Goal: Transaction & Acquisition: Purchase product/service

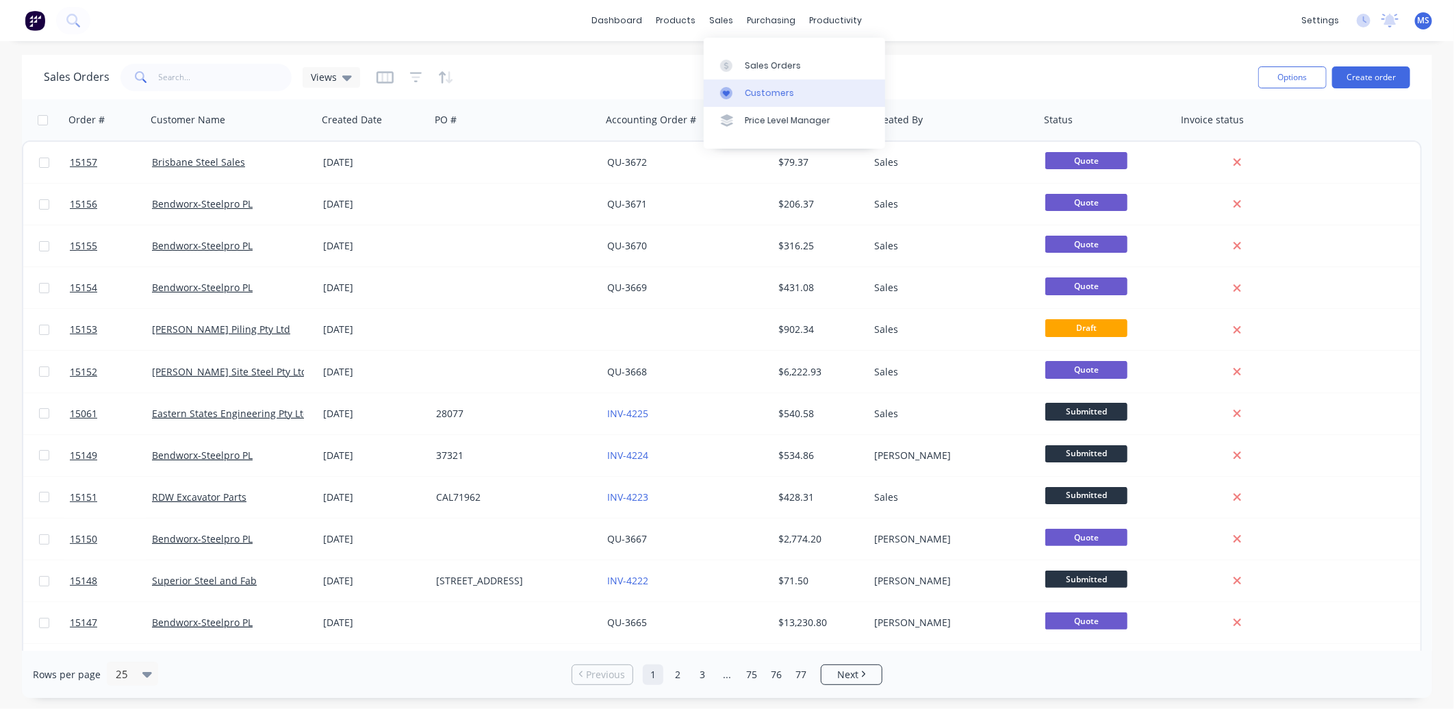
click at [783, 90] on div "Customers" at bounding box center [769, 93] width 49 height 12
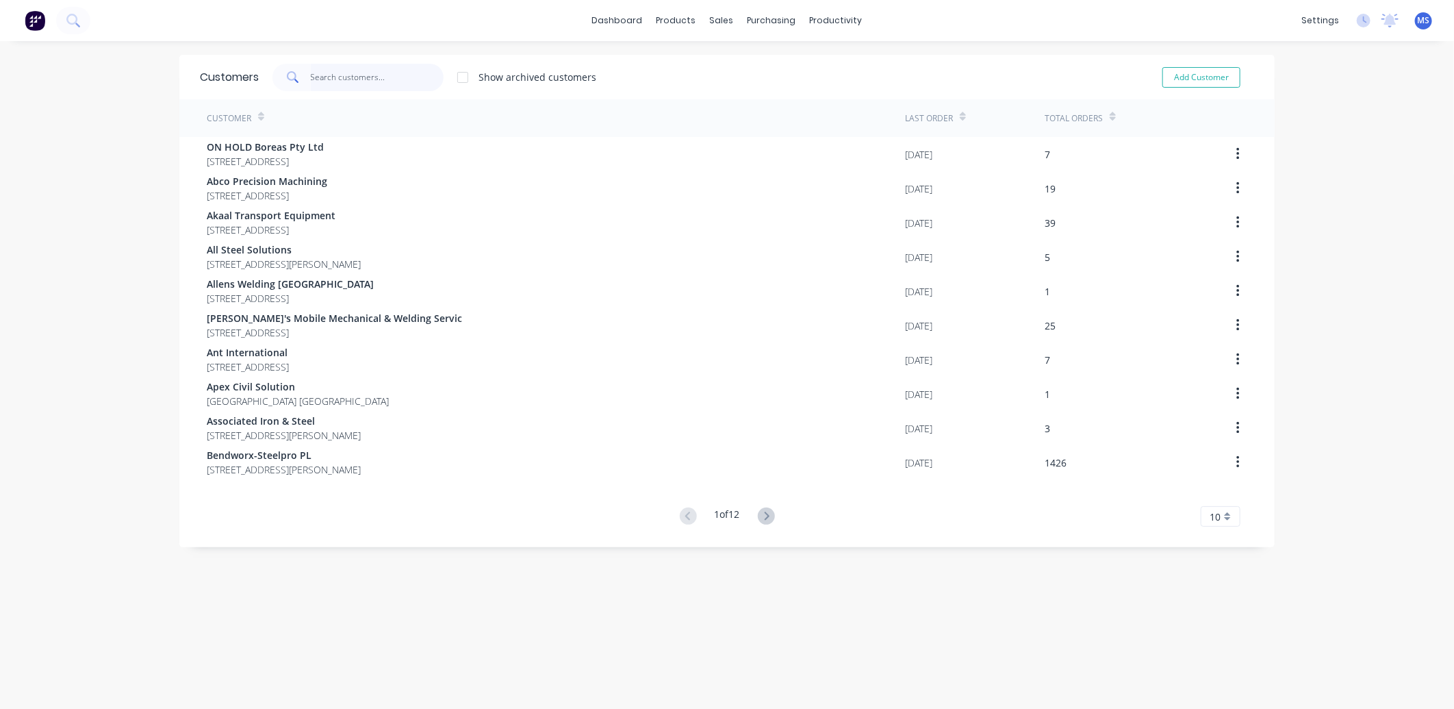
click at [331, 73] on input "text" at bounding box center [378, 77] width 134 height 27
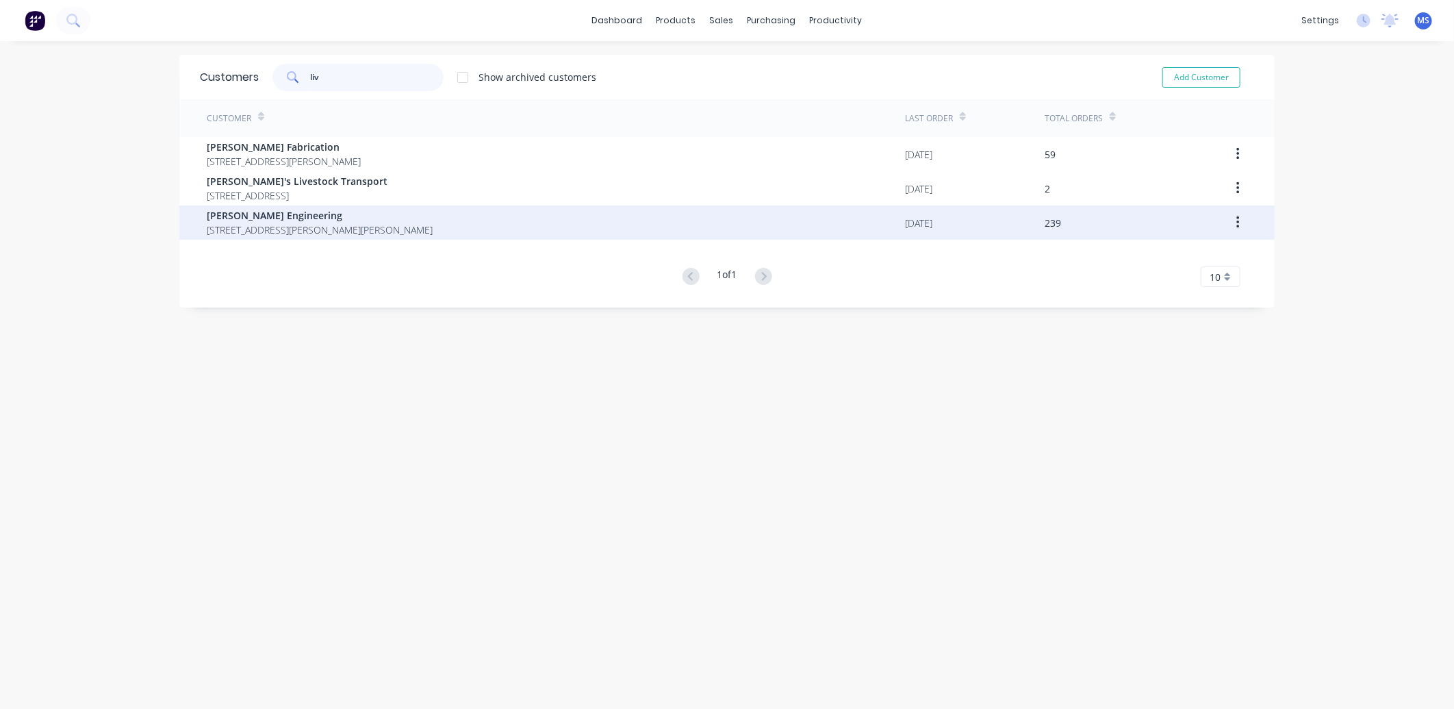
type input "liv"
click at [388, 214] on span "[PERSON_NAME] Engineering" at bounding box center [320, 215] width 226 height 14
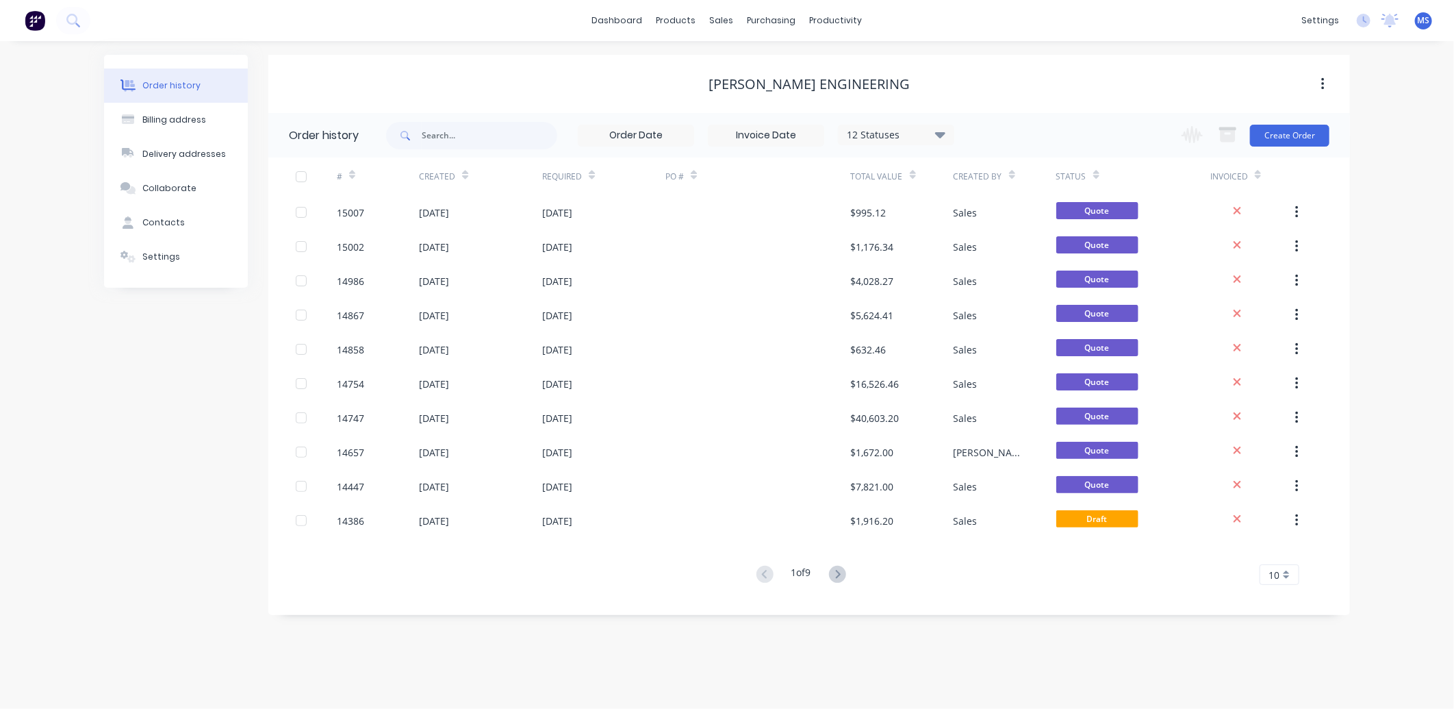
click at [1295, 159] on div at bounding box center [1303, 176] width 21 height 38
click at [1291, 142] on button "Create Order" at bounding box center [1289, 136] width 79 height 22
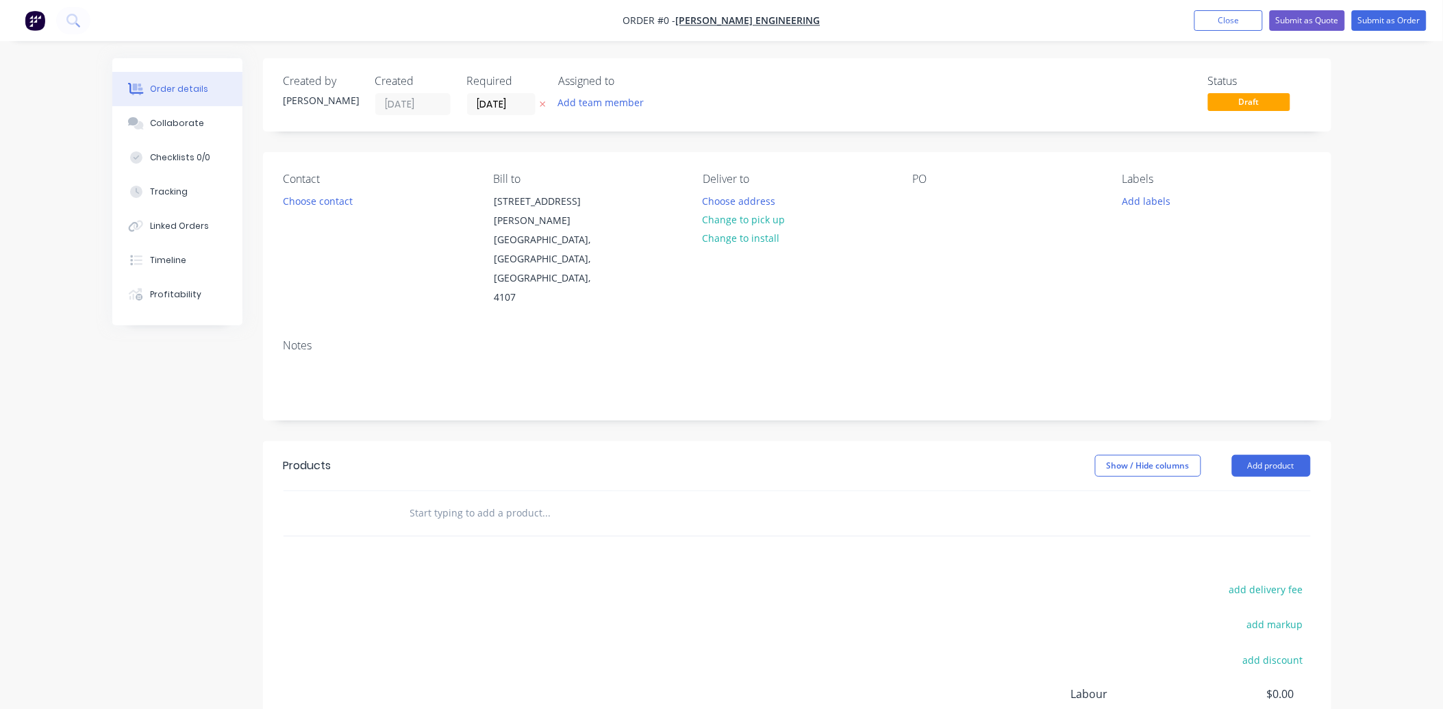
click at [464, 499] on input "text" at bounding box center [546, 512] width 274 height 27
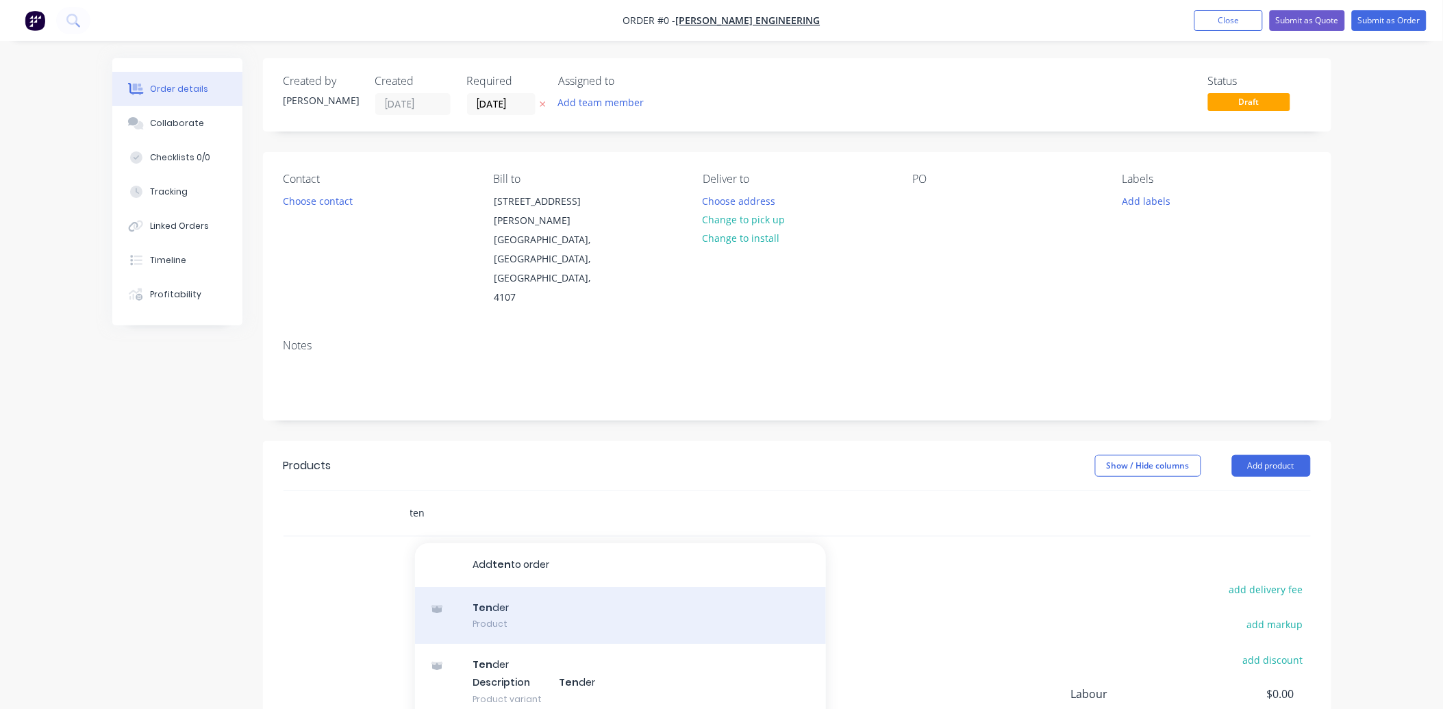
type input "ten"
click at [535, 587] on div "Ten der Product" at bounding box center [620, 616] width 411 height 58
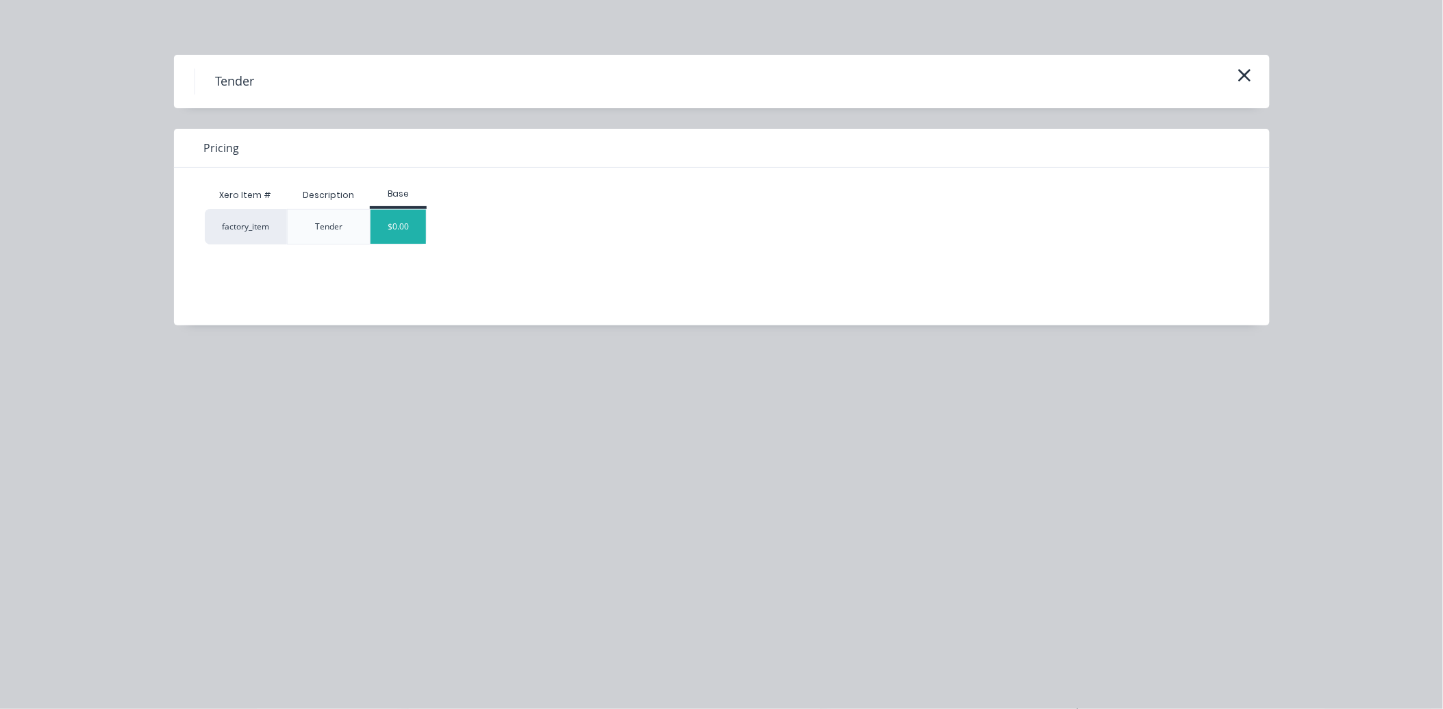
click at [408, 227] on div "$0.00" at bounding box center [397, 227] width 55 height 34
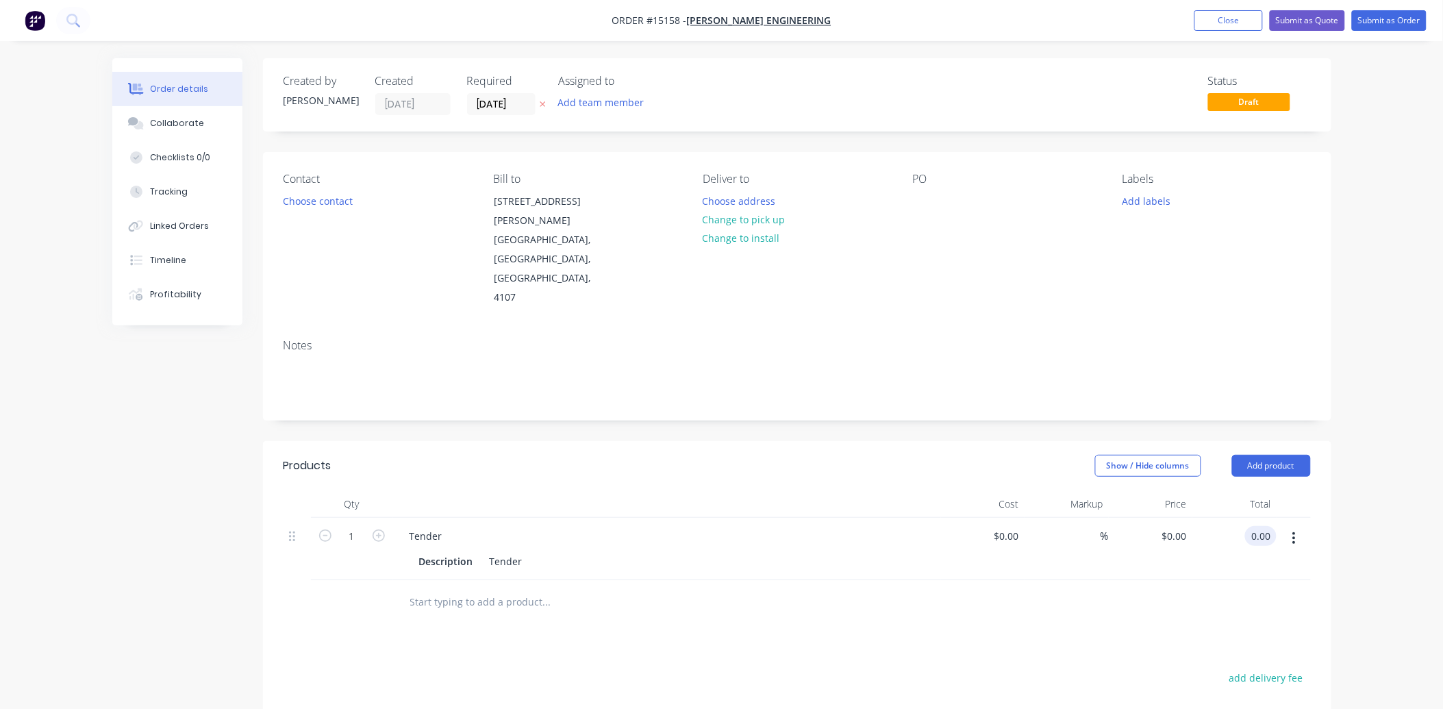
click at [1272, 526] on input "0.00" at bounding box center [1263, 536] width 26 height 20
type input "130"
type input "$130.00"
click at [1297, 16] on button "Submit as Quote" at bounding box center [1306, 20] width 75 height 21
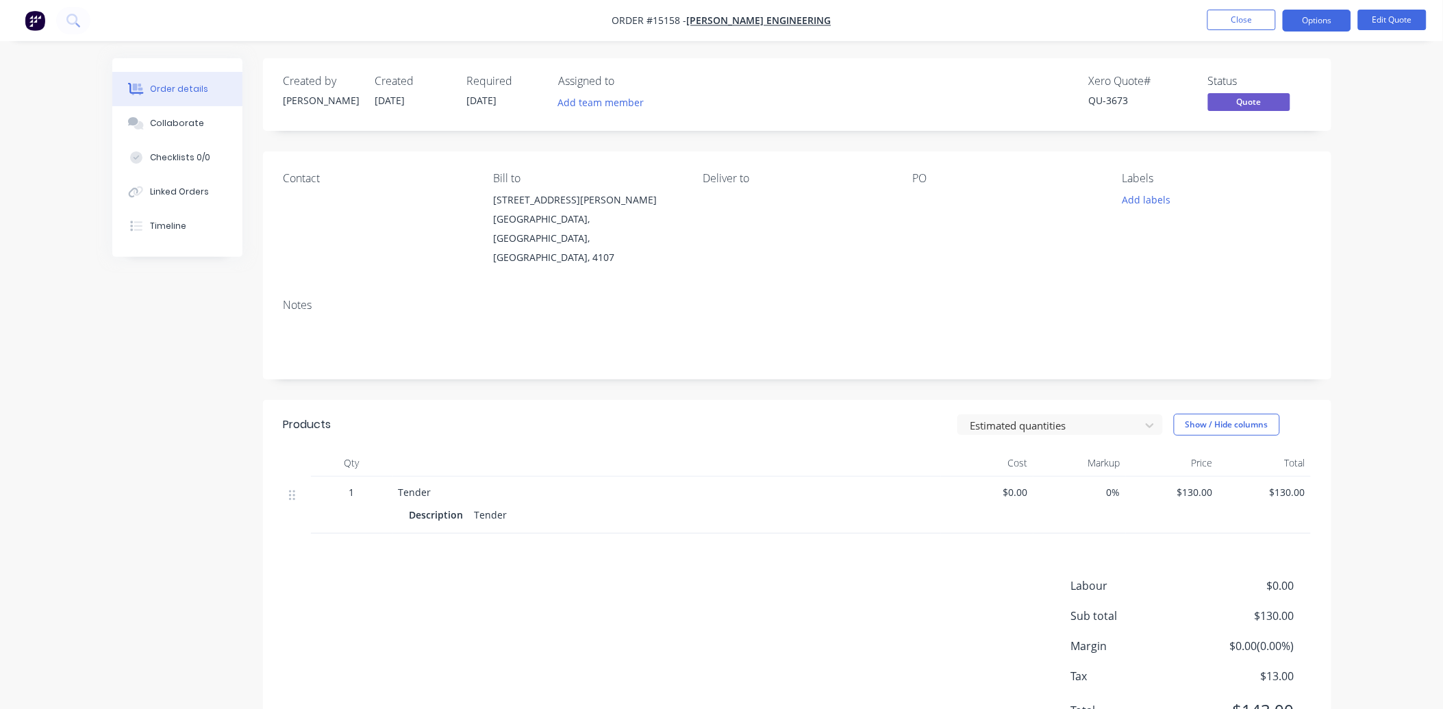
click at [1240, 24] on button "Close" at bounding box center [1241, 20] width 68 height 21
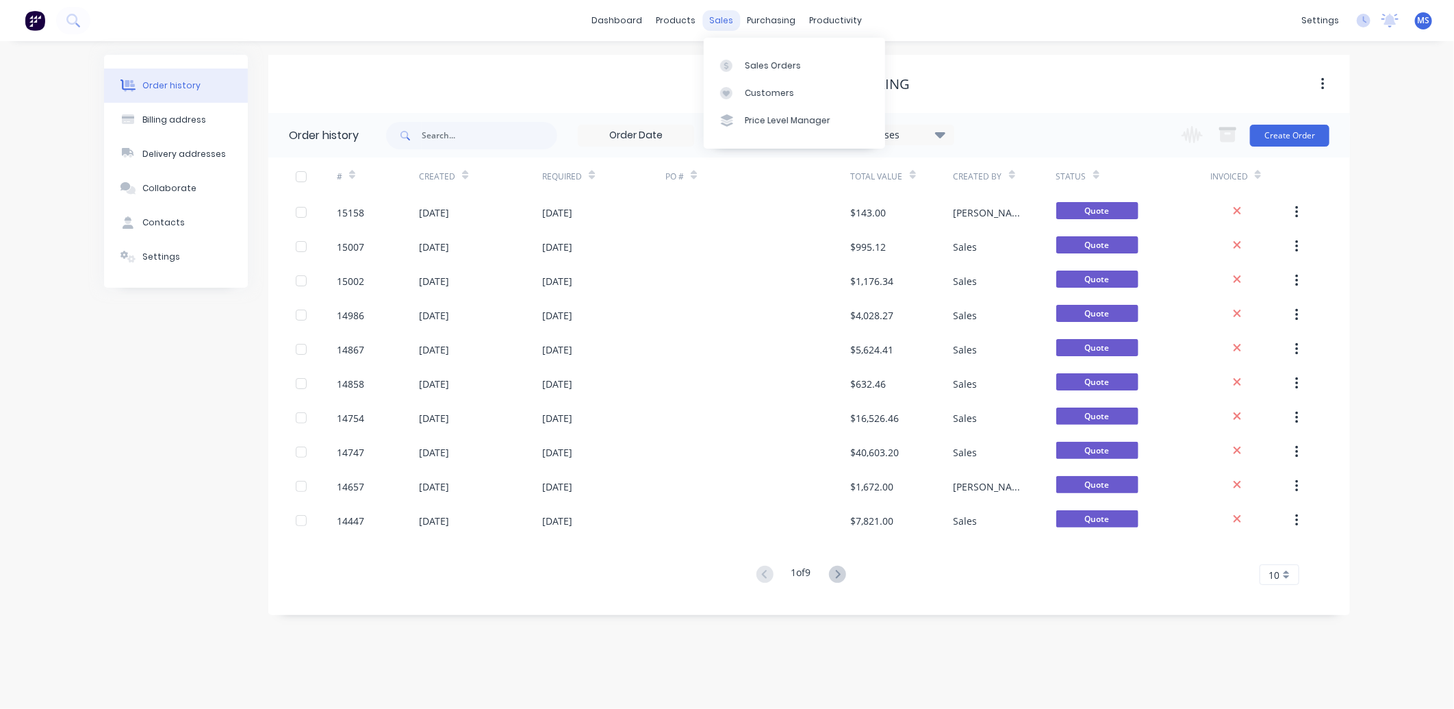
click at [731, 21] on div "sales" at bounding box center [722, 20] width 38 height 21
click at [756, 84] on link "Customers" at bounding box center [794, 92] width 181 height 27
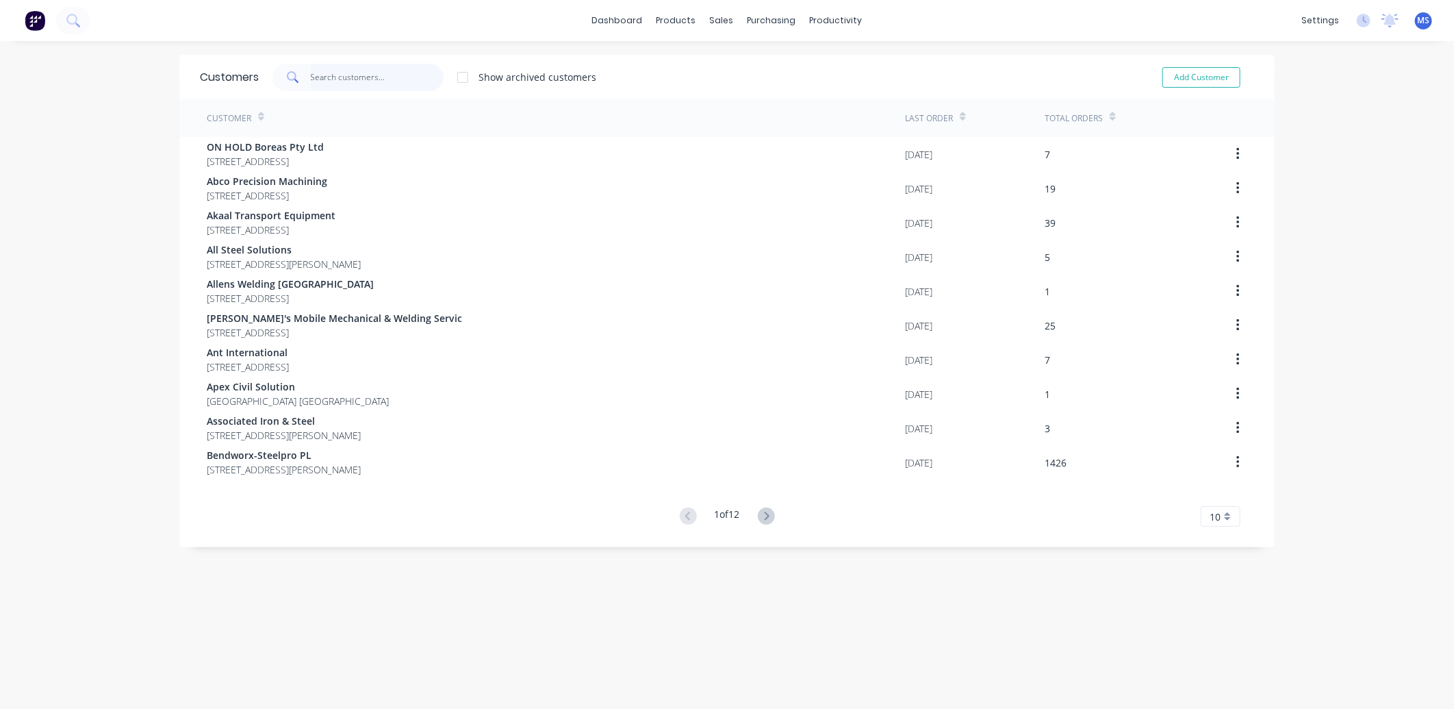
click at [366, 80] on input "text" at bounding box center [378, 77] width 134 height 27
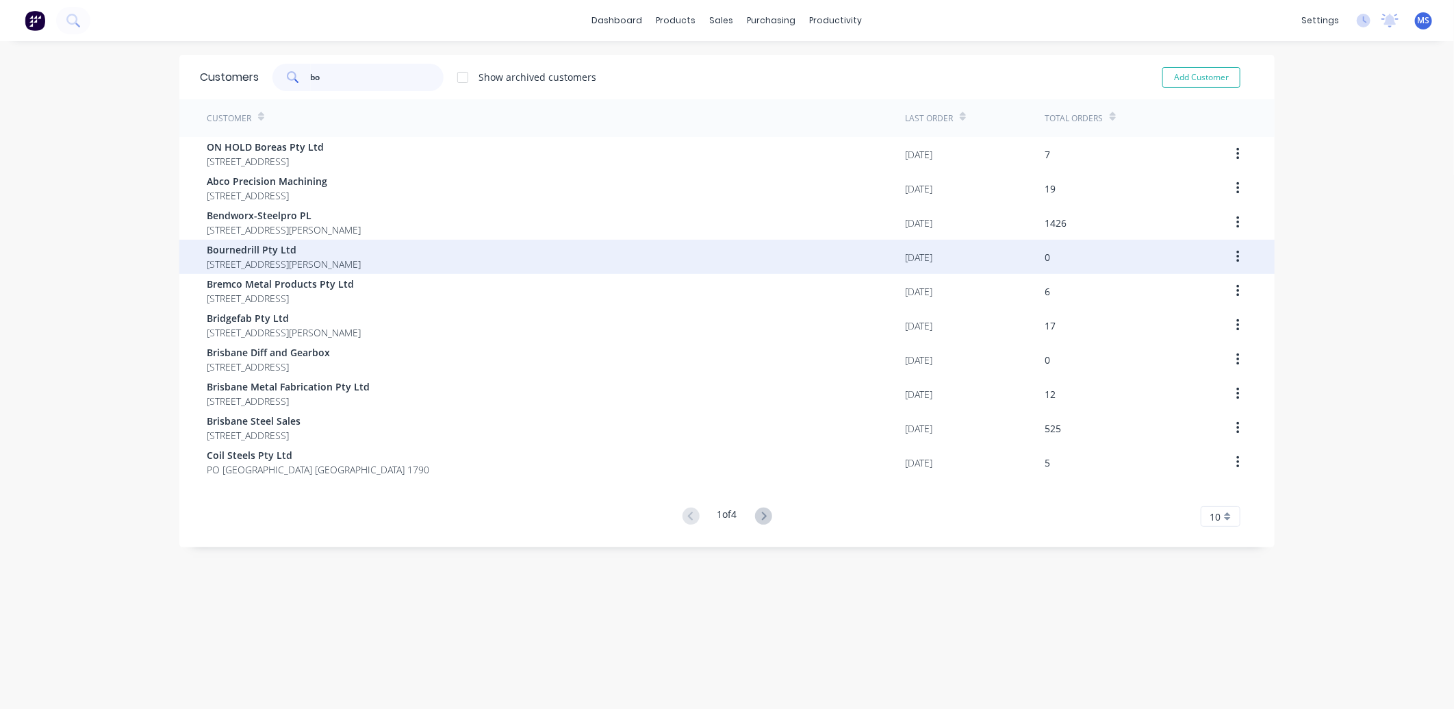
type input "bo"
click at [361, 258] on span "[STREET_ADDRESS][PERSON_NAME]" at bounding box center [284, 264] width 154 height 14
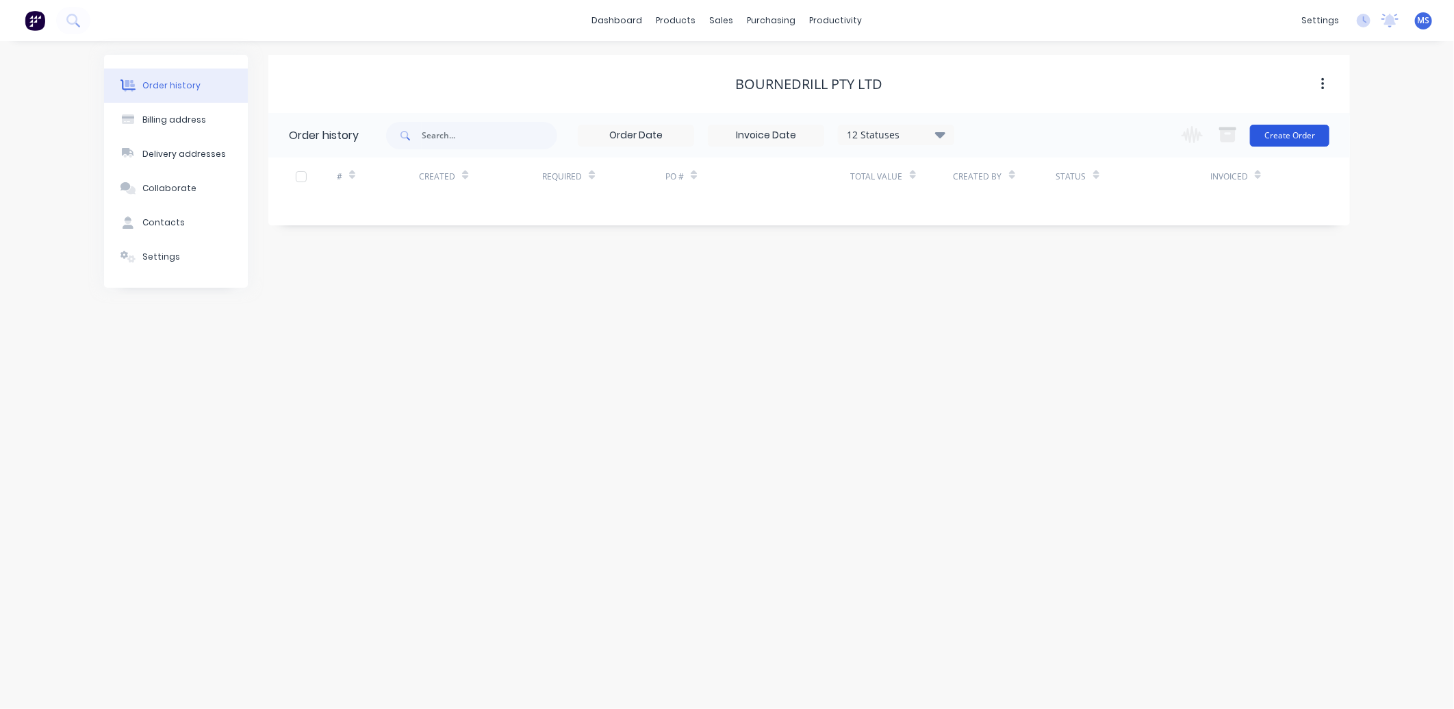
click at [1288, 135] on button "Create Order" at bounding box center [1289, 136] width 79 height 22
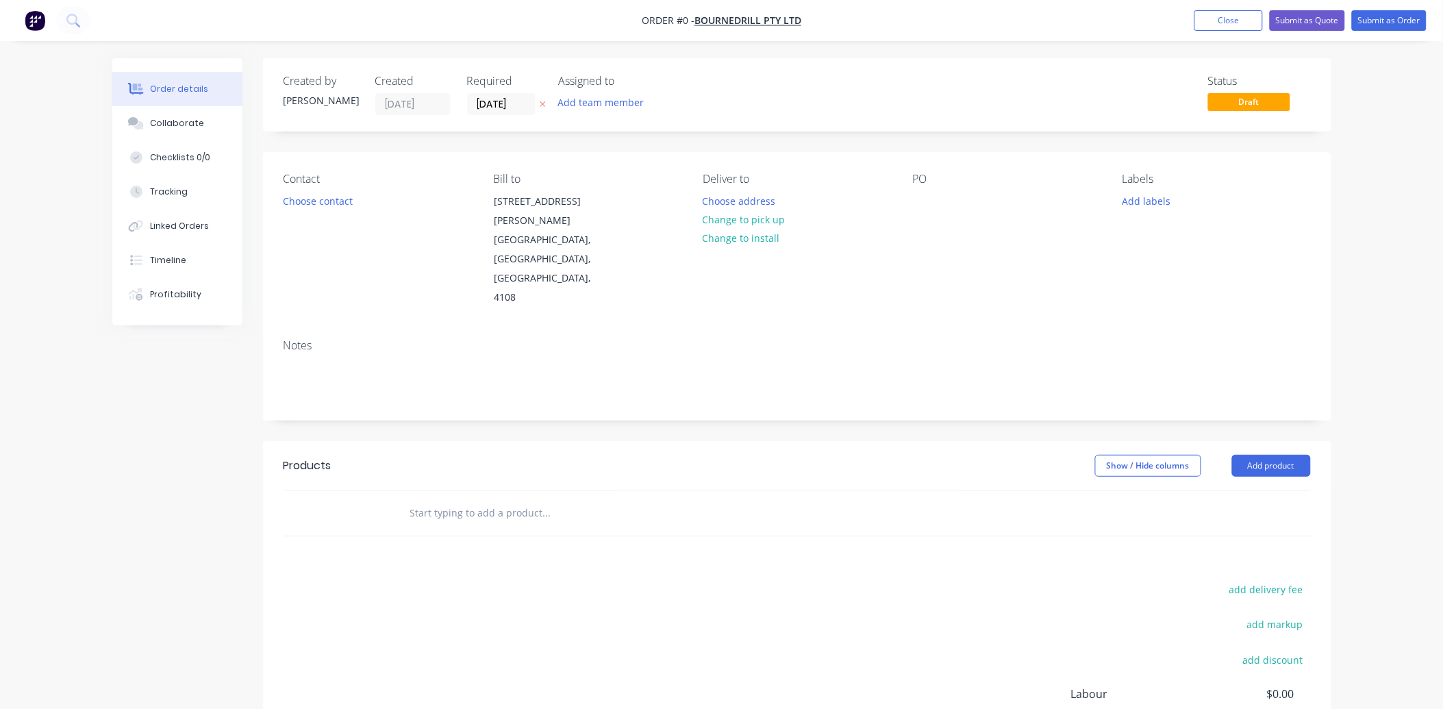
click at [424, 499] on input "text" at bounding box center [546, 512] width 274 height 27
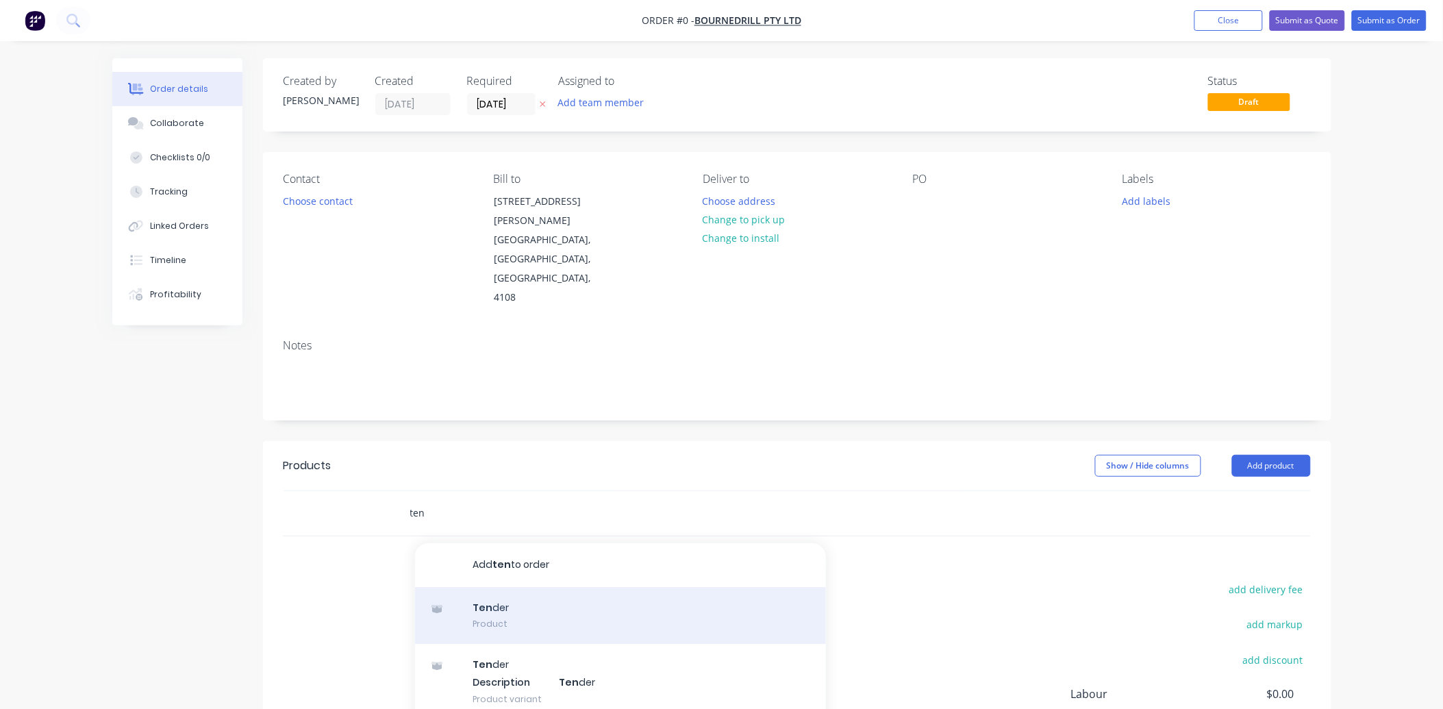
type input "ten"
click at [505, 587] on div "Ten der Product" at bounding box center [620, 616] width 411 height 58
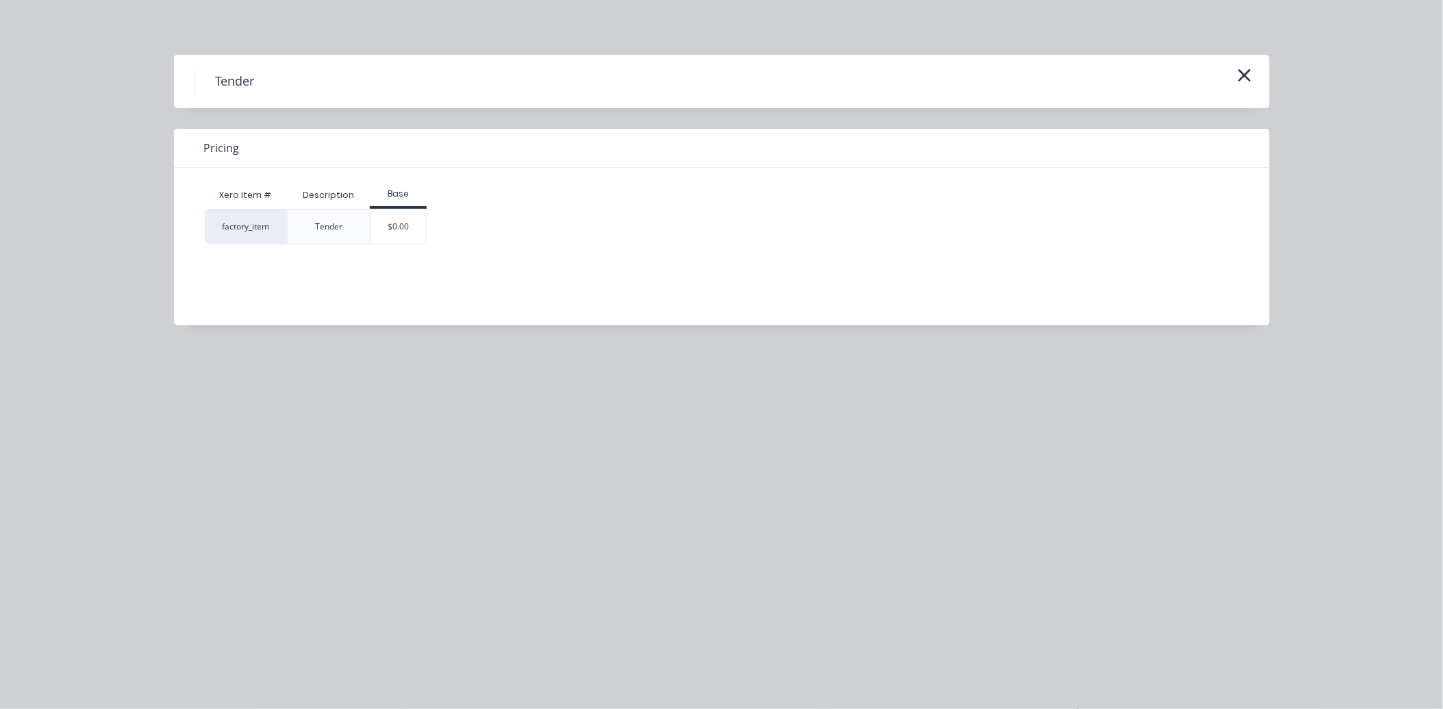
click at [400, 247] on div "Xero Item # Description Base factory_item Tender $0.00" at bounding box center [711, 236] width 1075 height 137
click at [404, 229] on div "$0.00" at bounding box center [397, 227] width 55 height 34
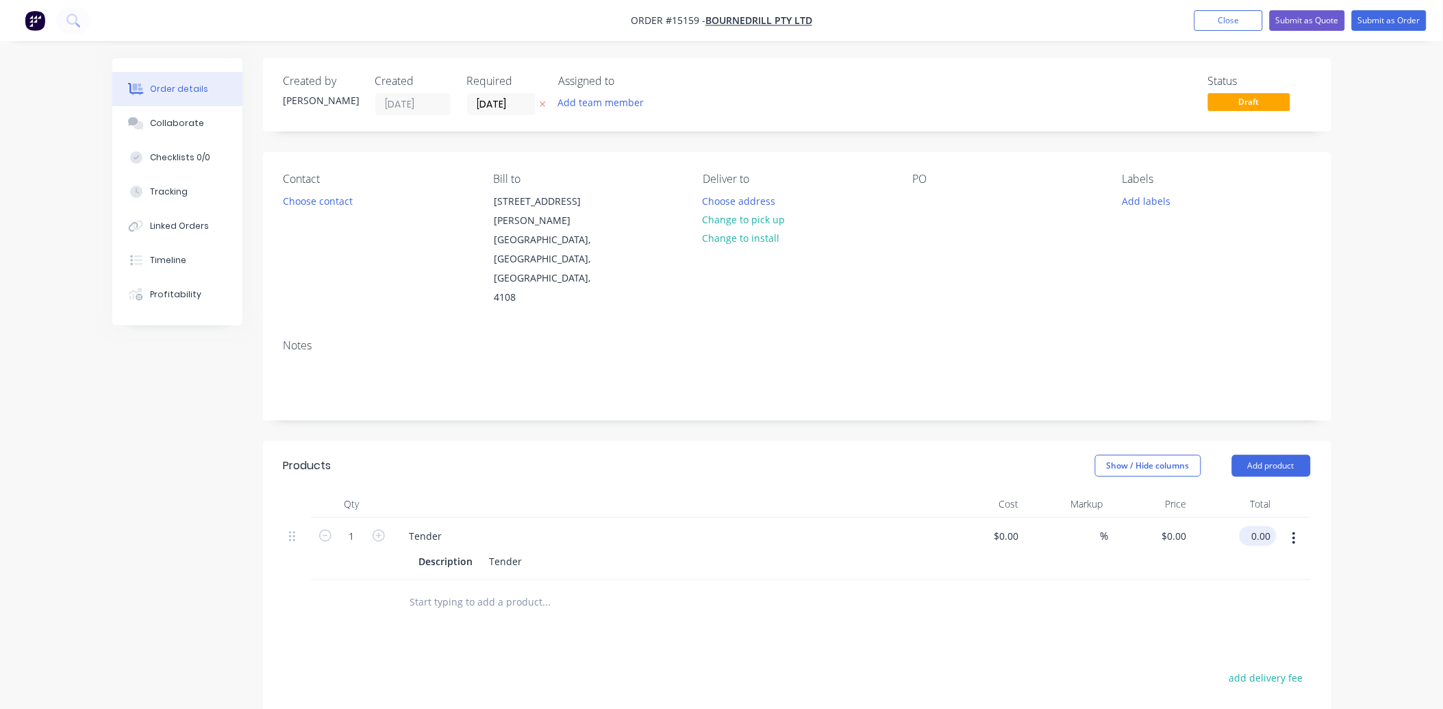
click at [1268, 526] on input "0.00" at bounding box center [1260, 536] width 31 height 20
type input "238"
type input "$238.00"
click at [1318, 21] on button "Submit as Quote" at bounding box center [1306, 20] width 75 height 21
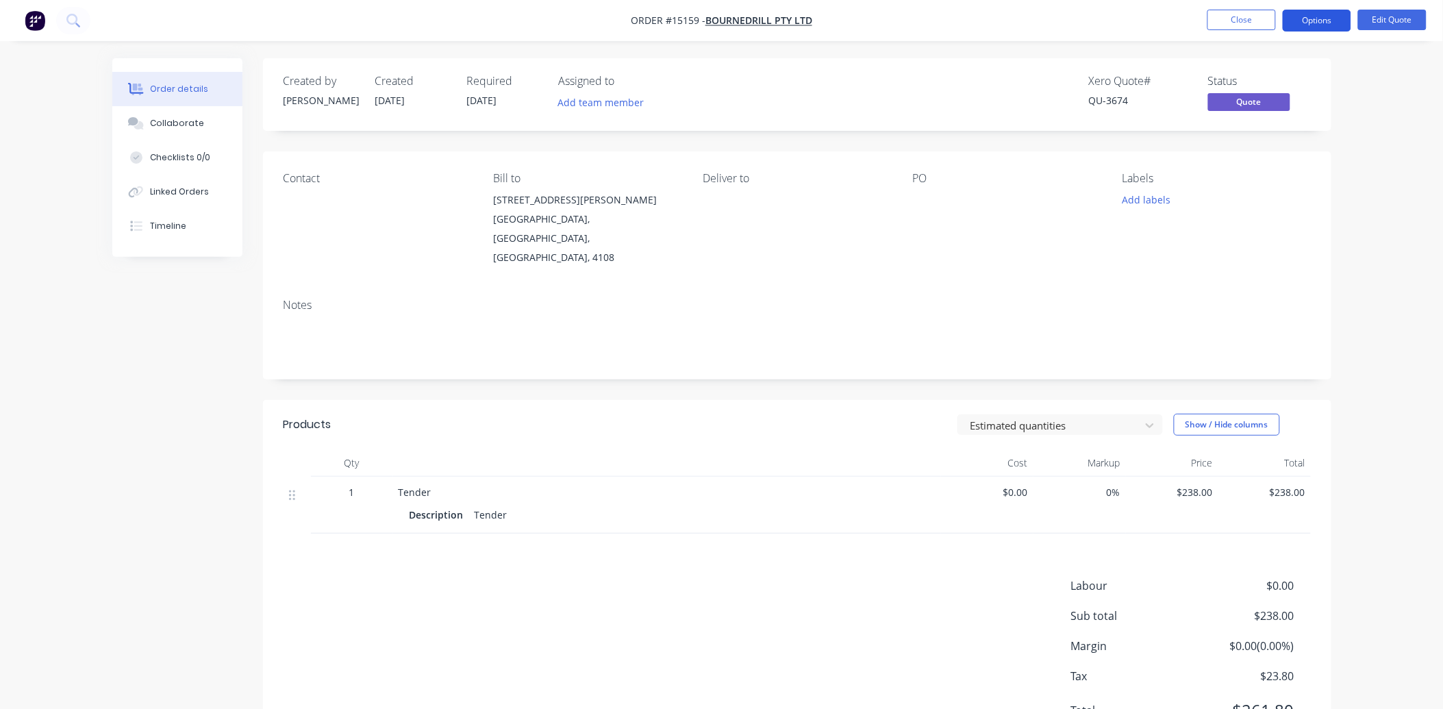
click at [1308, 23] on button "Options" at bounding box center [1316, 21] width 68 height 22
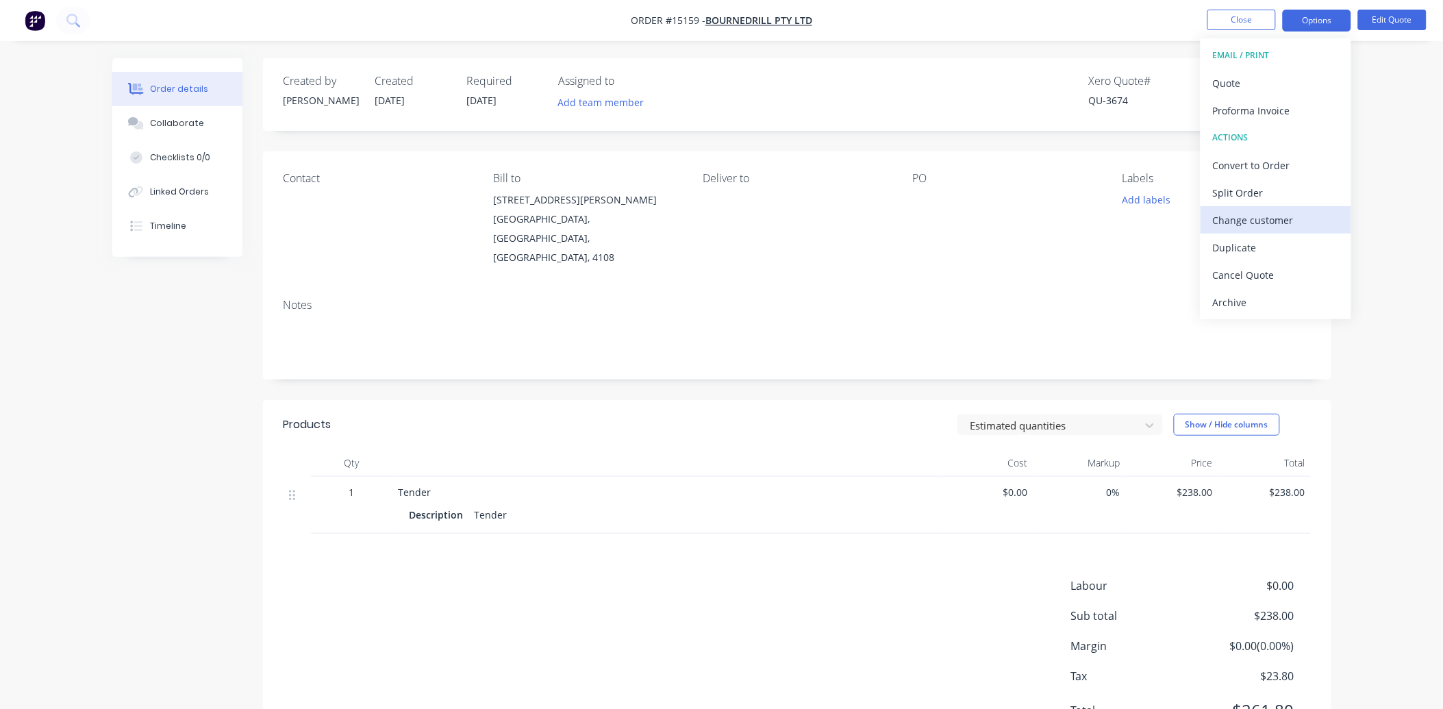
click at [1274, 224] on div "Change customer" at bounding box center [1276, 220] width 126 height 20
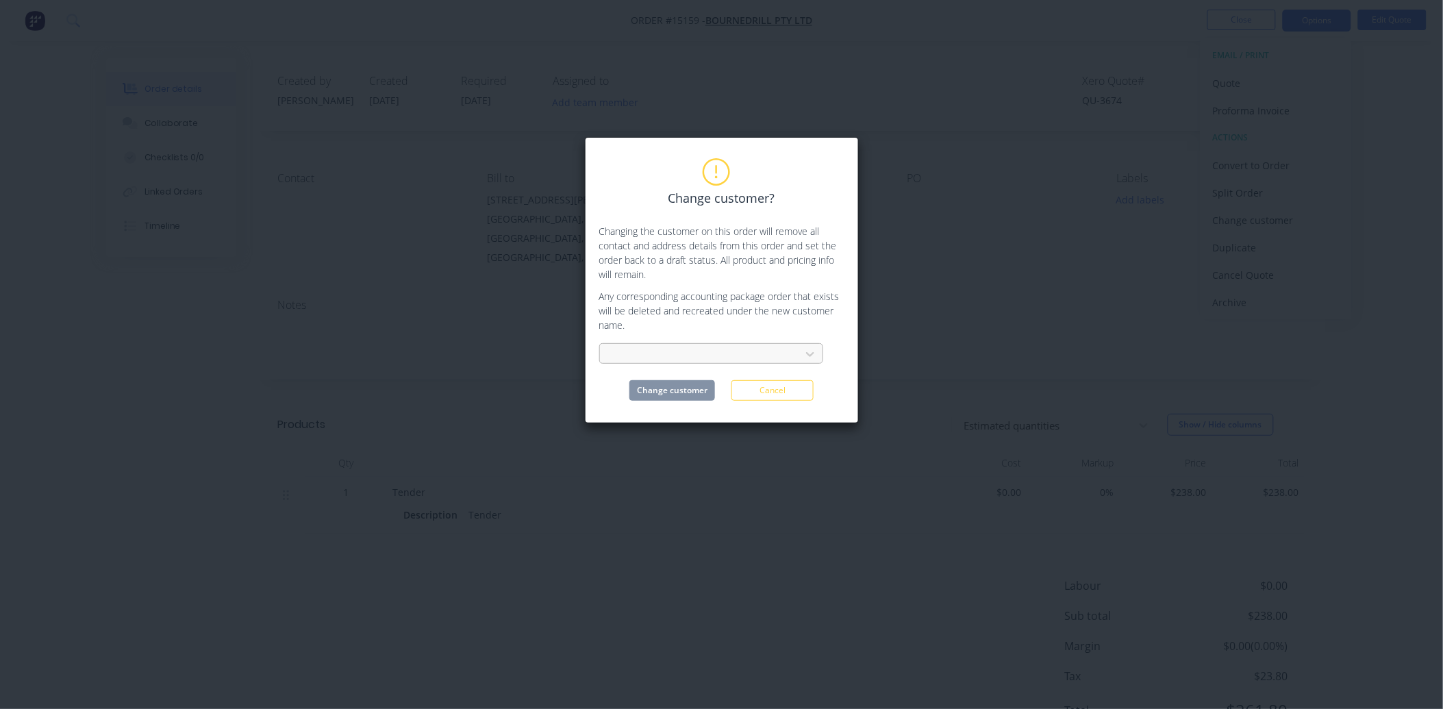
click at [737, 359] on div at bounding box center [702, 354] width 183 height 17
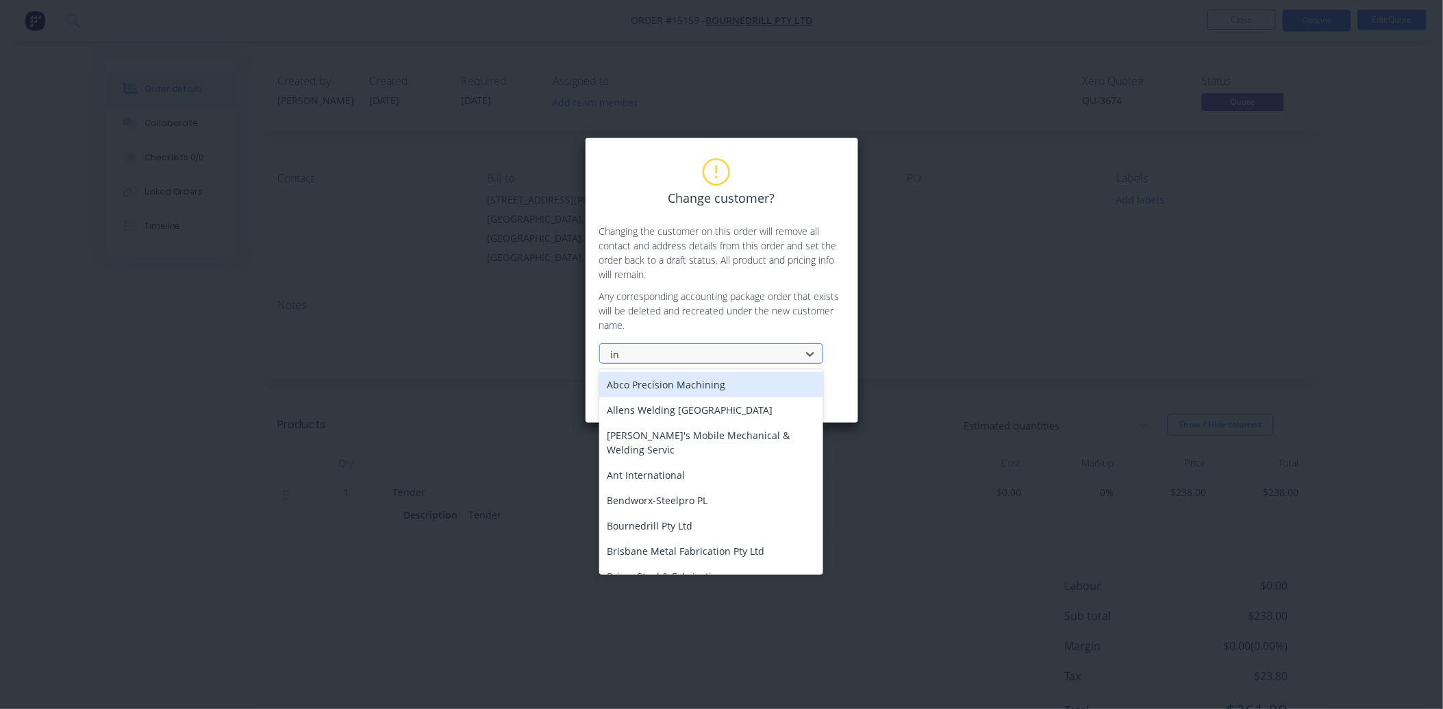
type input "int"
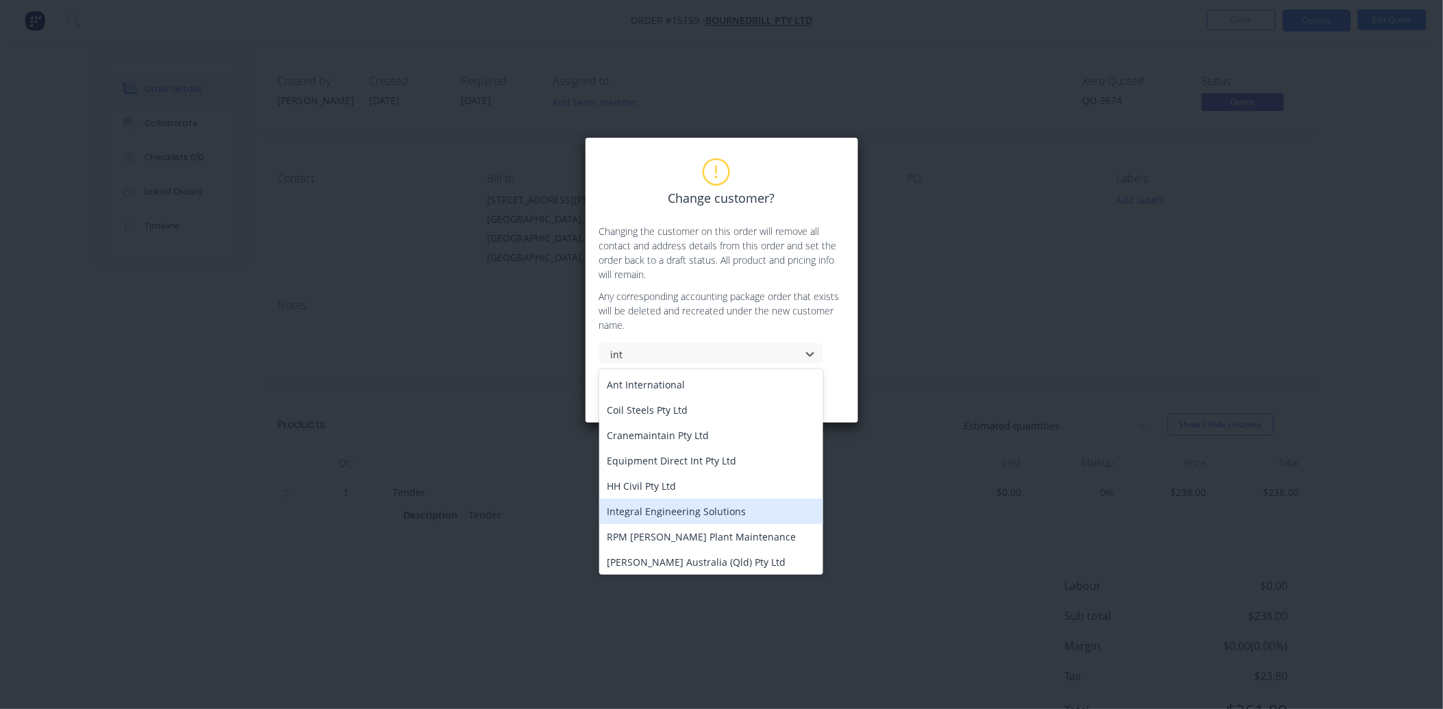
click at [726, 513] on div "Integral Engineering Solutions" at bounding box center [711, 510] width 224 height 25
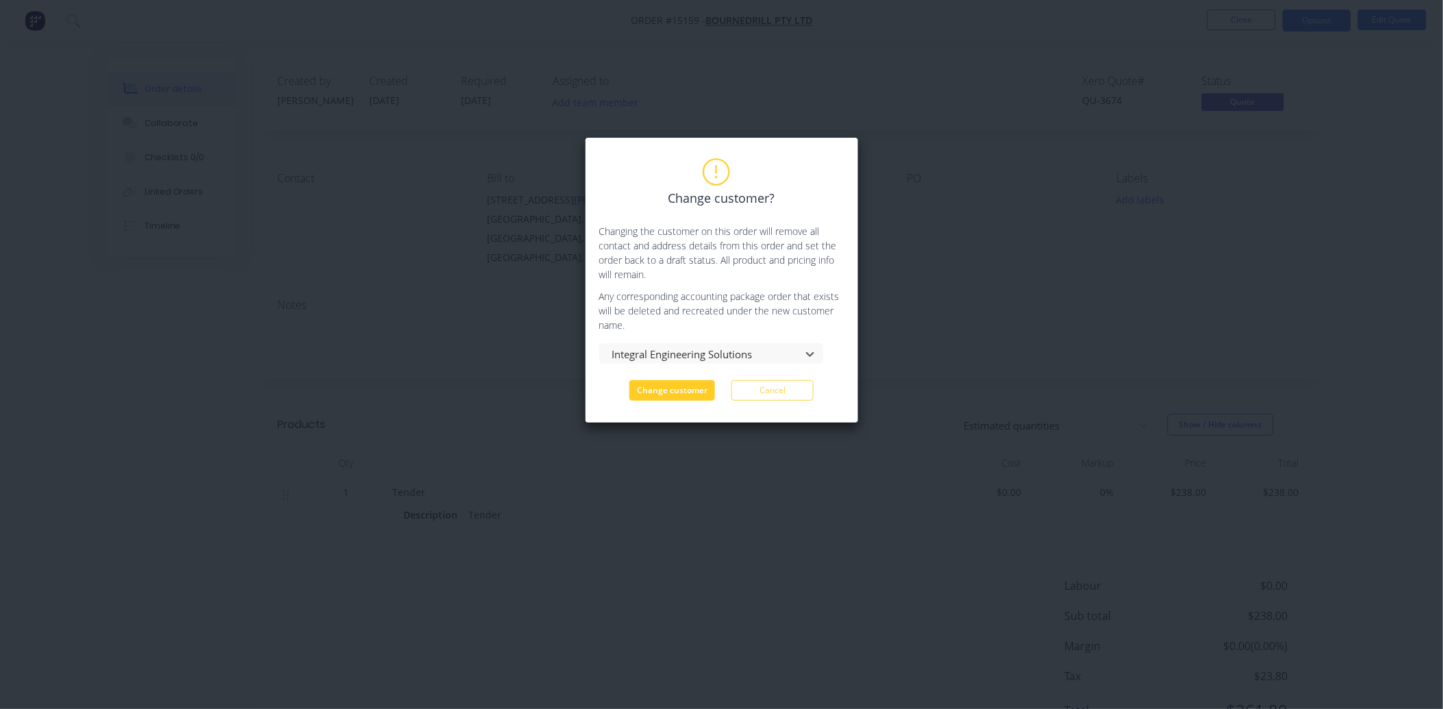
click at [687, 393] on button "Change customer" at bounding box center [672, 390] width 86 height 21
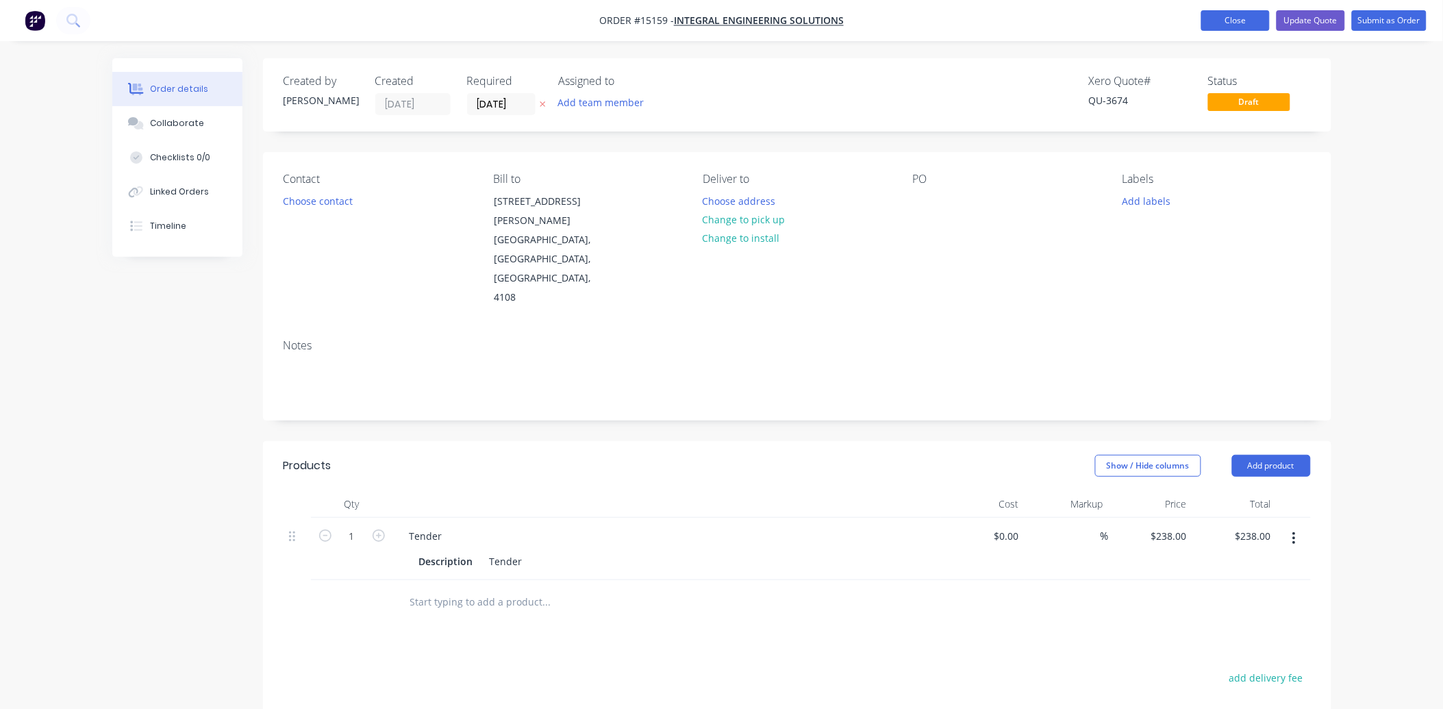
click at [1256, 25] on button "Close" at bounding box center [1235, 20] width 68 height 21
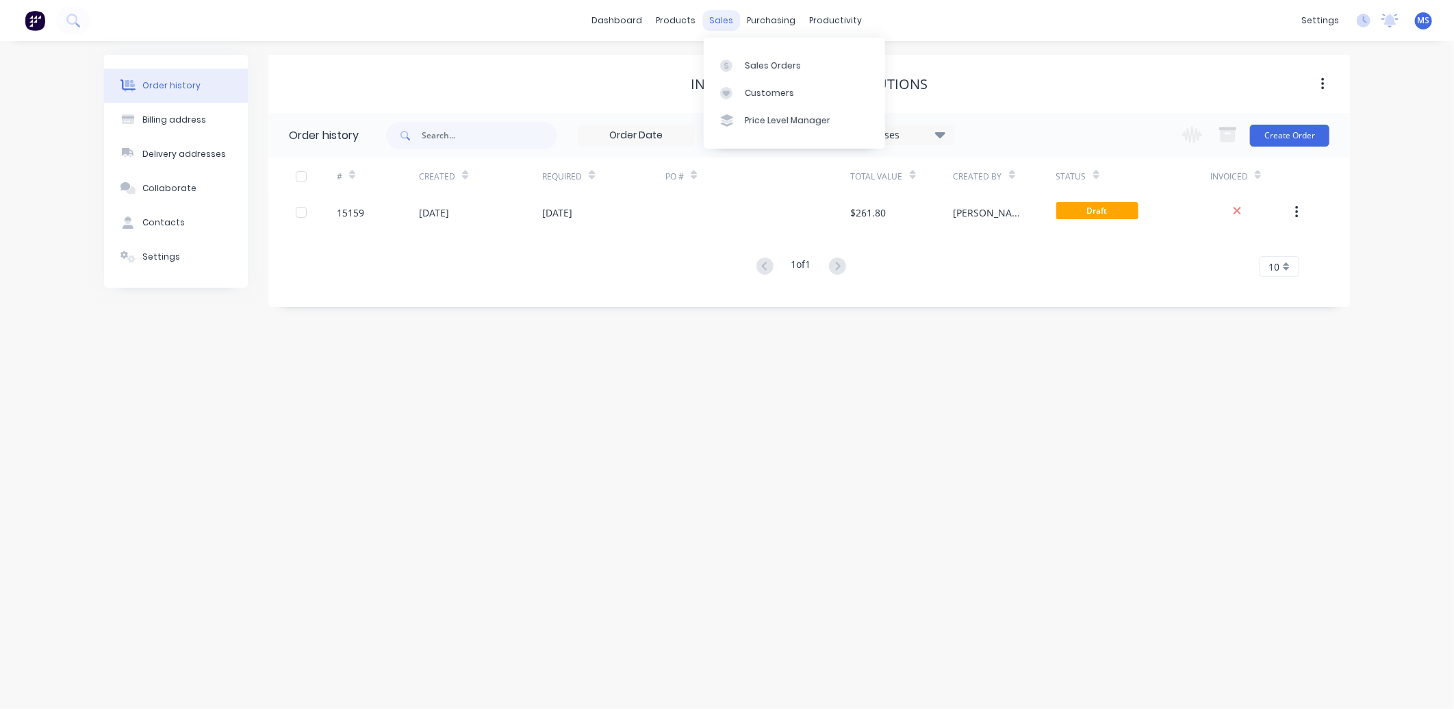
click at [733, 12] on div "sales" at bounding box center [722, 20] width 38 height 21
click at [765, 89] on div "Customers" at bounding box center [769, 93] width 49 height 12
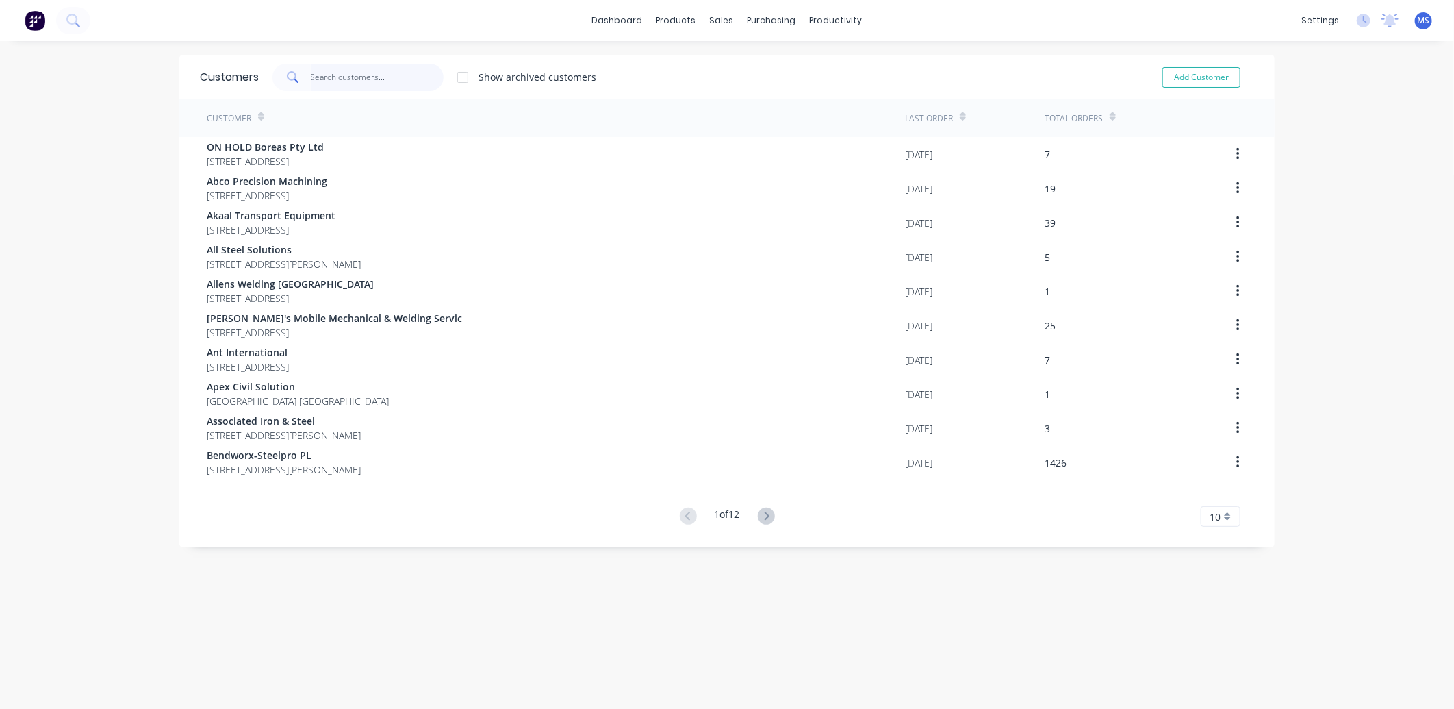
click at [370, 79] on input "text" at bounding box center [378, 77] width 134 height 27
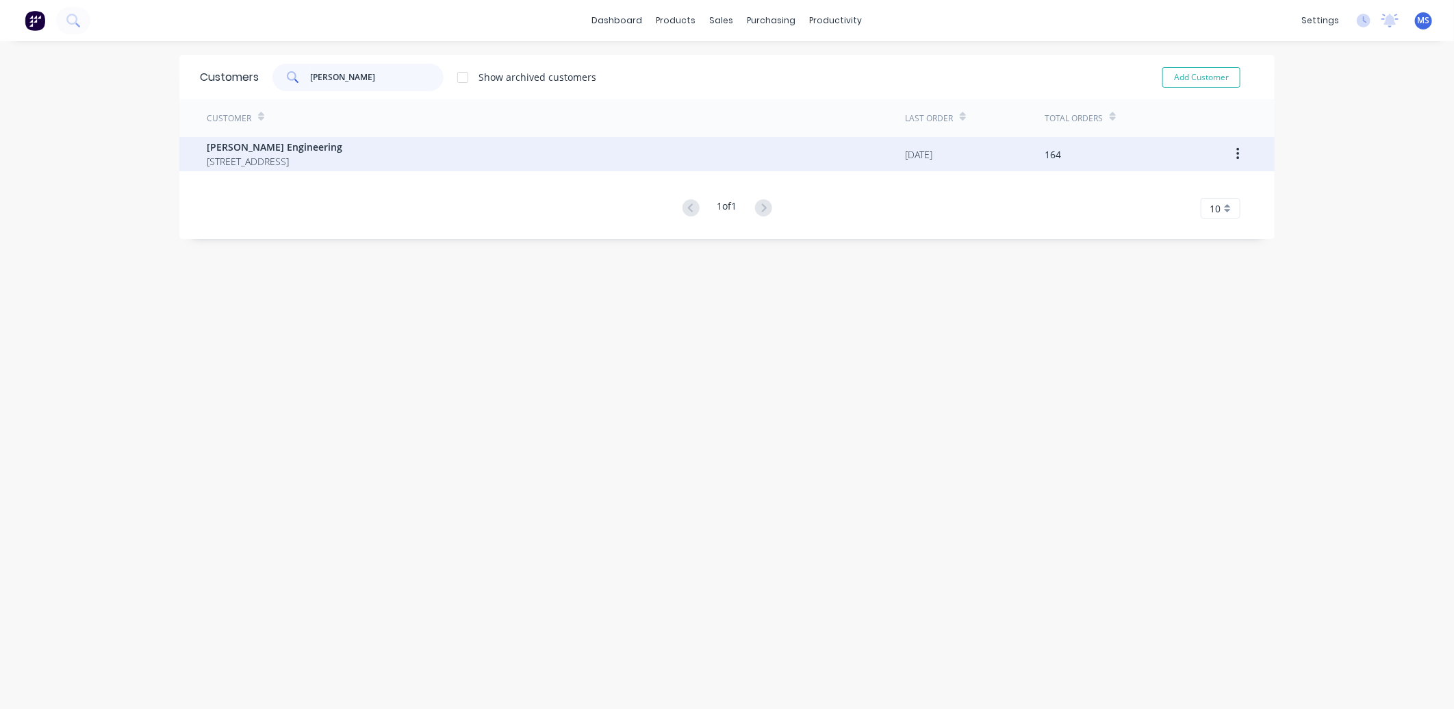
type input "[PERSON_NAME]"
click at [342, 166] on span "[STREET_ADDRESS]" at bounding box center [275, 161] width 136 height 14
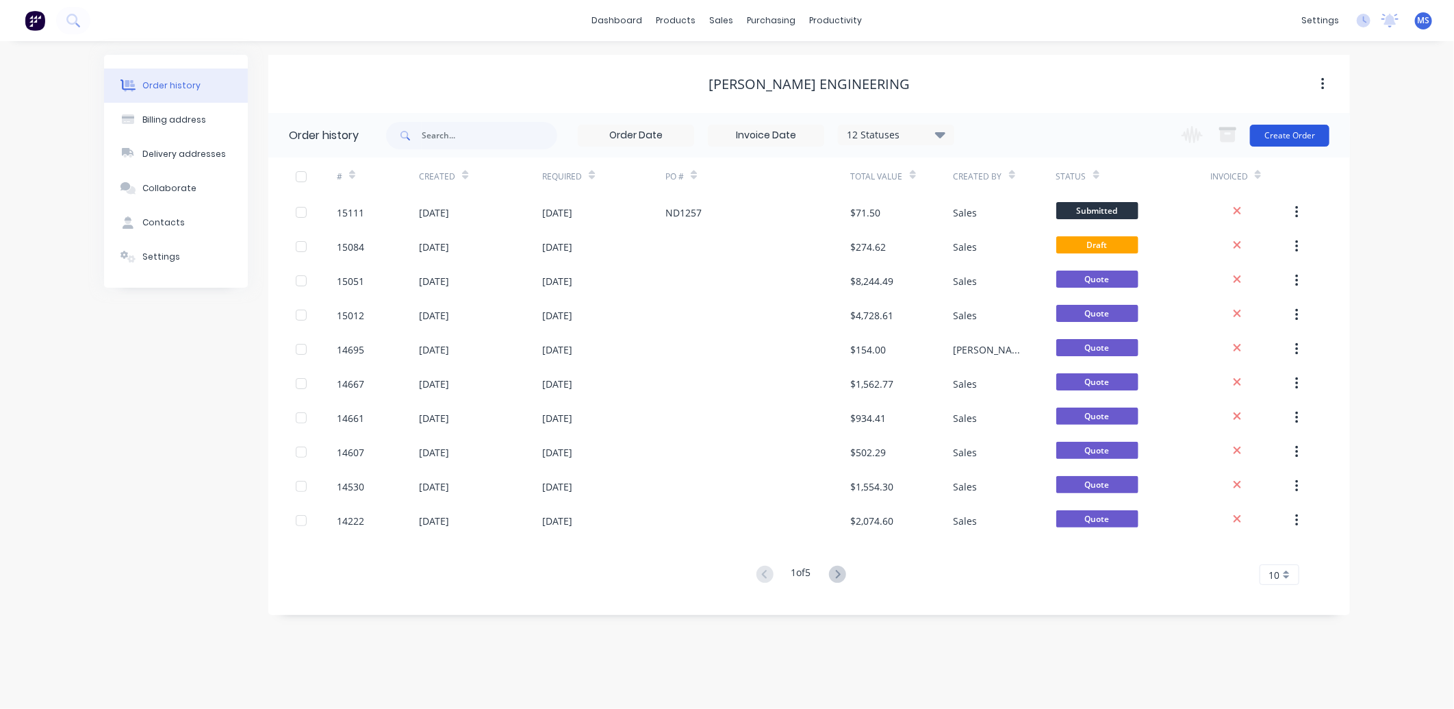
click at [1274, 137] on button "Create Order" at bounding box center [1289, 136] width 79 height 22
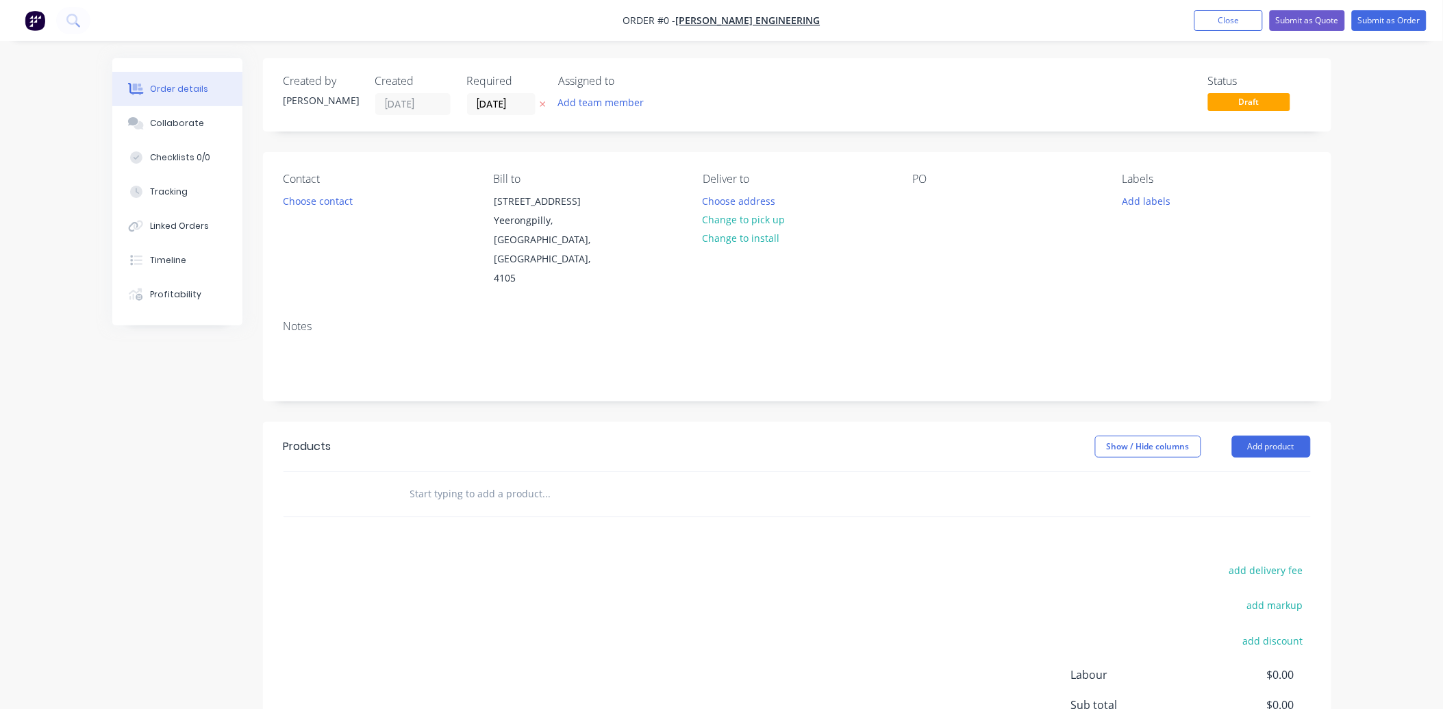
click at [461, 480] on input "text" at bounding box center [546, 493] width 274 height 27
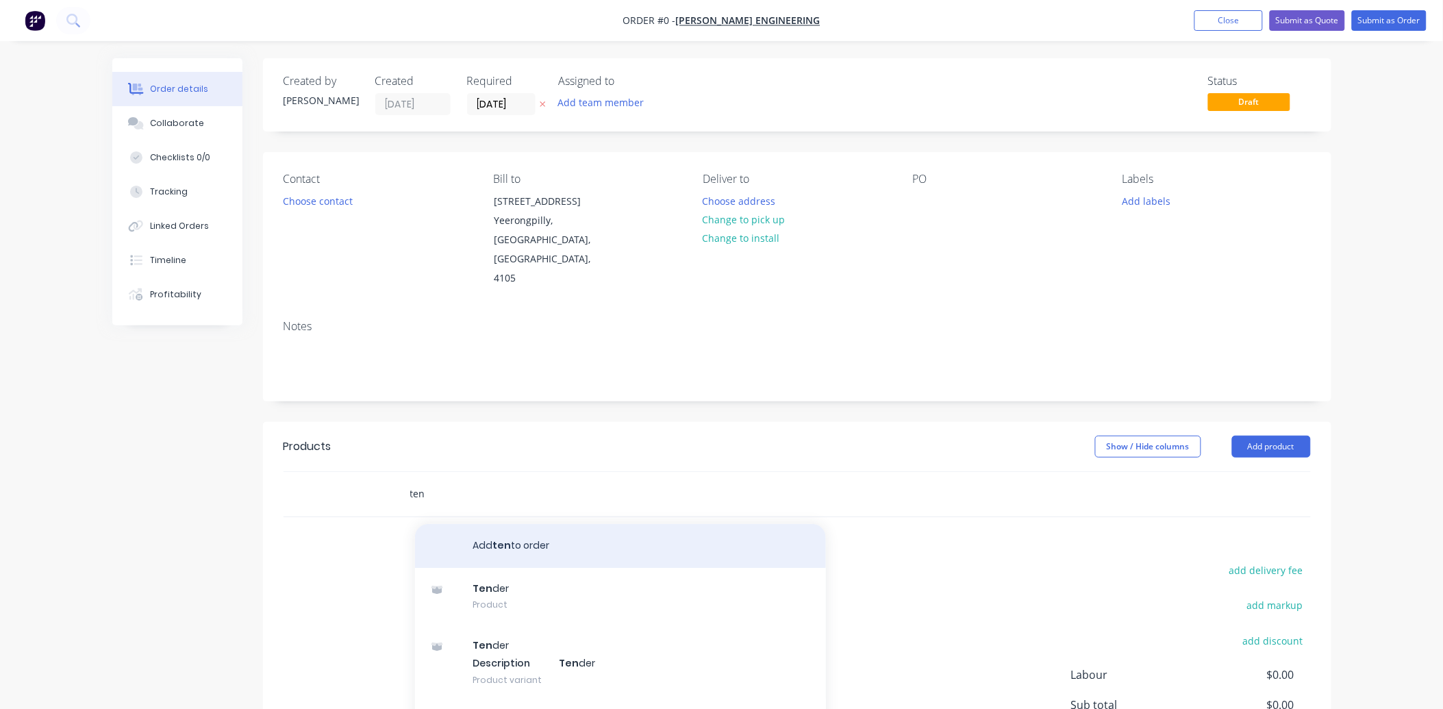
type input "ten"
click at [500, 538] on button "Add ten to order" at bounding box center [620, 546] width 411 height 44
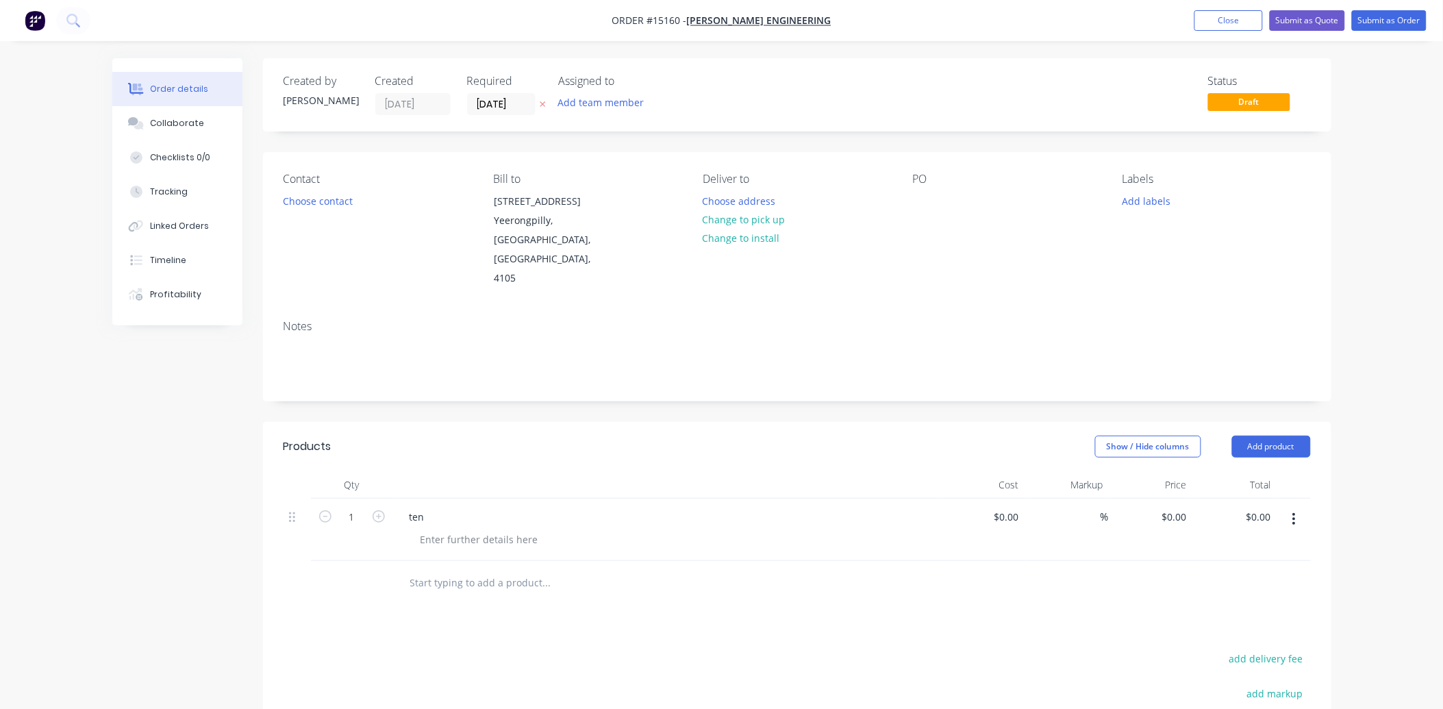
click at [1297, 507] on button "button" at bounding box center [1294, 519] width 32 height 25
click at [1249, 627] on div "Delete" at bounding box center [1245, 637] width 105 height 20
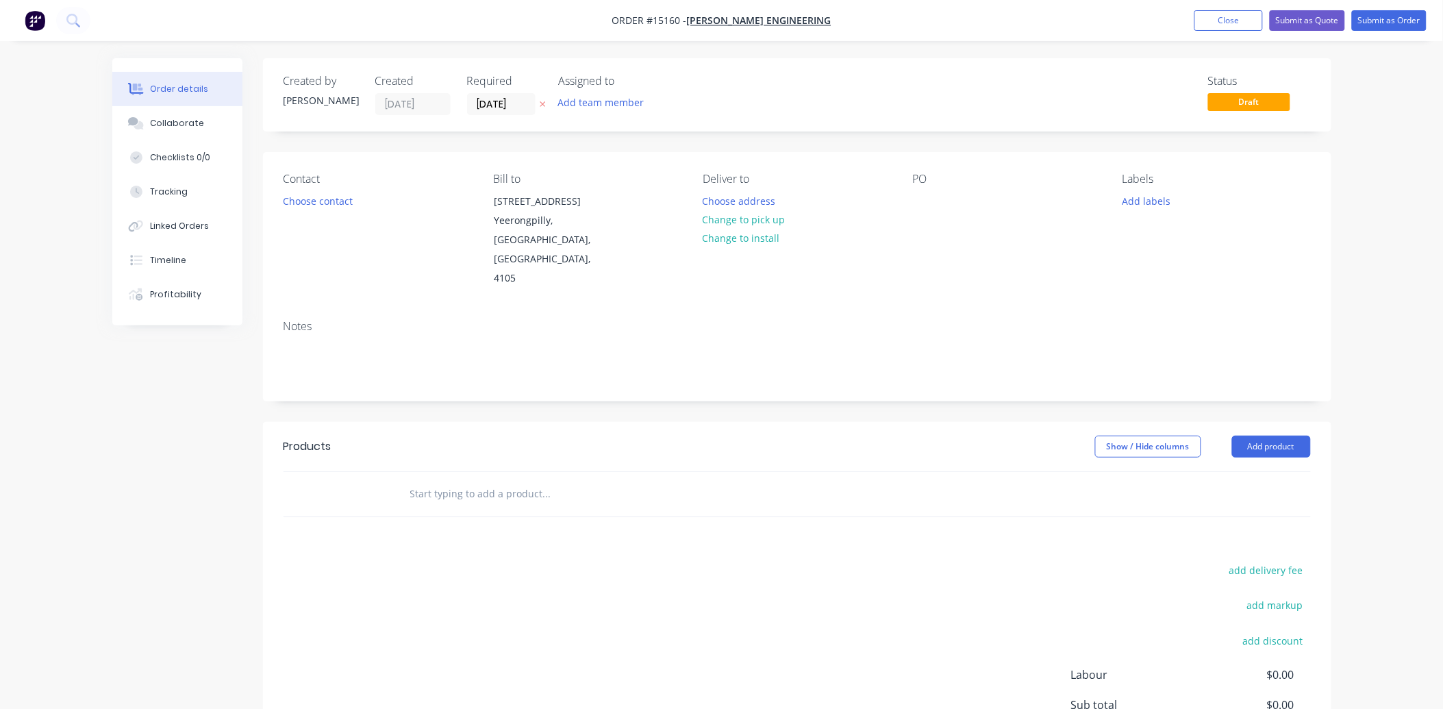
click at [494, 480] on input "text" at bounding box center [546, 493] width 274 height 27
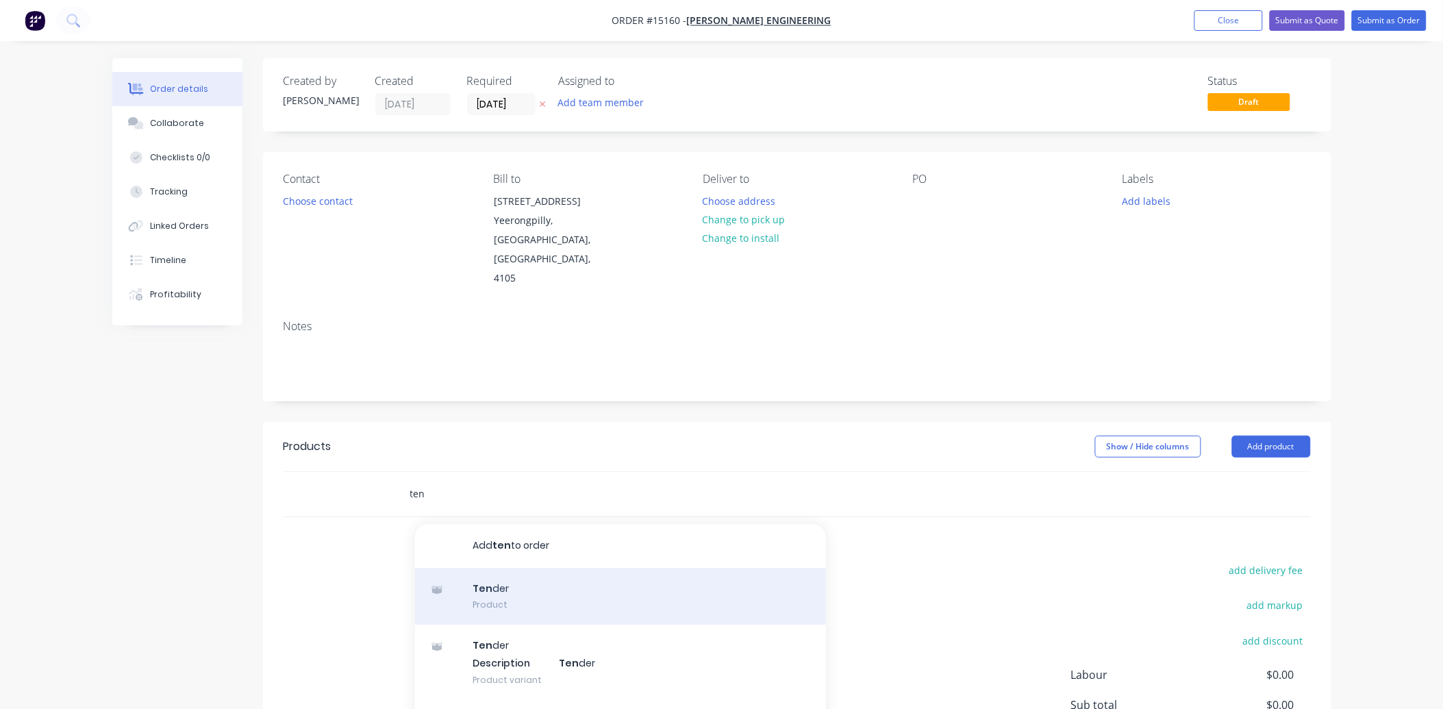
type input "ten"
click at [515, 579] on div "Ten der Product" at bounding box center [620, 597] width 411 height 58
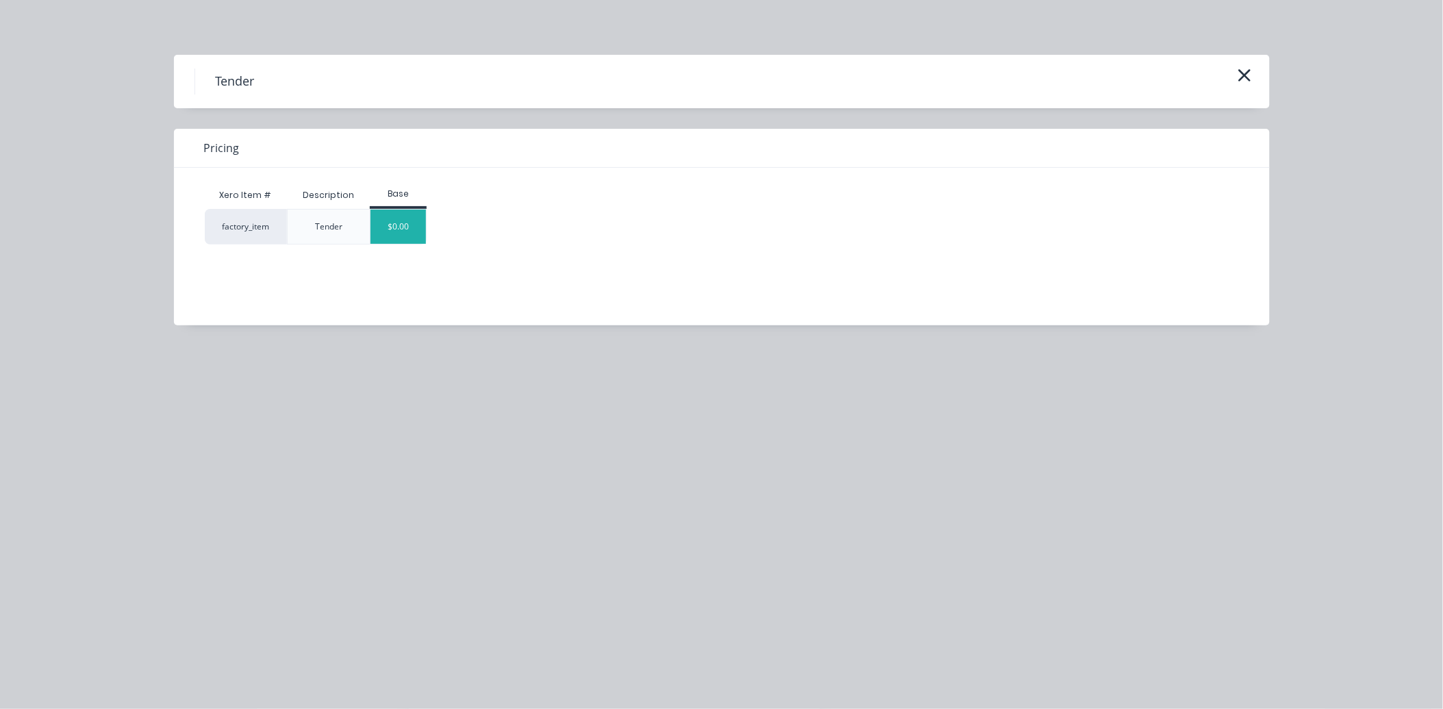
click at [416, 228] on div "$0.00" at bounding box center [397, 227] width 55 height 34
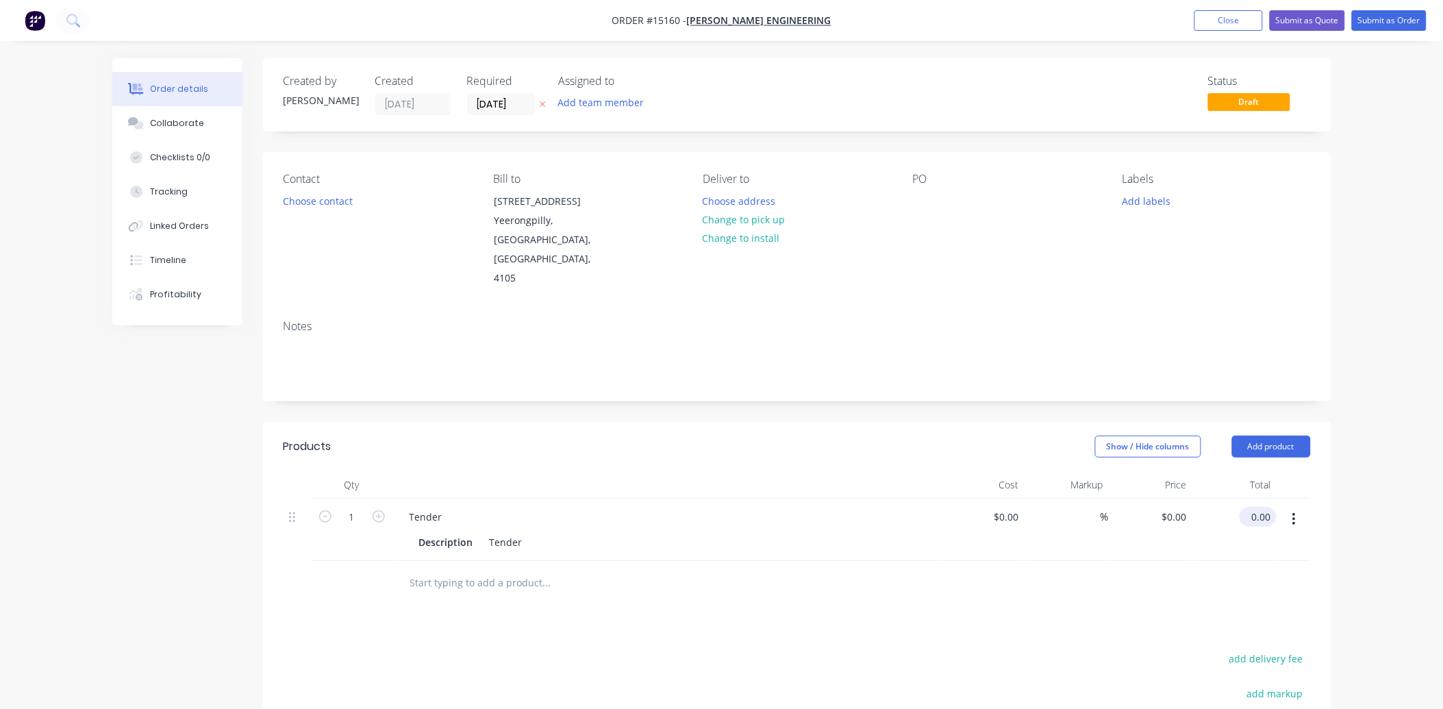
click at [1264, 507] on input "0.00" at bounding box center [1260, 517] width 31 height 20
type input "65"
type input "$65.00"
click at [1319, 12] on button "Submit as Quote" at bounding box center [1306, 20] width 75 height 21
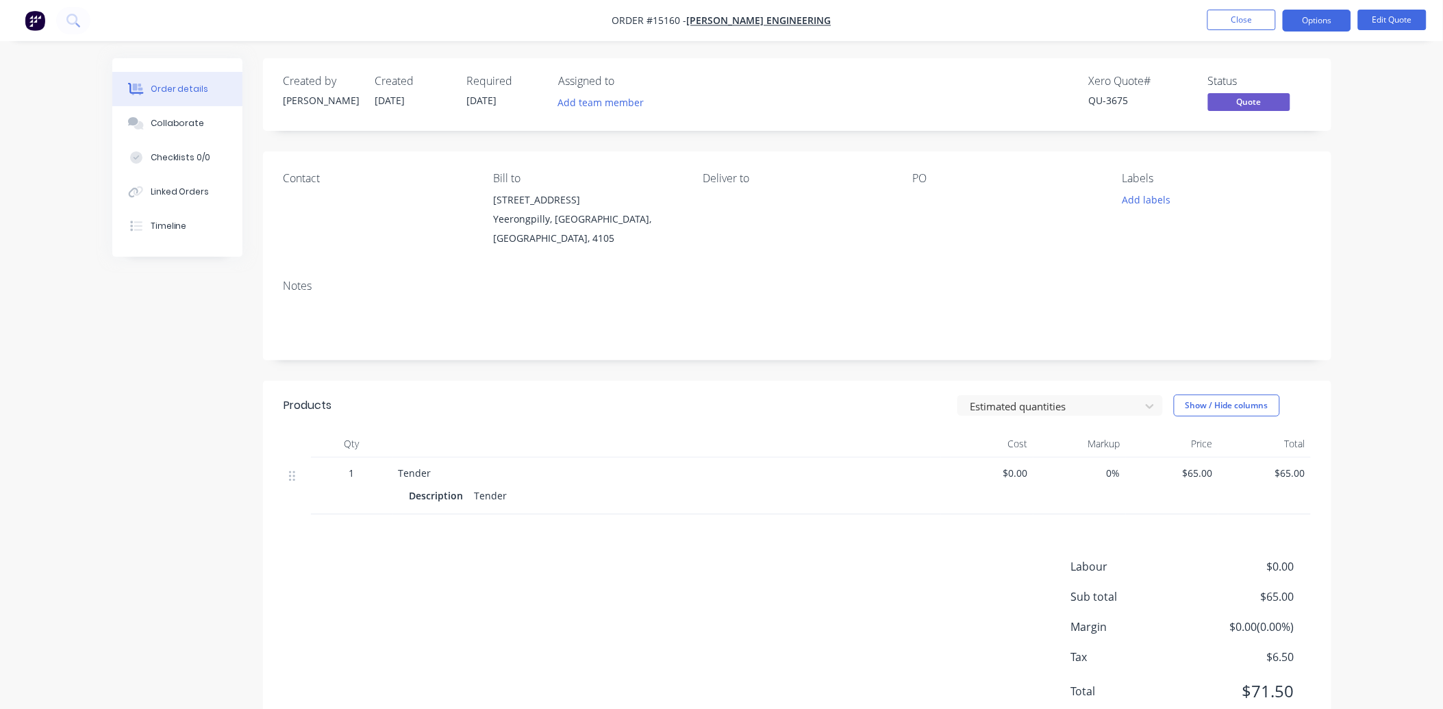
click at [1263, 18] on button "Close" at bounding box center [1241, 20] width 68 height 21
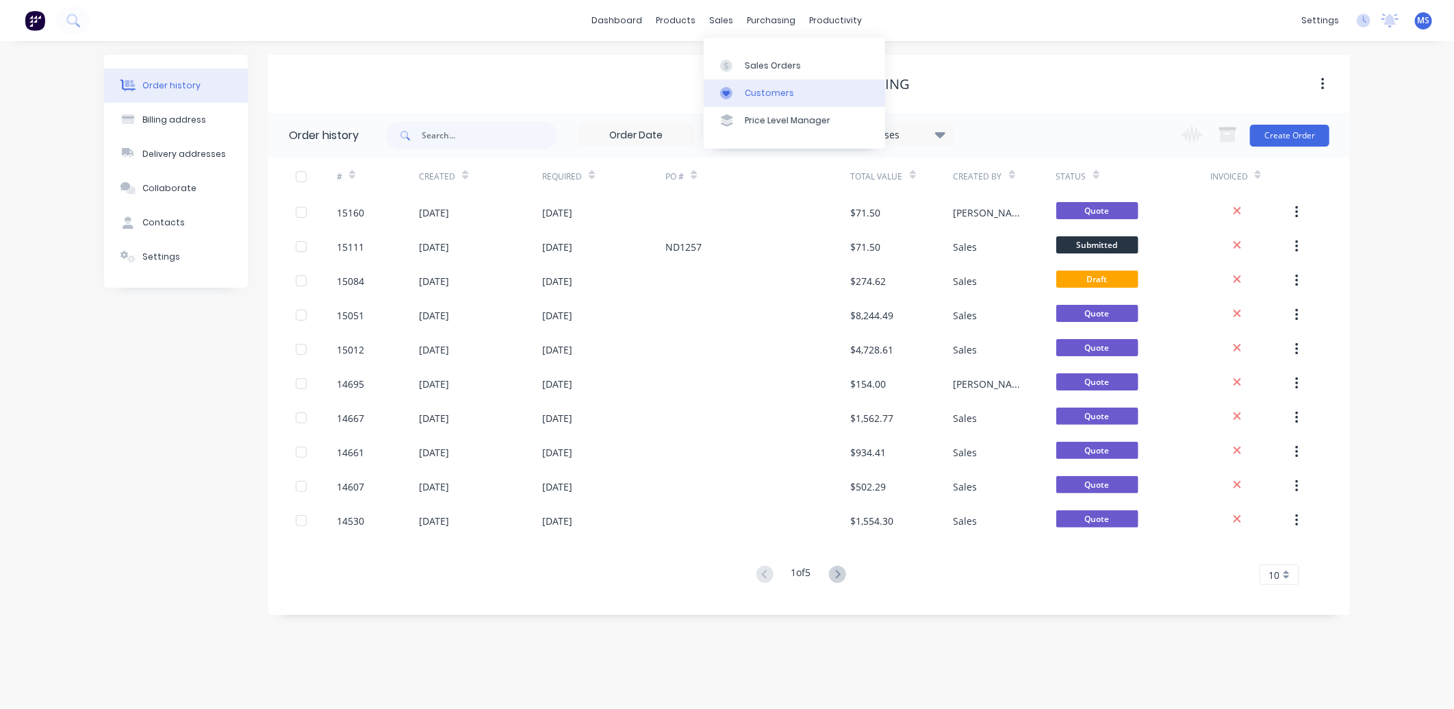
click at [770, 90] on div "Customers" at bounding box center [769, 93] width 49 height 12
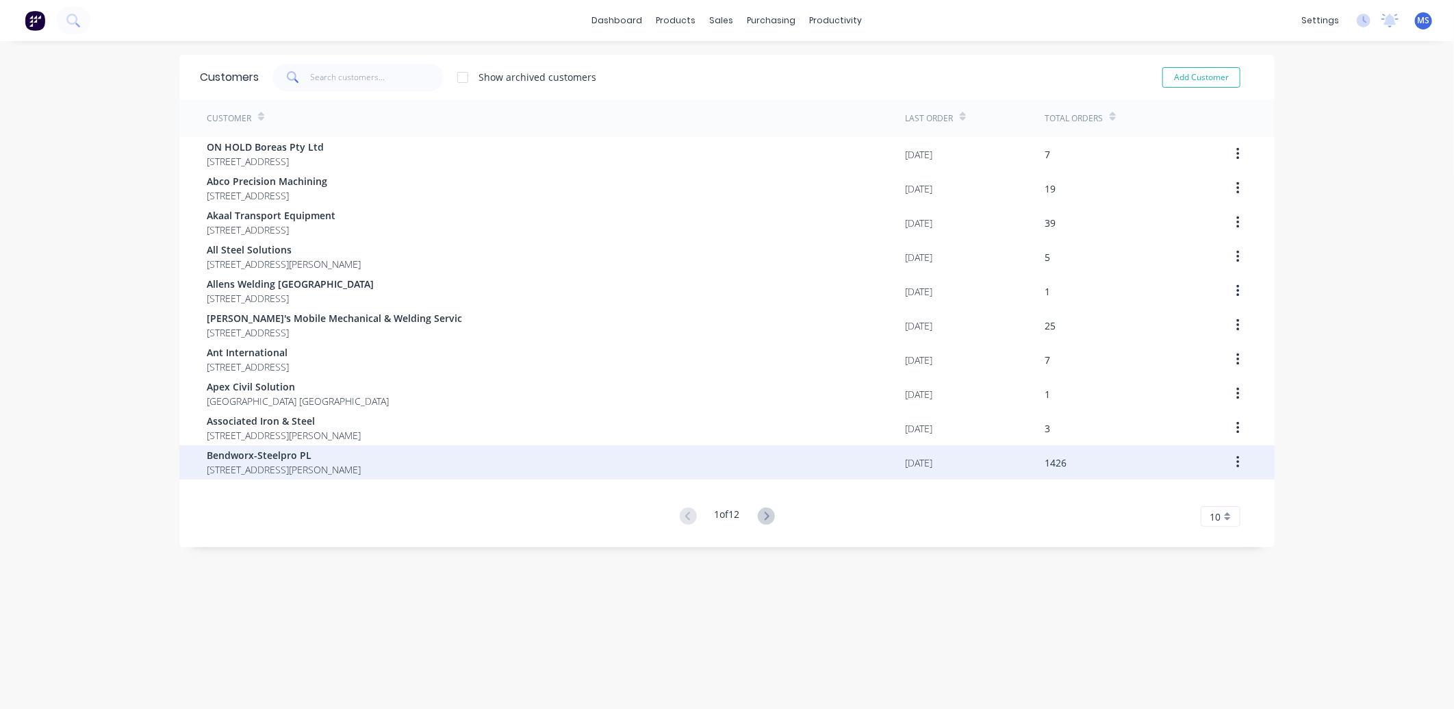
click at [613, 463] on div "Bendworx-Steelpro PL [STREET_ADDRESS][PERSON_NAME]" at bounding box center [556, 462] width 698 height 34
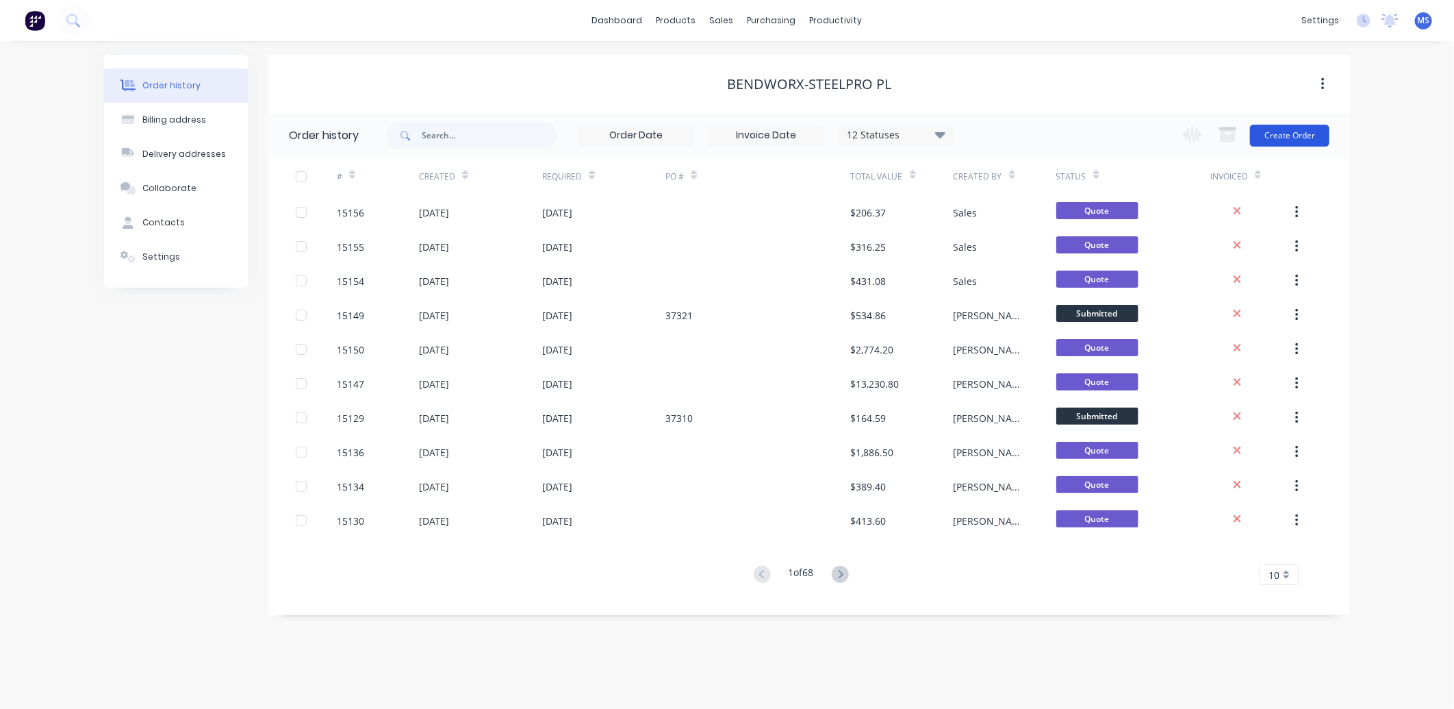
click at [1296, 140] on button "Create Order" at bounding box center [1289, 136] width 79 height 22
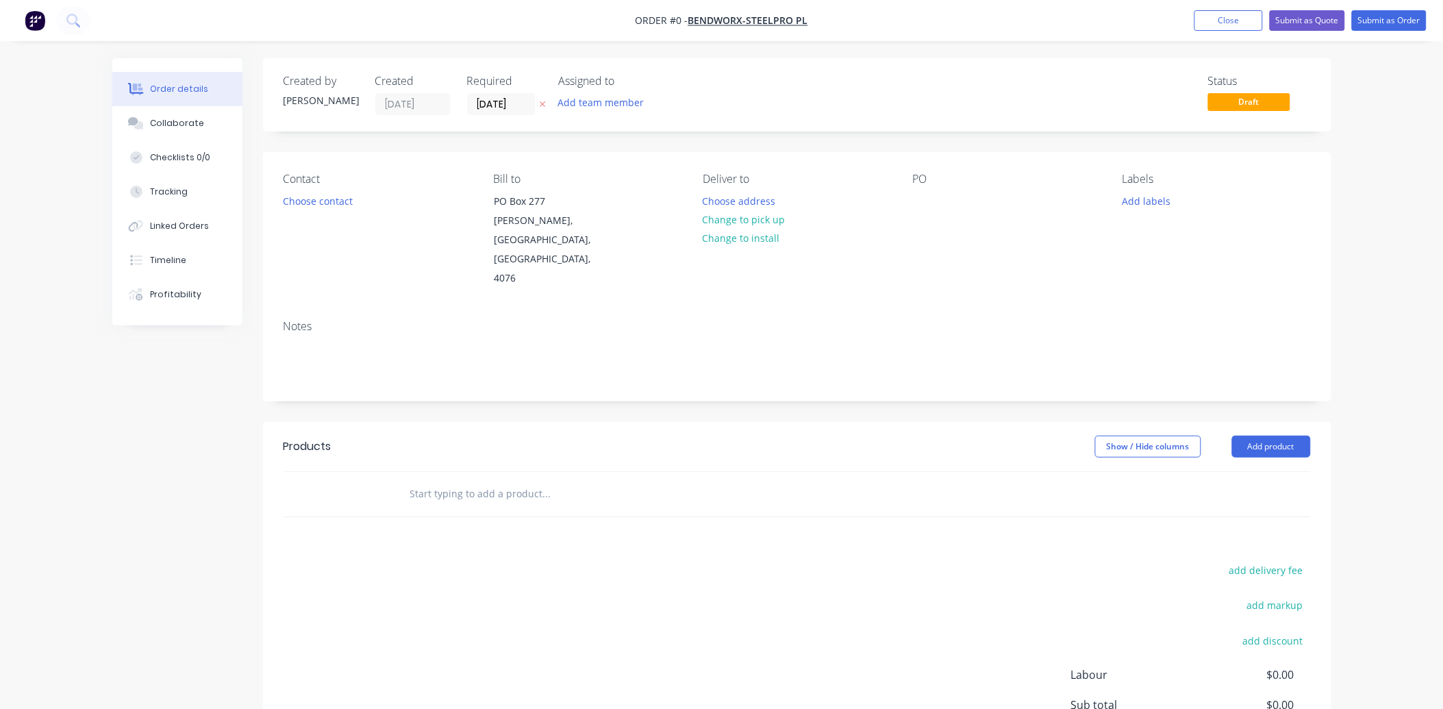
click at [464, 480] on input "text" at bounding box center [546, 493] width 274 height 27
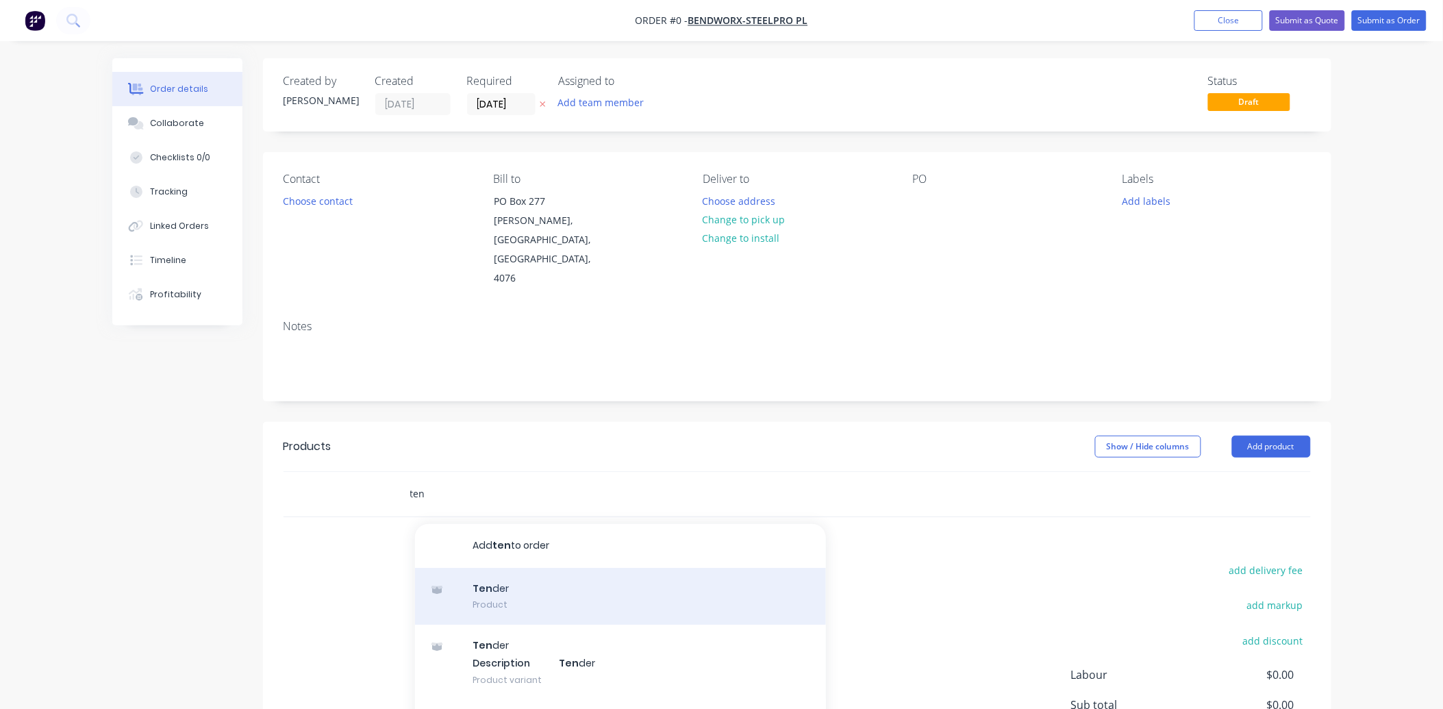
type input "ten"
click at [561, 568] on div "Ten der Product" at bounding box center [620, 597] width 411 height 58
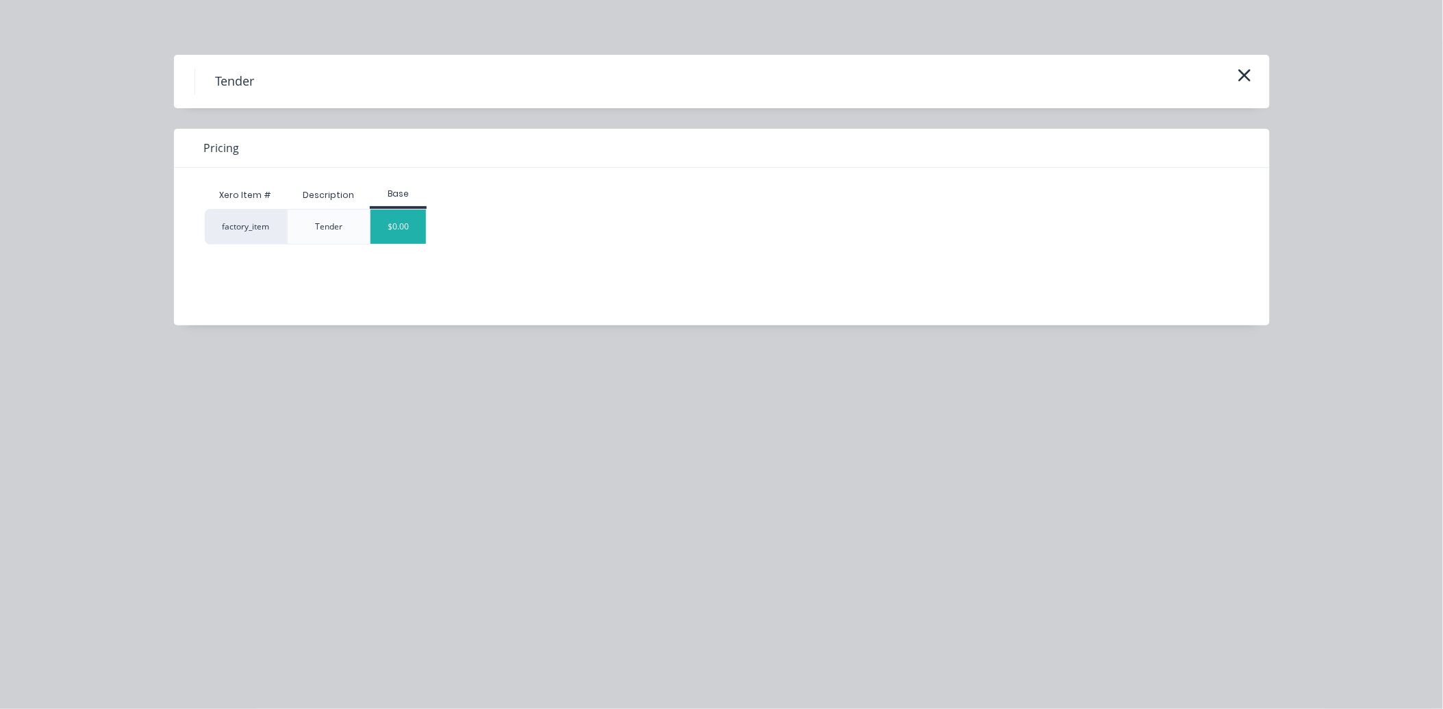
click at [409, 236] on div "$0.00" at bounding box center [397, 227] width 55 height 34
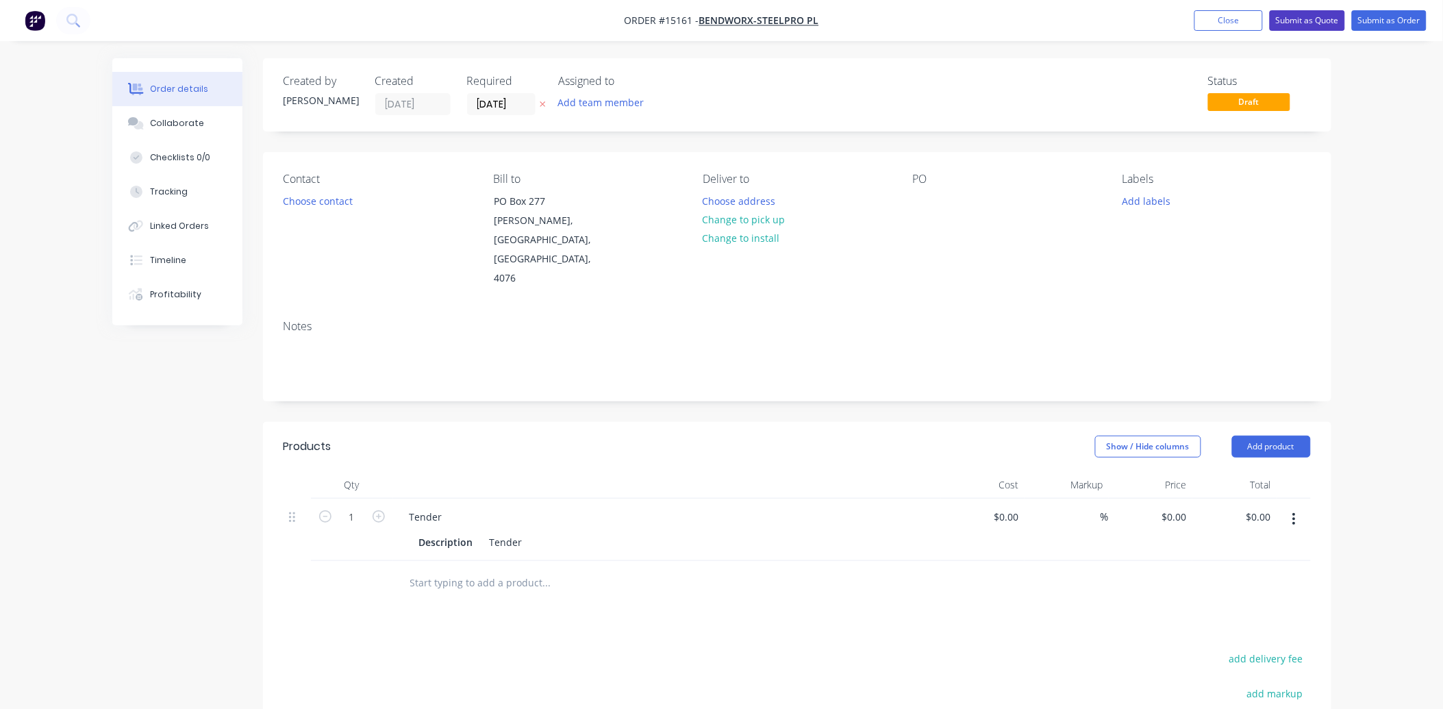
click at [1295, 14] on button "Submit as Quote" at bounding box center [1306, 20] width 75 height 21
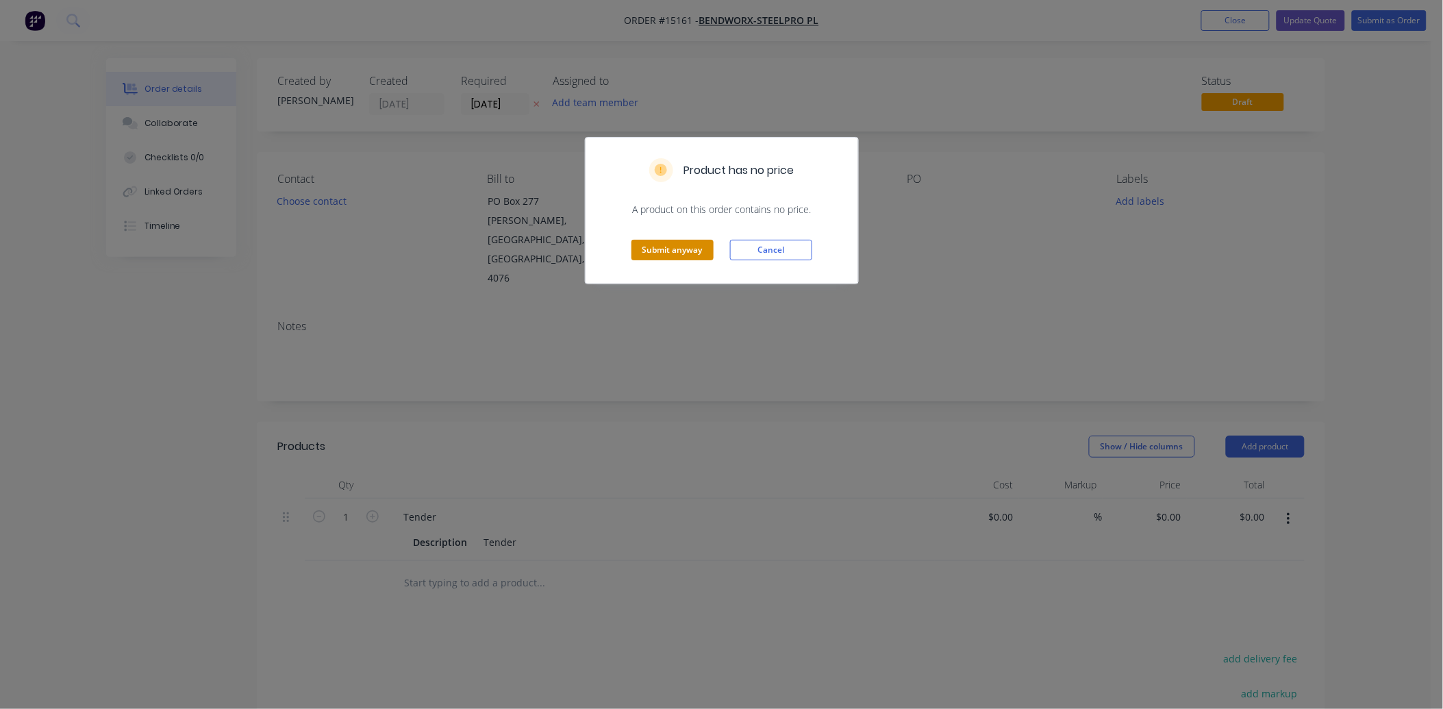
click at [692, 249] on button "Submit anyway" at bounding box center [672, 250] width 82 height 21
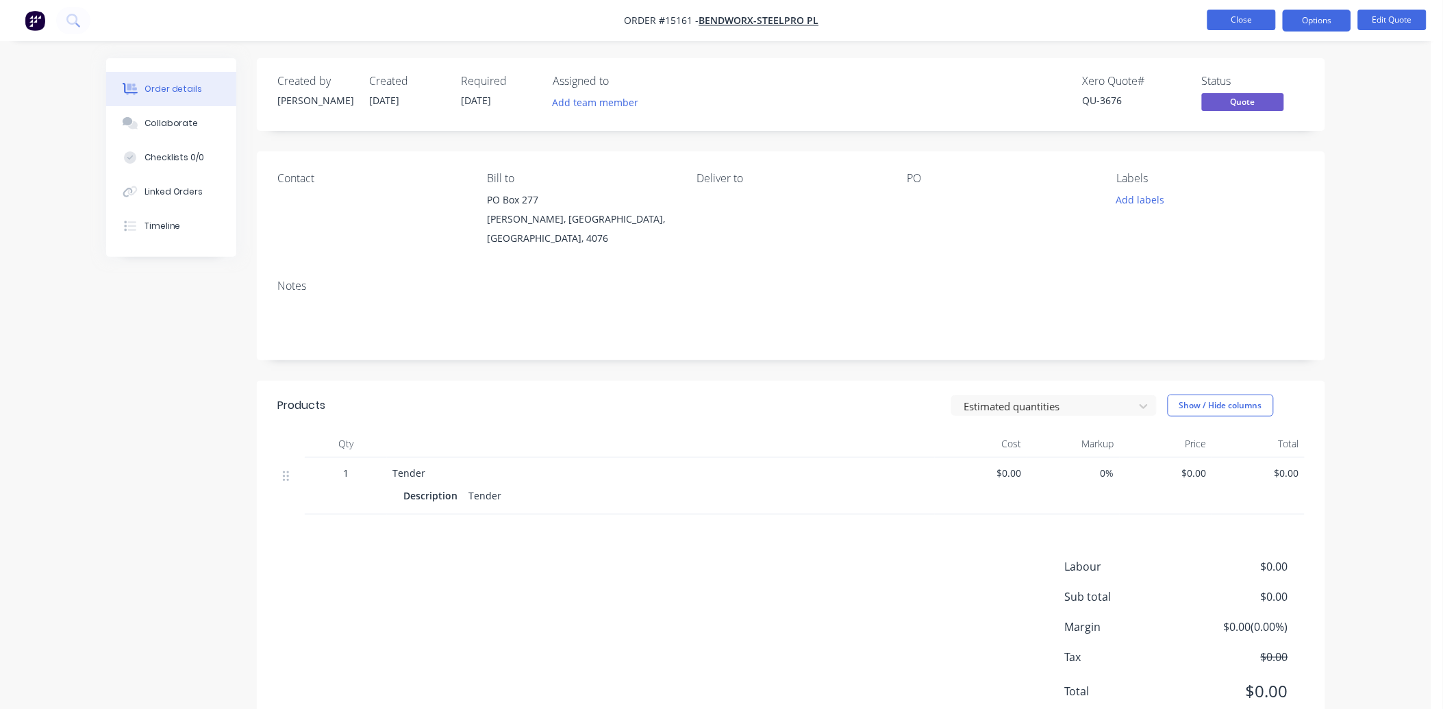
click at [1263, 16] on button "Close" at bounding box center [1241, 20] width 68 height 21
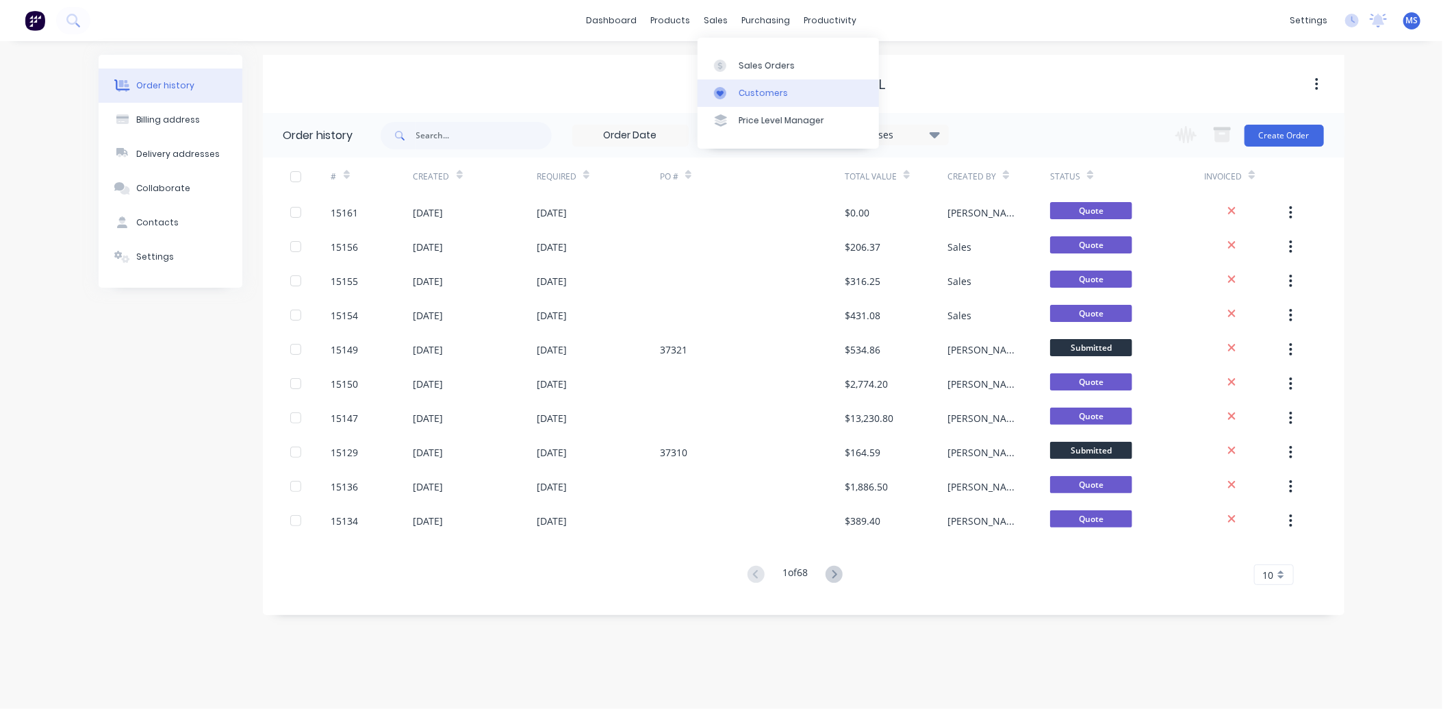
click at [795, 89] on link "Customers" at bounding box center [788, 92] width 181 height 27
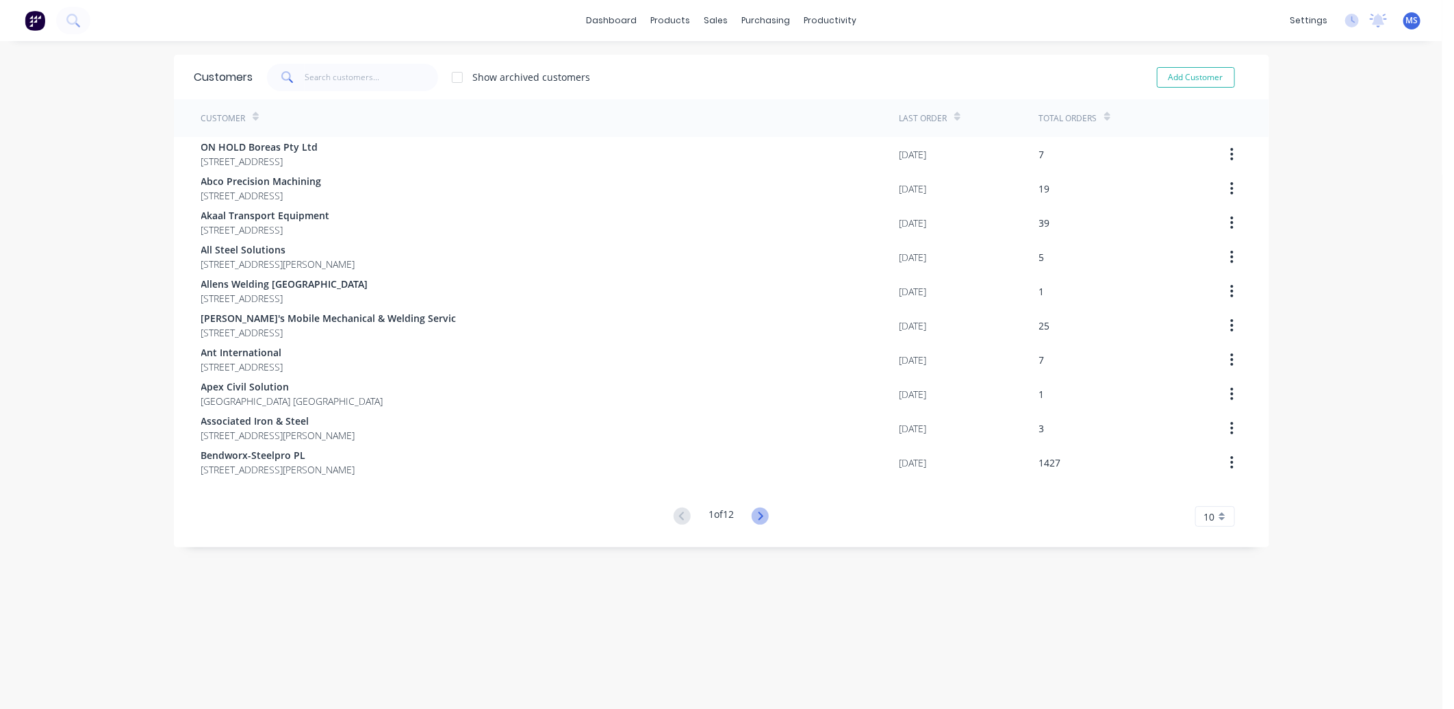
click at [753, 512] on icon at bounding box center [760, 515] width 17 height 17
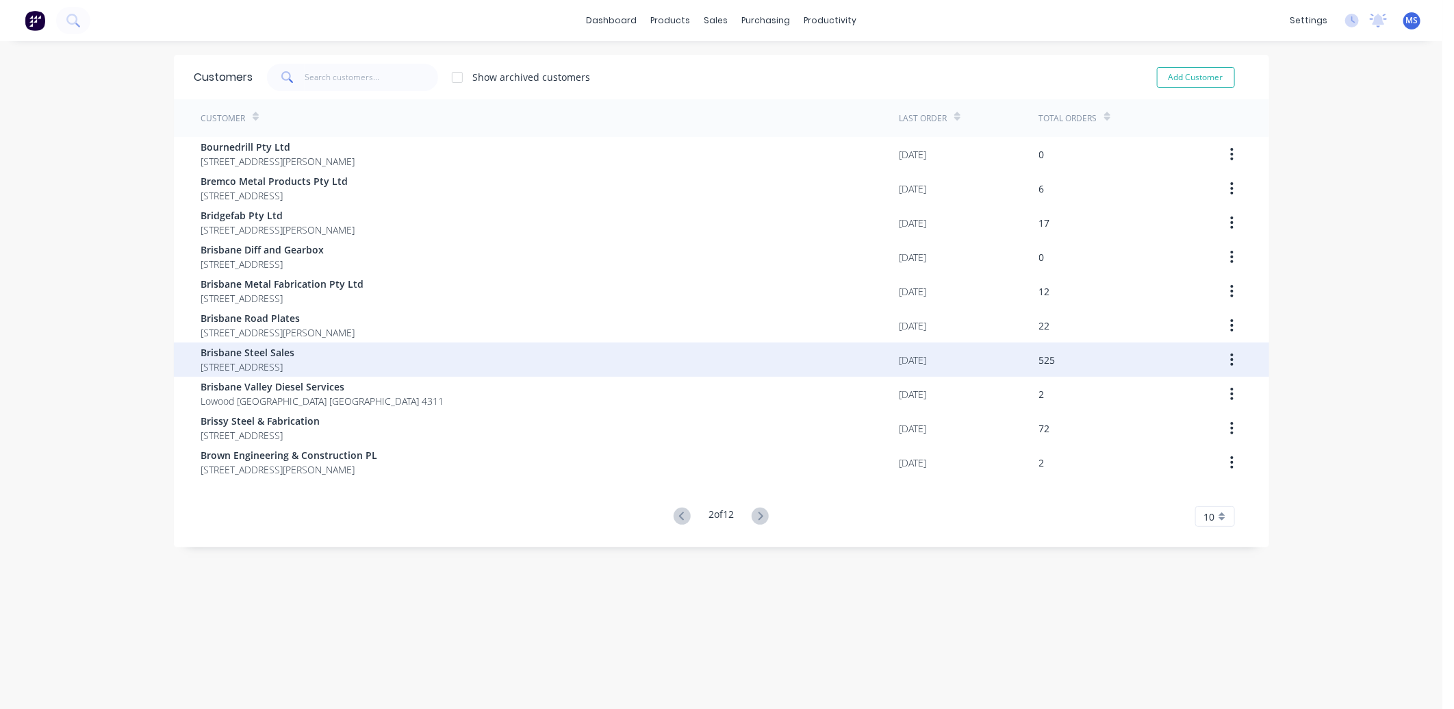
click at [295, 366] on span "[STREET_ADDRESS]" at bounding box center [248, 366] width 94 height 14
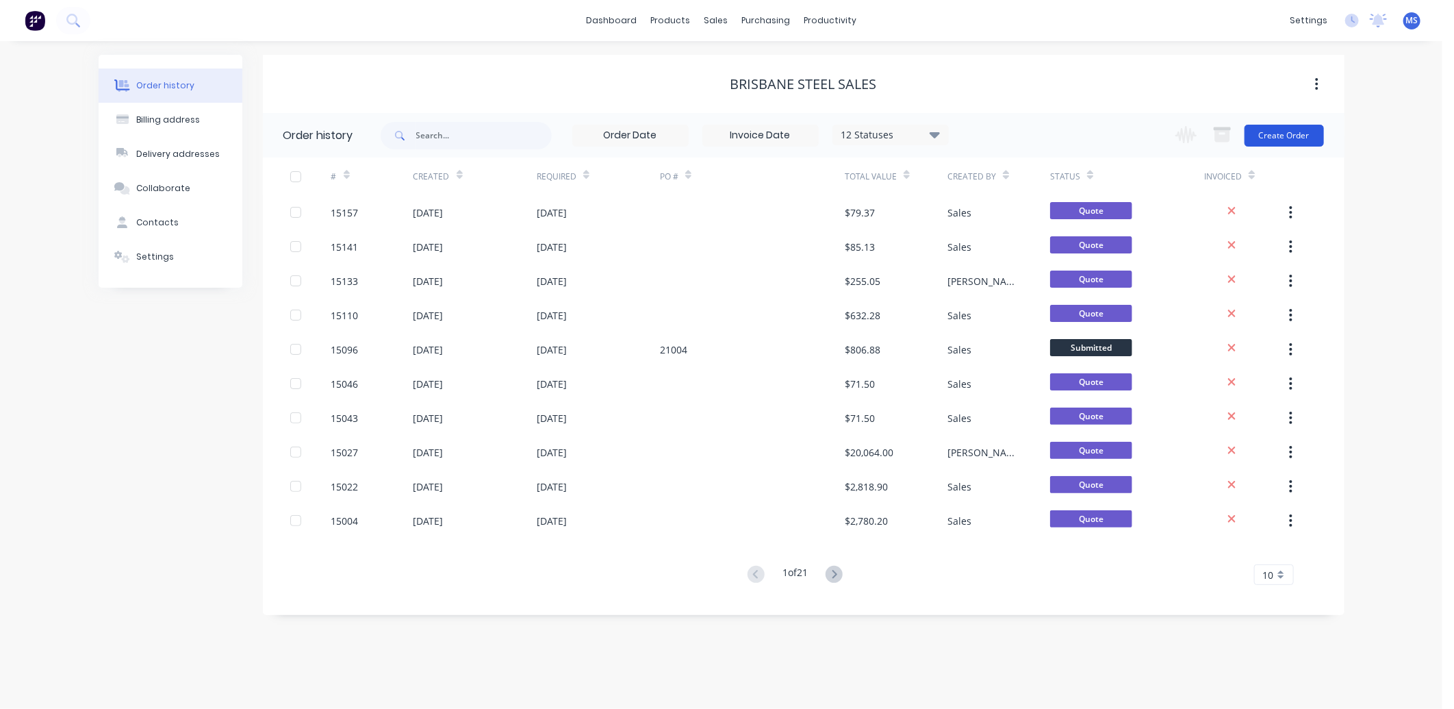
click at [1282, 142] on button "Create Order" at bounding box center [1284, 136] width 79 height 22
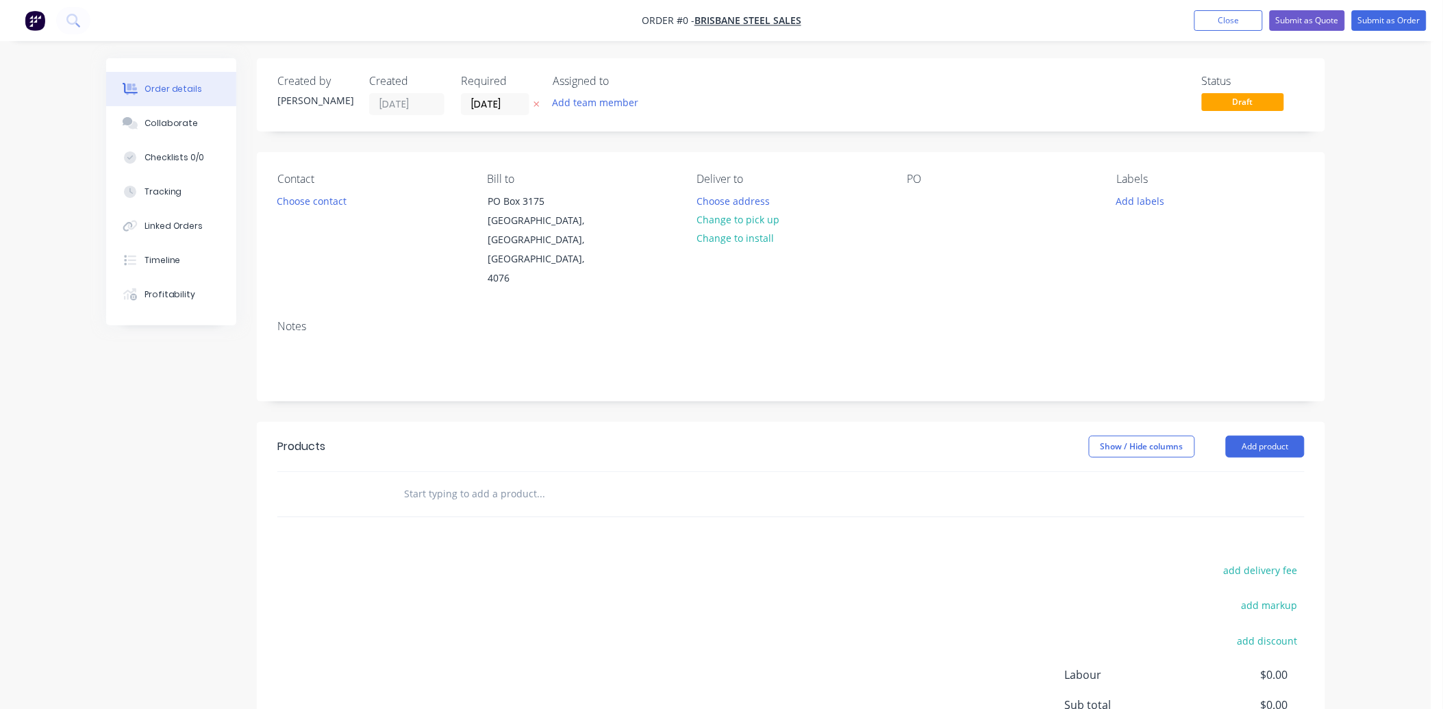
click at [488, 480] on input "text" at bounding box center [540, 493] width 274 height 27
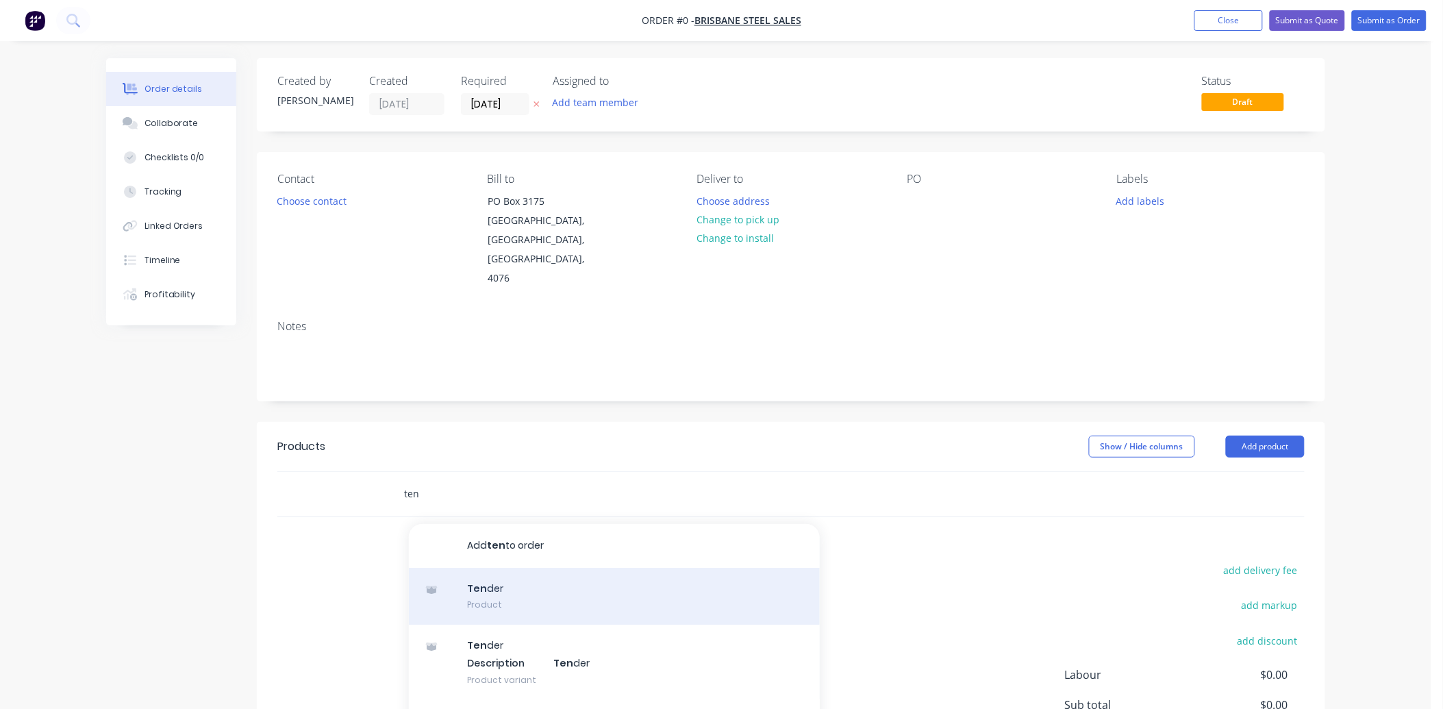
type input "ten"
click at [529, 568] on div "Ten der Product" at bounding box center [614, 597] width 411 height 58
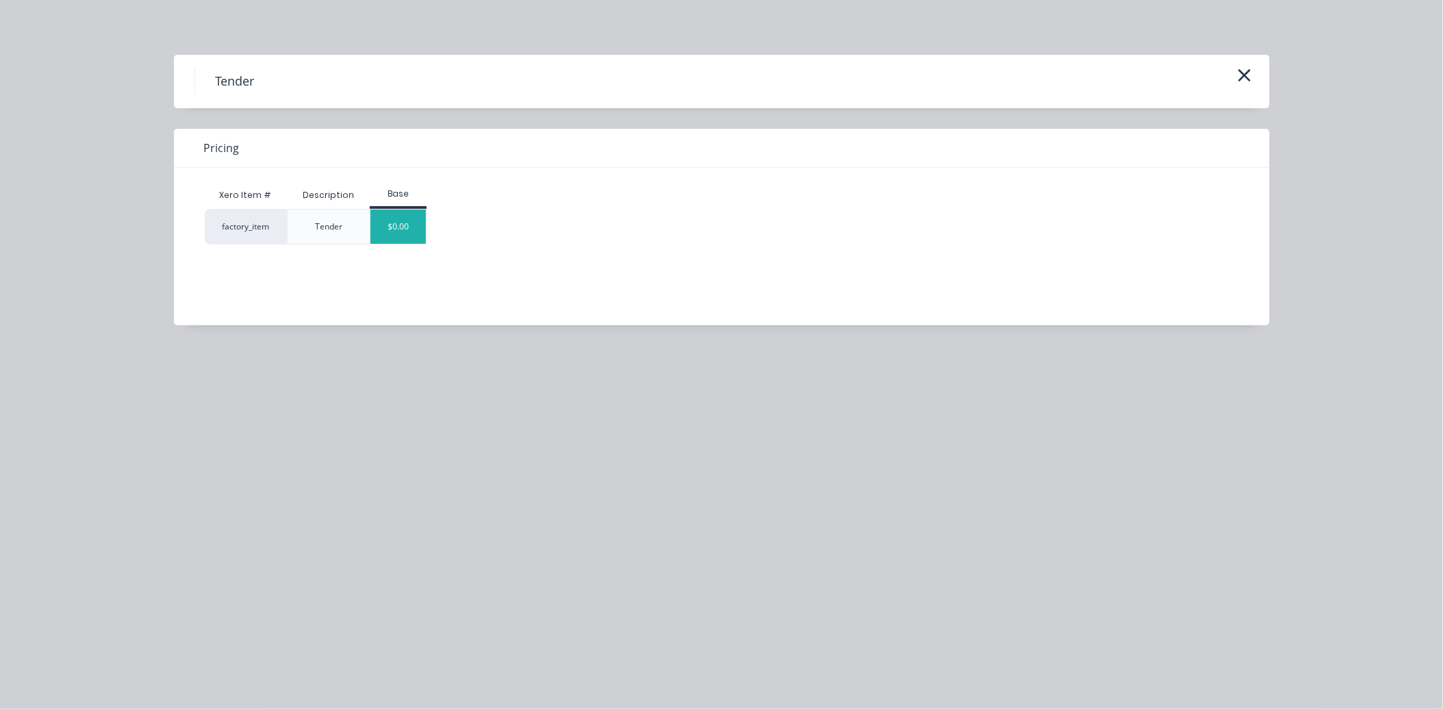
click at [388, 220] on div "$0.00" at bounding box center [397, 227] width 55 height 34
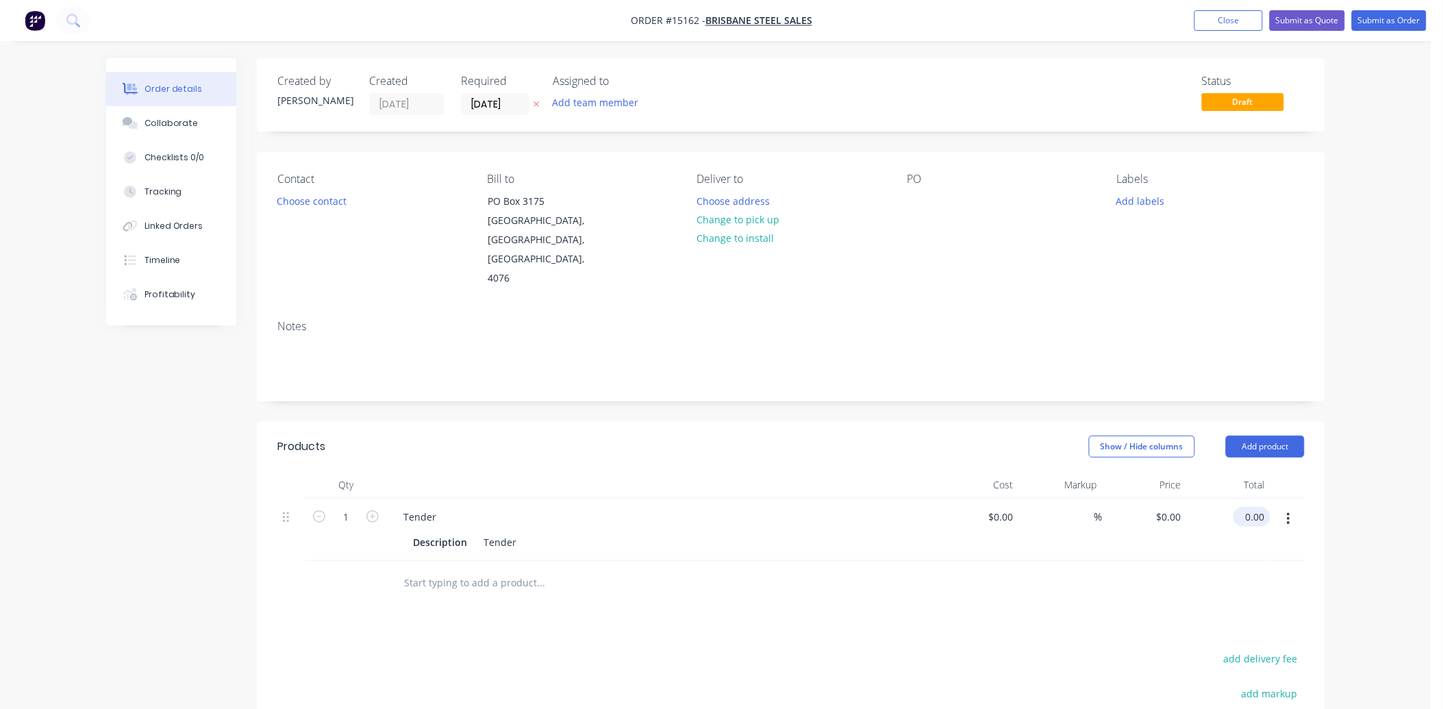
click at [1265, 507] on input "0.00" at bounding box center [1254, 517] width 31 height 20
type input "68.29"
type input "$68.29"
click at [1315, 26] on button "Submit as Quote" at bounding box center [1306, 20] width 75 height 21
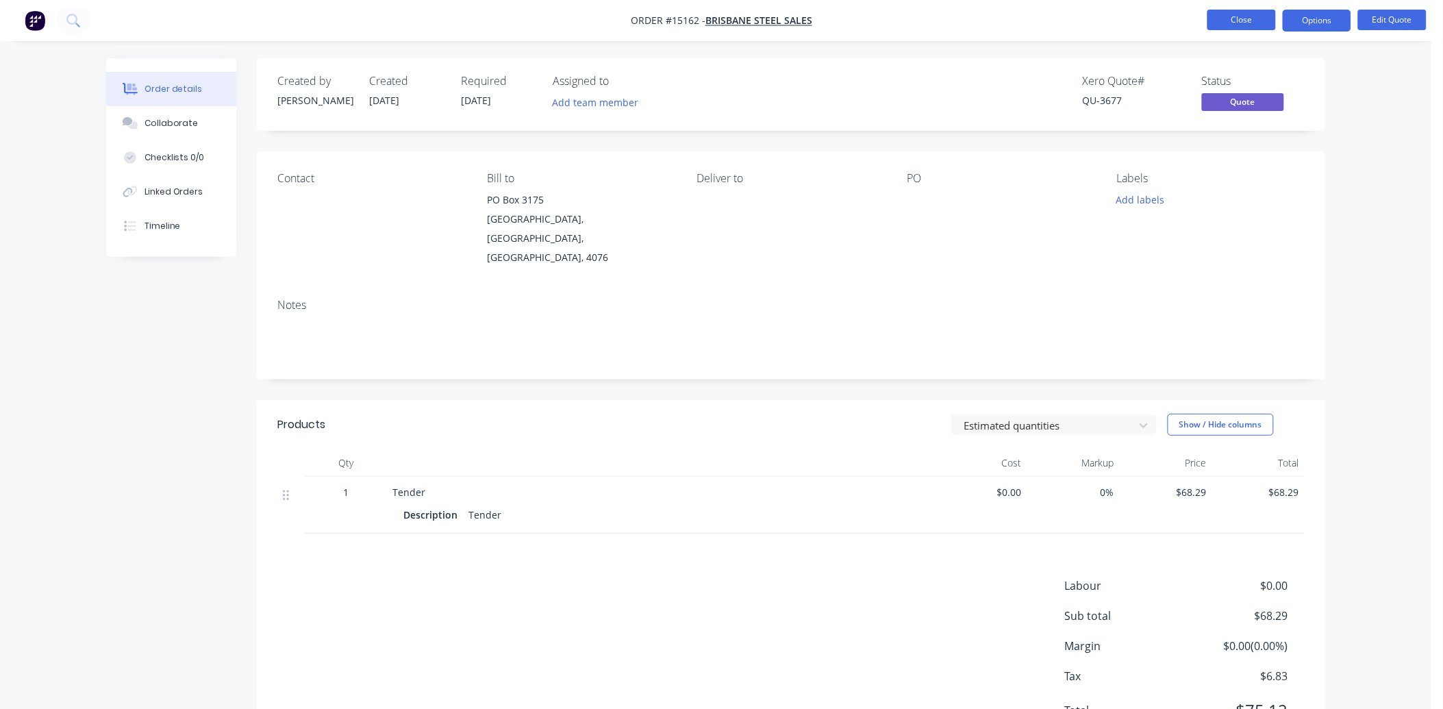
click at [1248, 15] on button "Close" at bounding box center [1241, 20] width 68 height 21
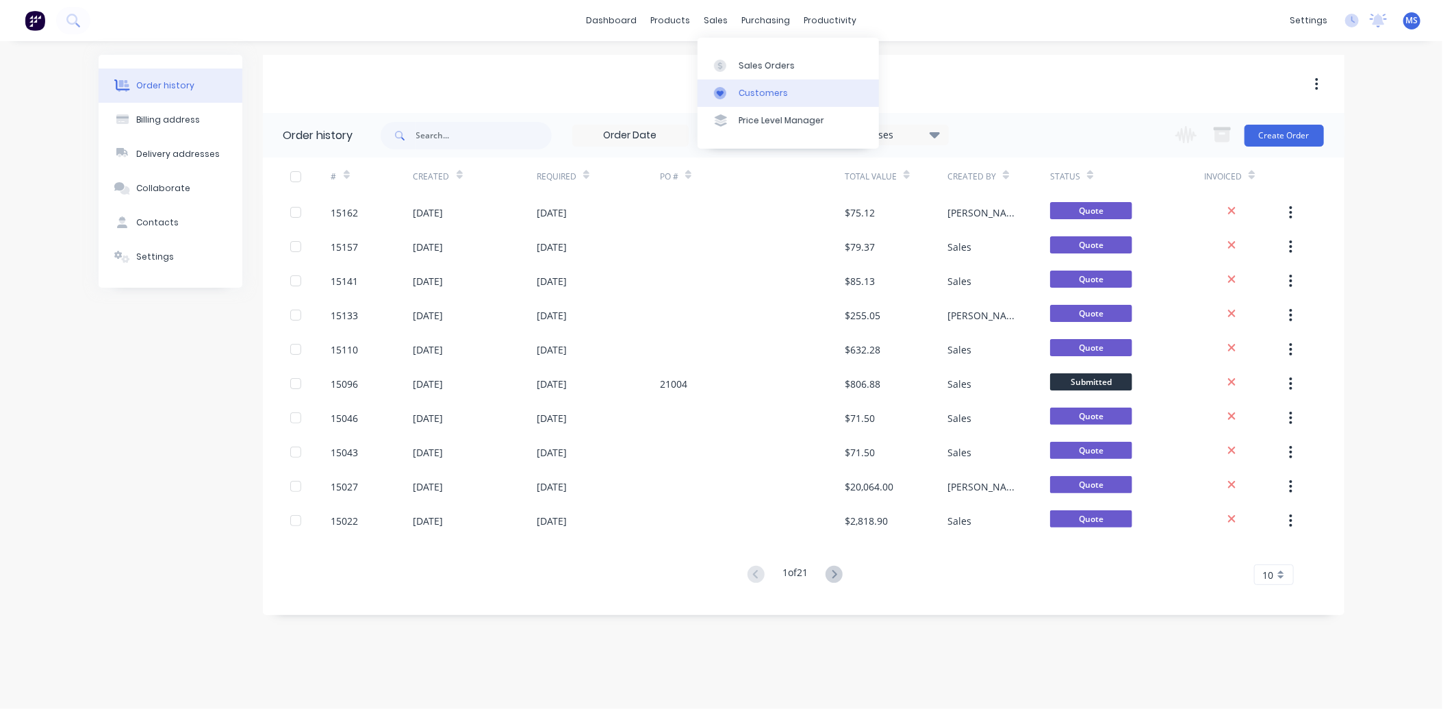
click at [765, 98] on div "Customers" at bounding box center [763, 93] width 49 height 12
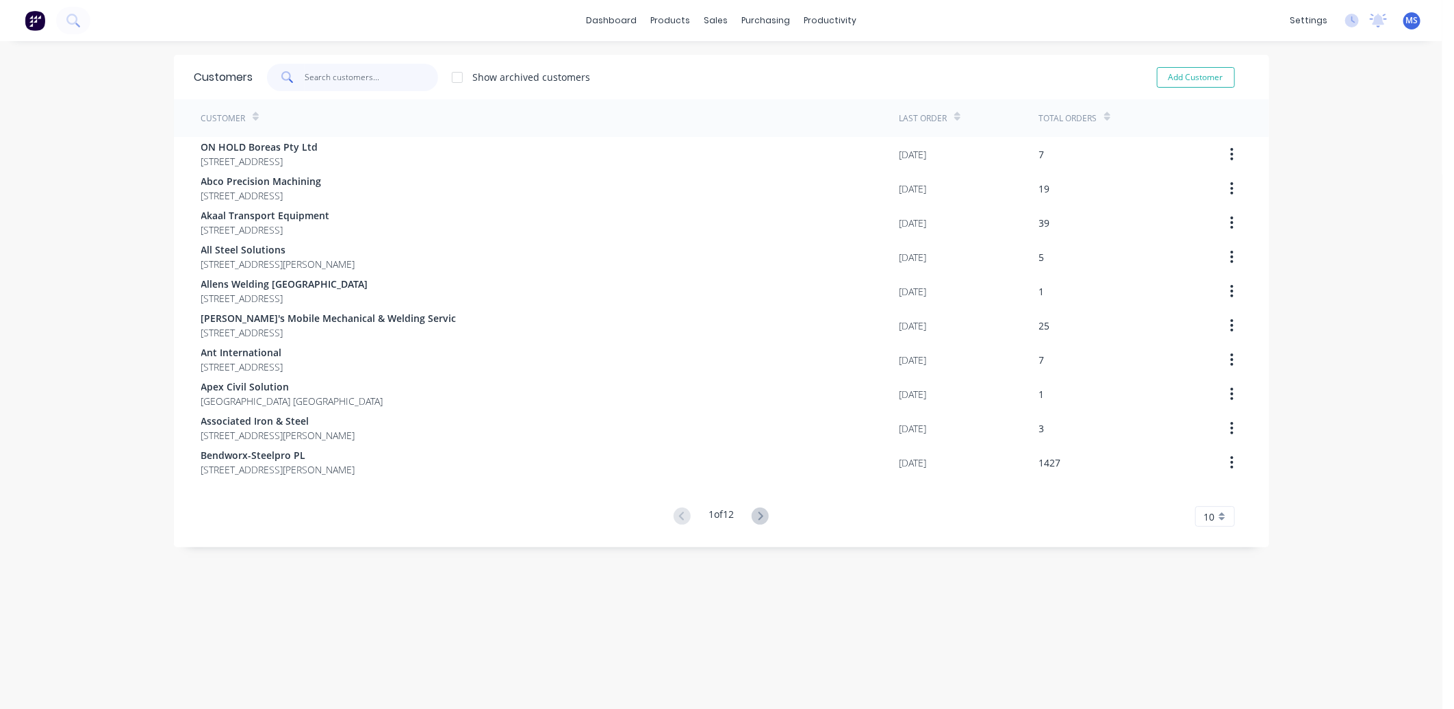
click at [333, 86] on input "text" at bounding box center [372, 77] width 134 height 27
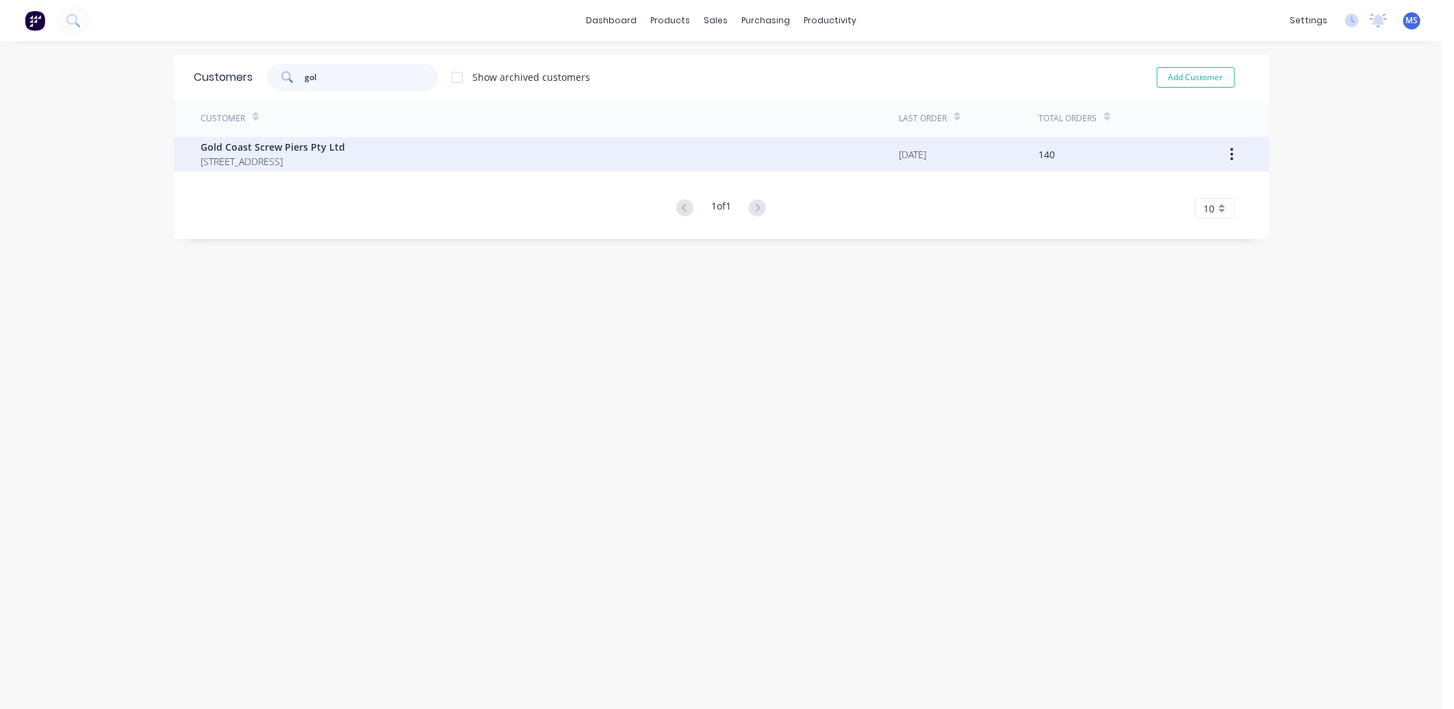
type input "gol"
click at [346, 155] on span "[STREET_ADDRESS]" at bounding box center [273, 161] width 144 height 14
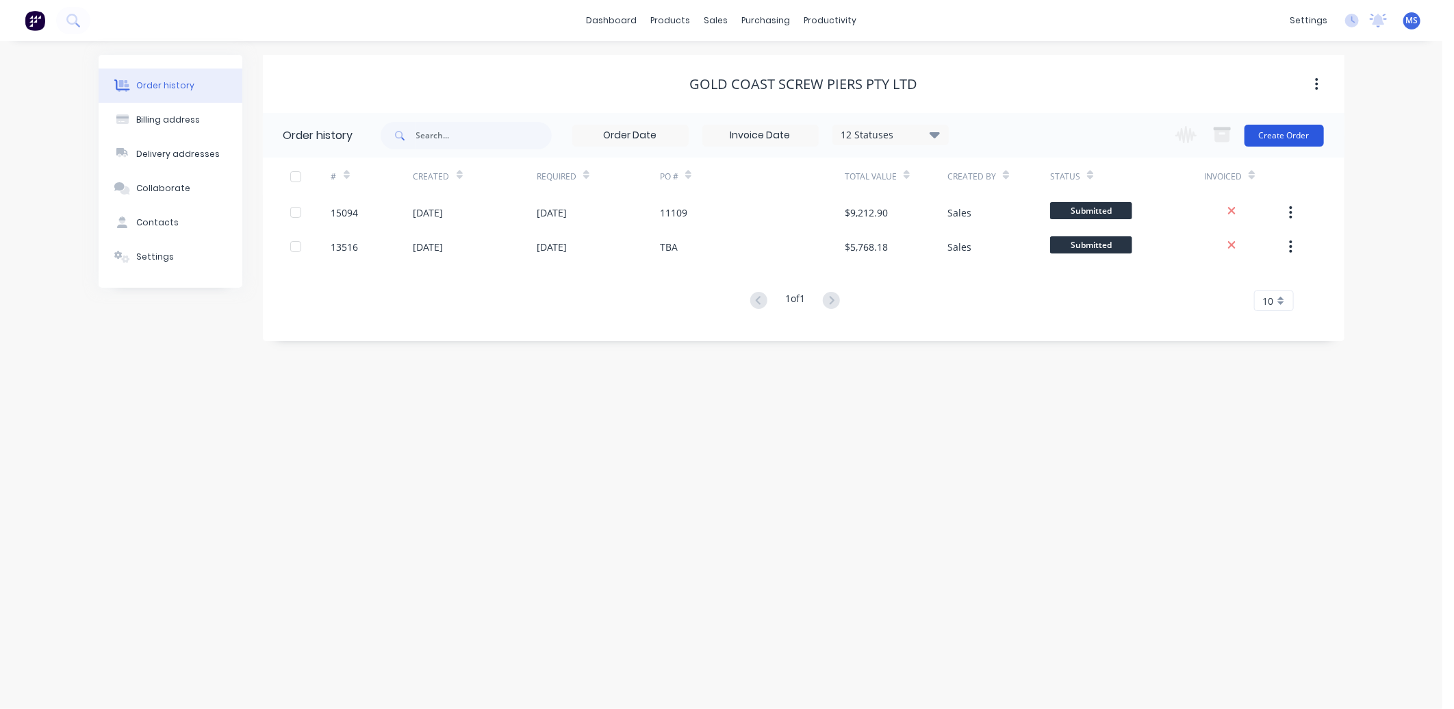
click at [1273, 132] on button "Create Order" at bounding box center [1284, 136] width 79 height 22
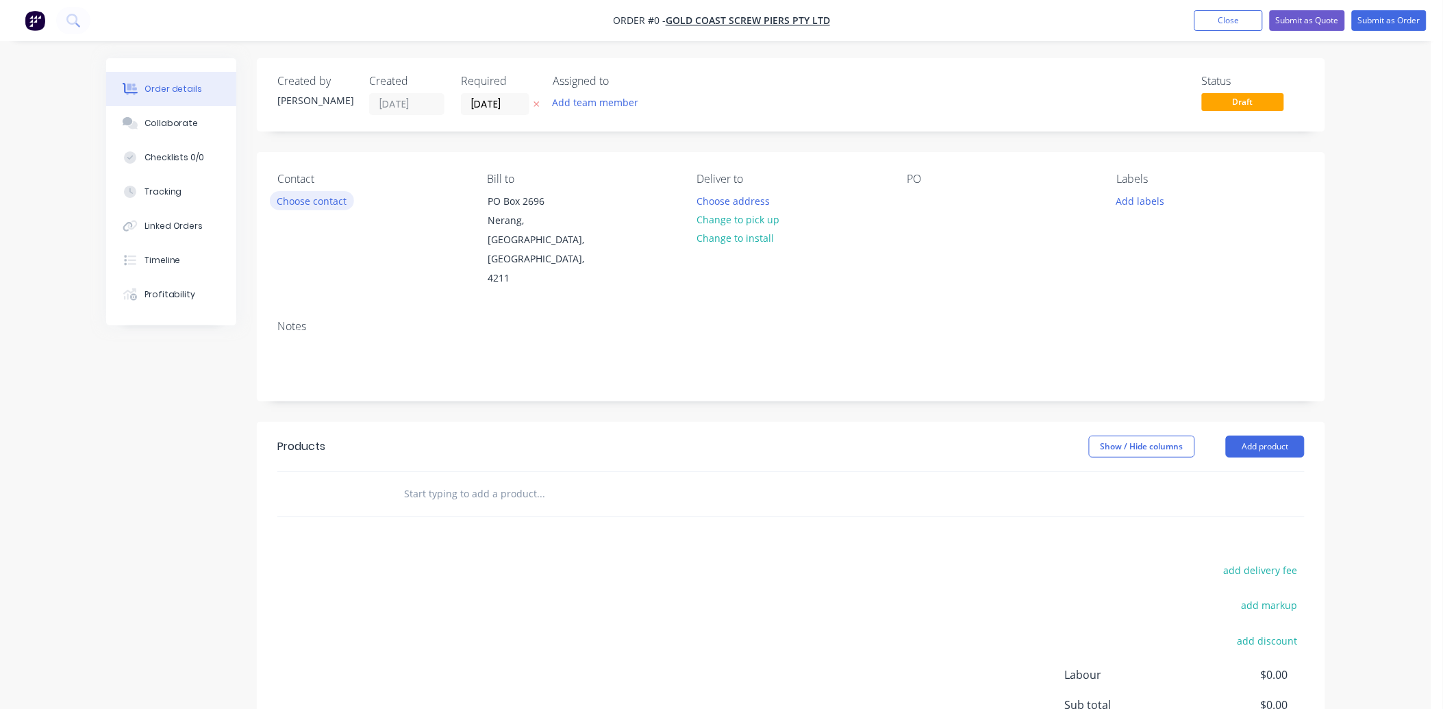
click at [325, 204] on button "Choose contact" at bounding box center [312, 200] width 84 height 18
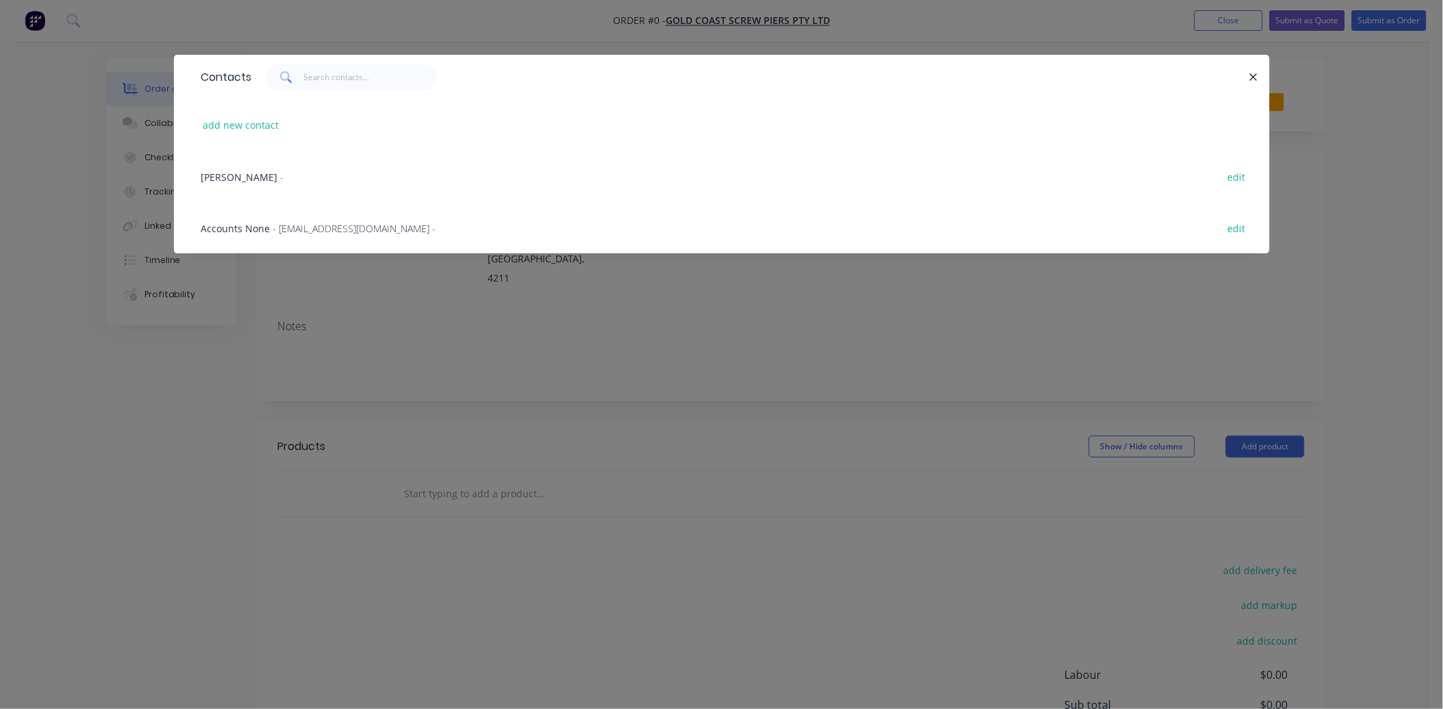
click at [316, 226] on span "- [EMAIL_ADDRESS][DOMAIN_NAME] -" at bounding box center [354, 228] width 163 height 13
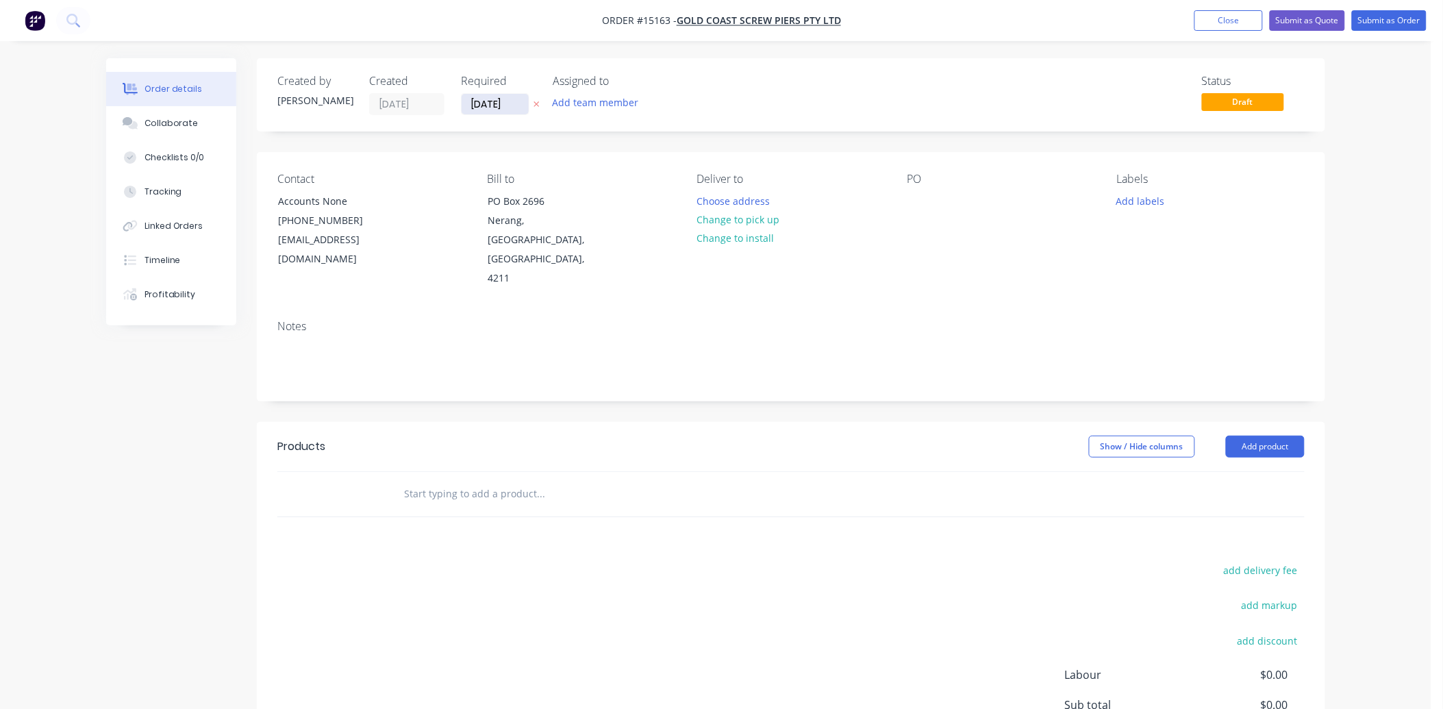
click at [518, 106] on input "[DATE]" at bounding box center [494, 104] width 67 height 21
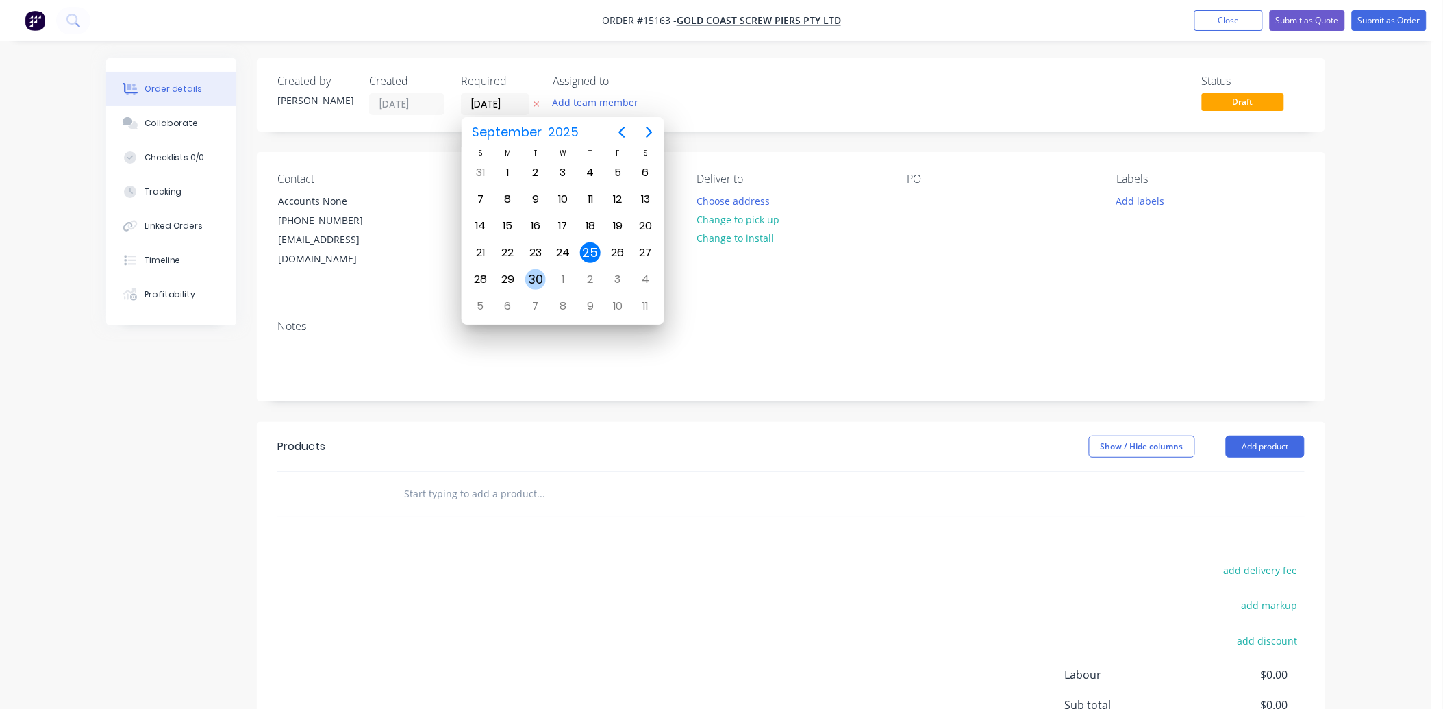
click at [542, 277] on div "30" at bounding box center [535, 279] width 21 height 21
type input "[DATE]"
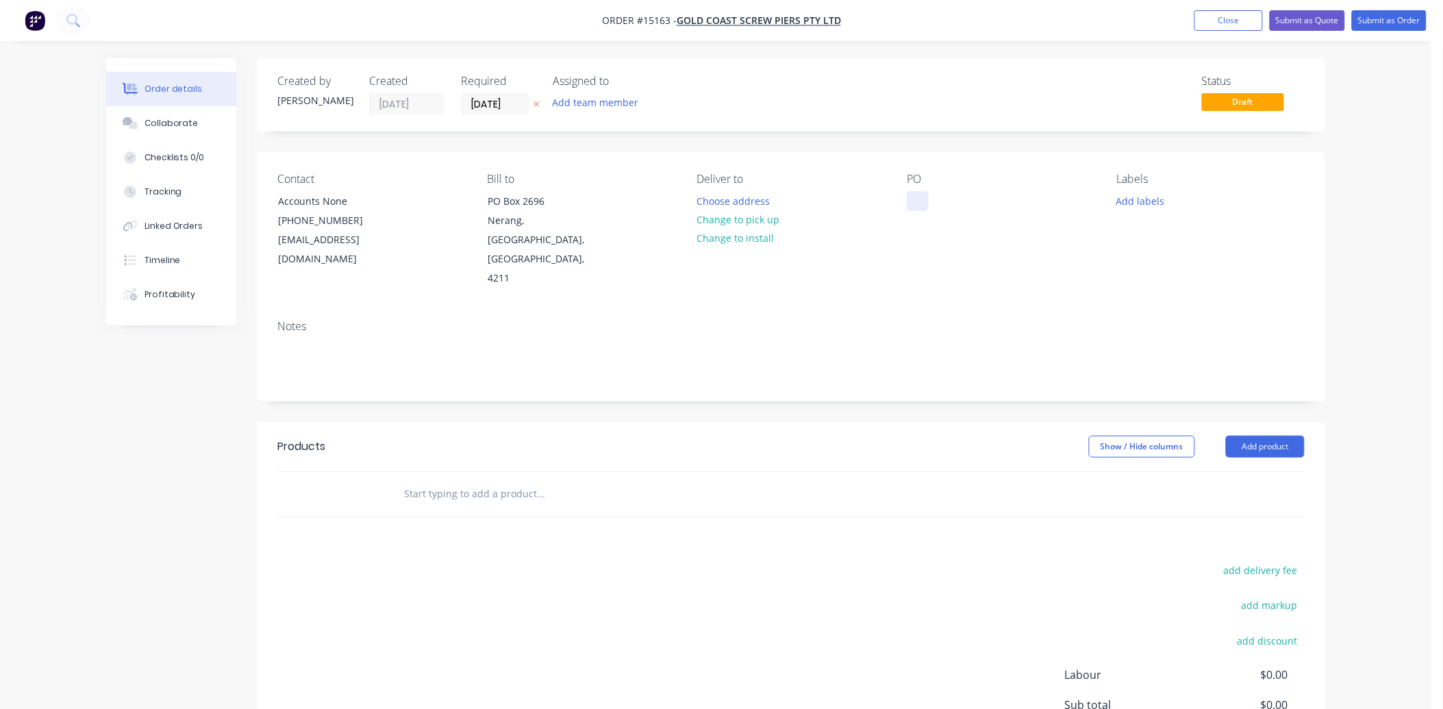
click at [913, 203] on div at bounding box center [917, 201] width 22 height 20
click at [1249, 435] on button "Add product" at bounding box center [1265, 446] width 79 height 22
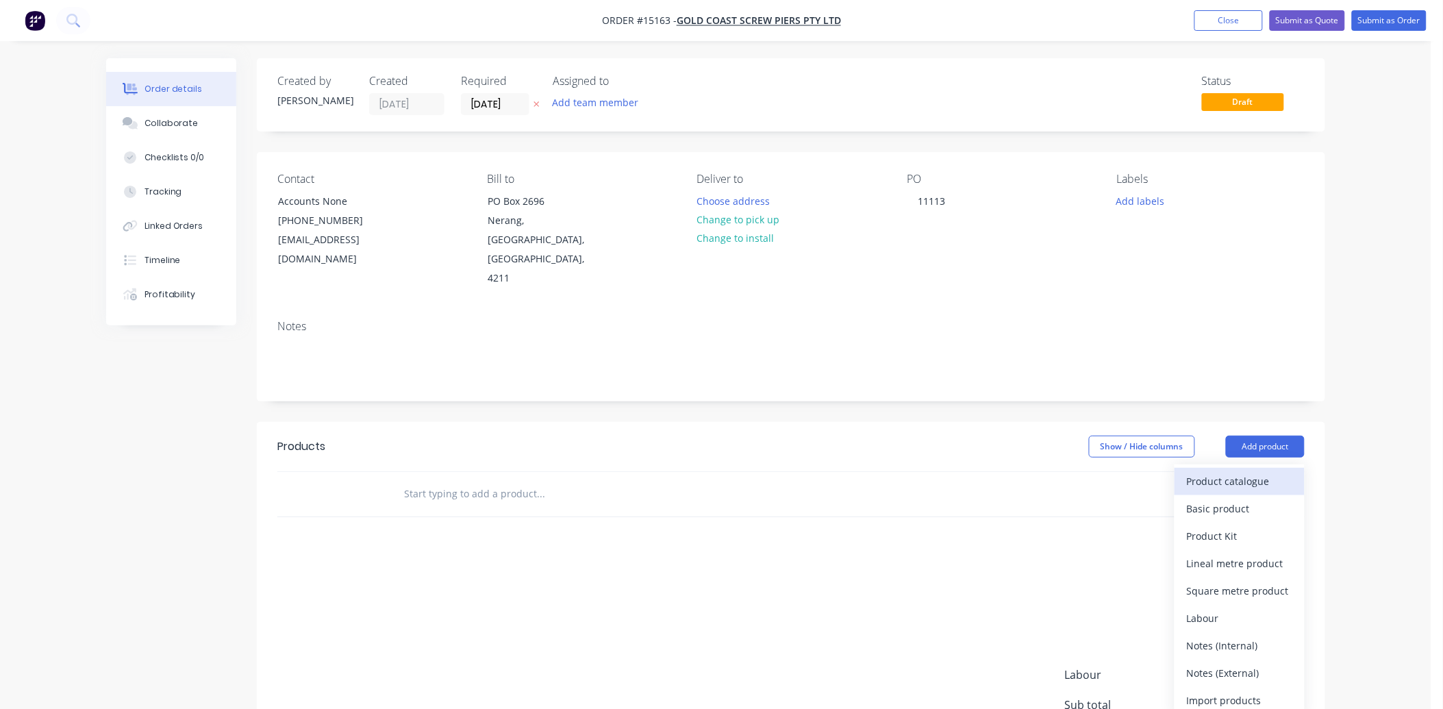
click at [1217, 471] on div "Product catalogue" at bounding box center [1239, 481] width 105 height 20
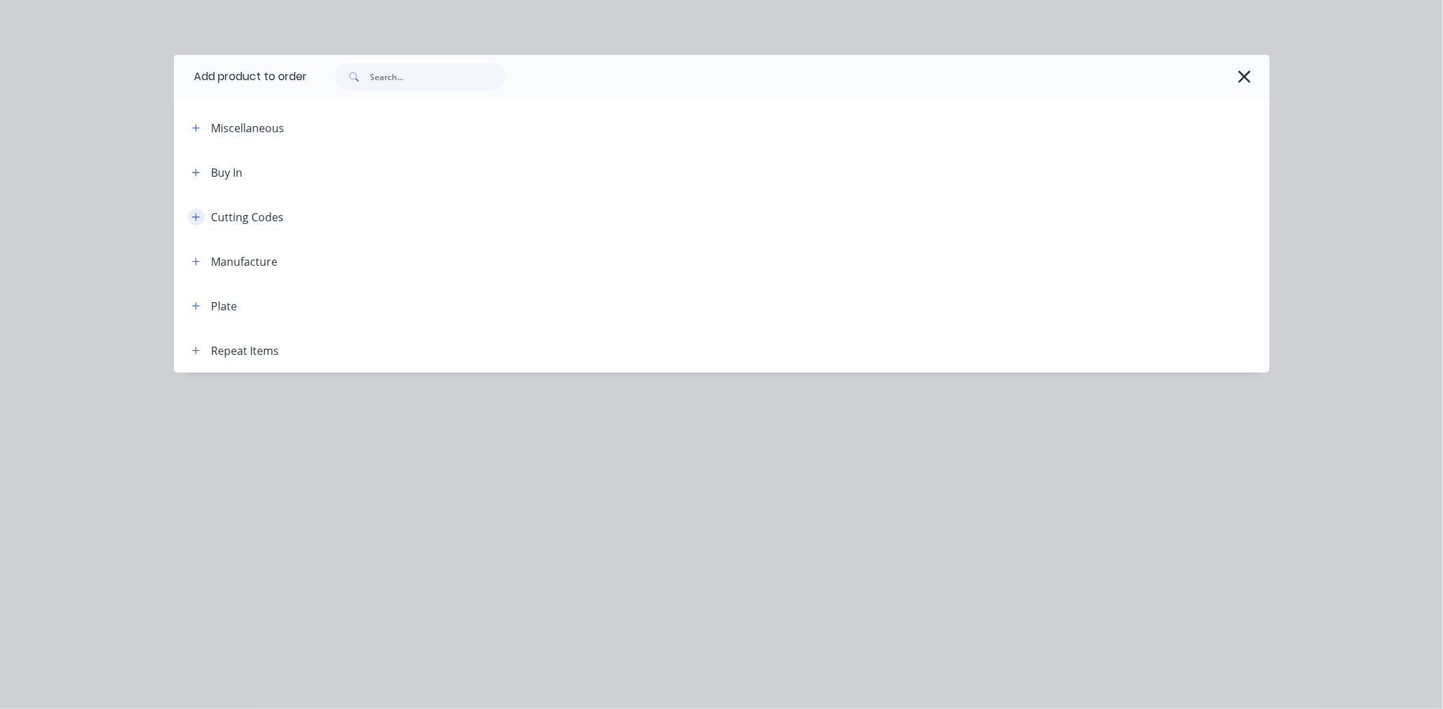
click at [201, 217] on button "button" at bounding box center [196, 216] width 17 height 17
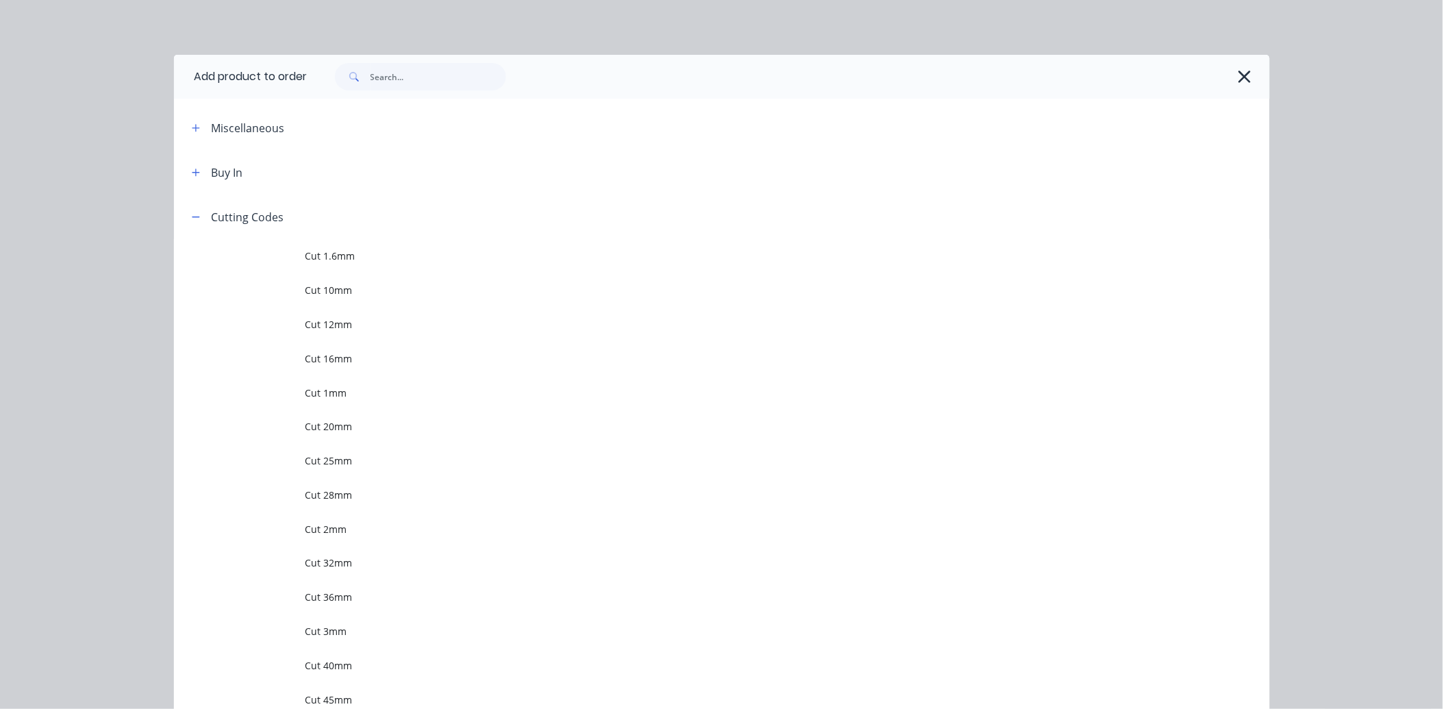
click at [359, 466] on span "Cut 25mm" at bounding box center [690, 460] width 771 height 14
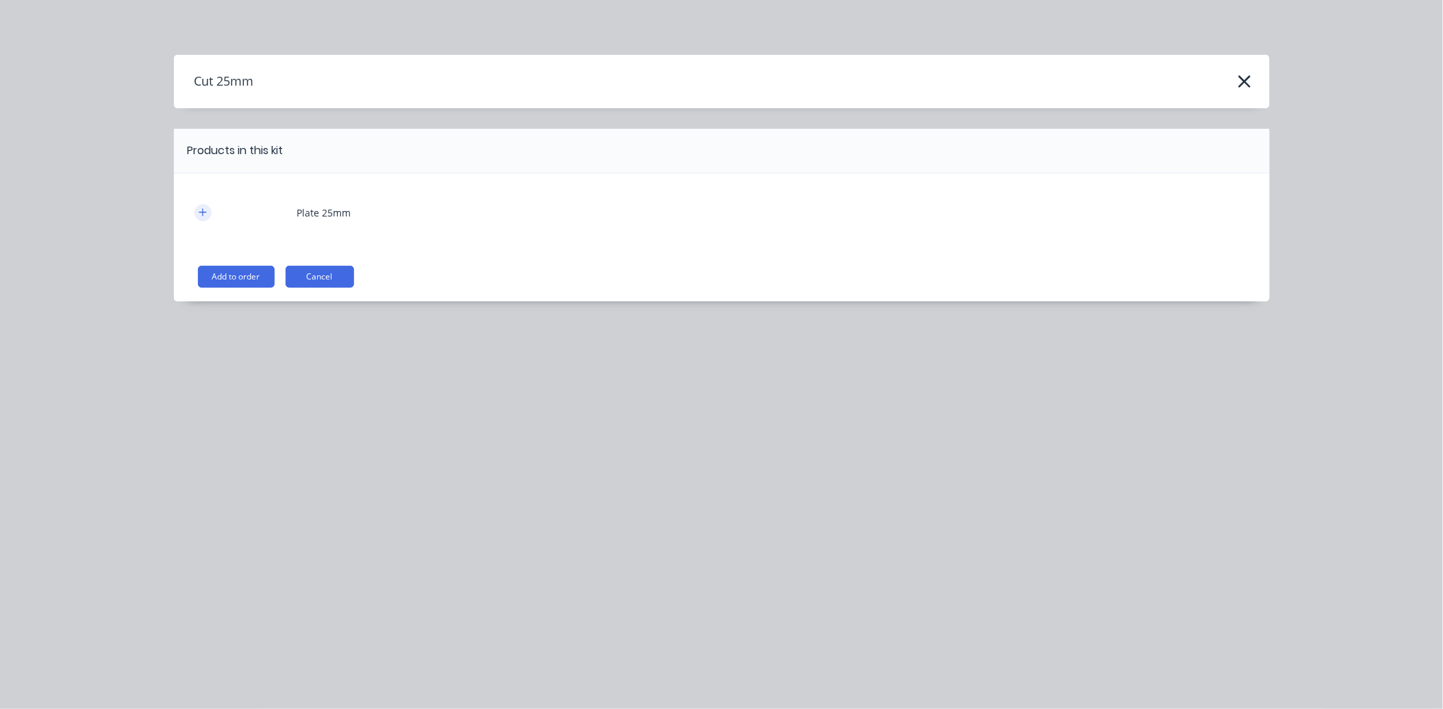
click at [199, 213] on icon "button" at bounding box center [203, 212] width 8 height 10
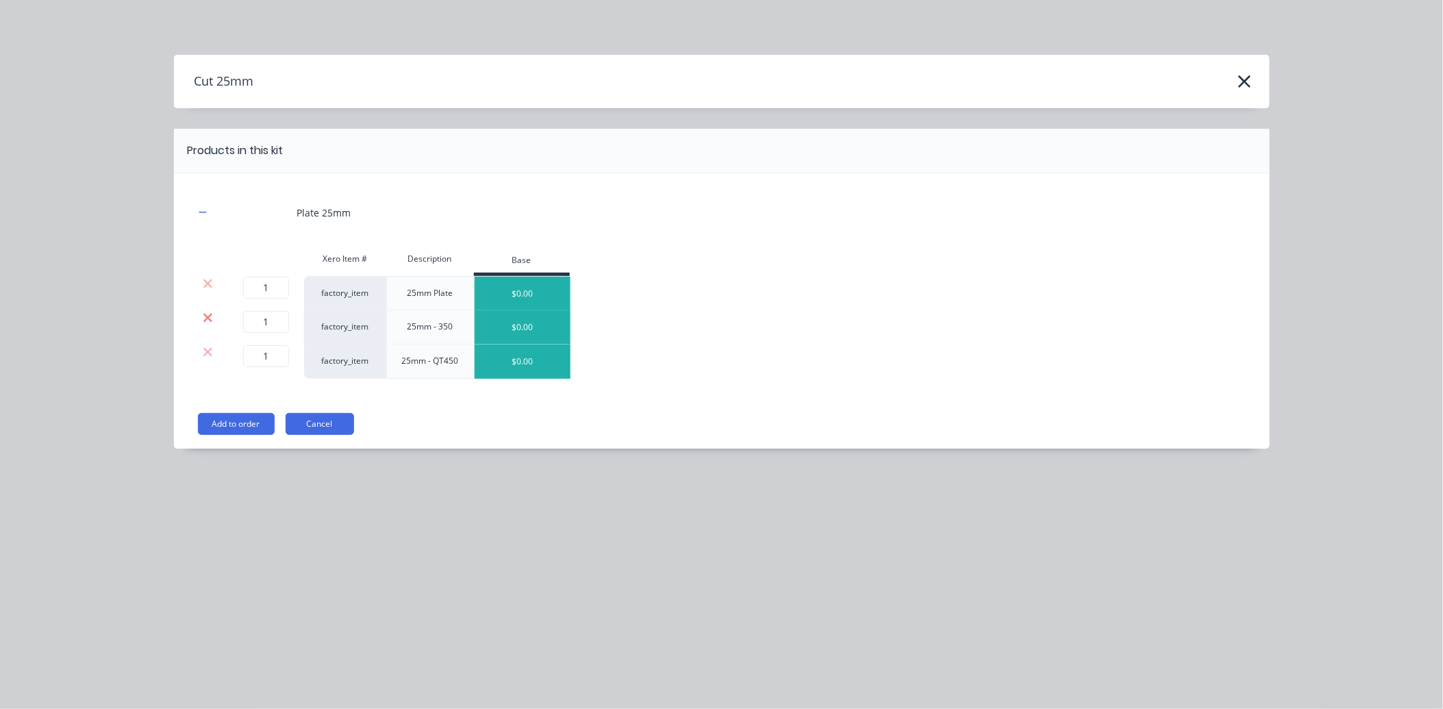
click at [209, 318] on icon at bounding box center [208, 318] width 10 height 14
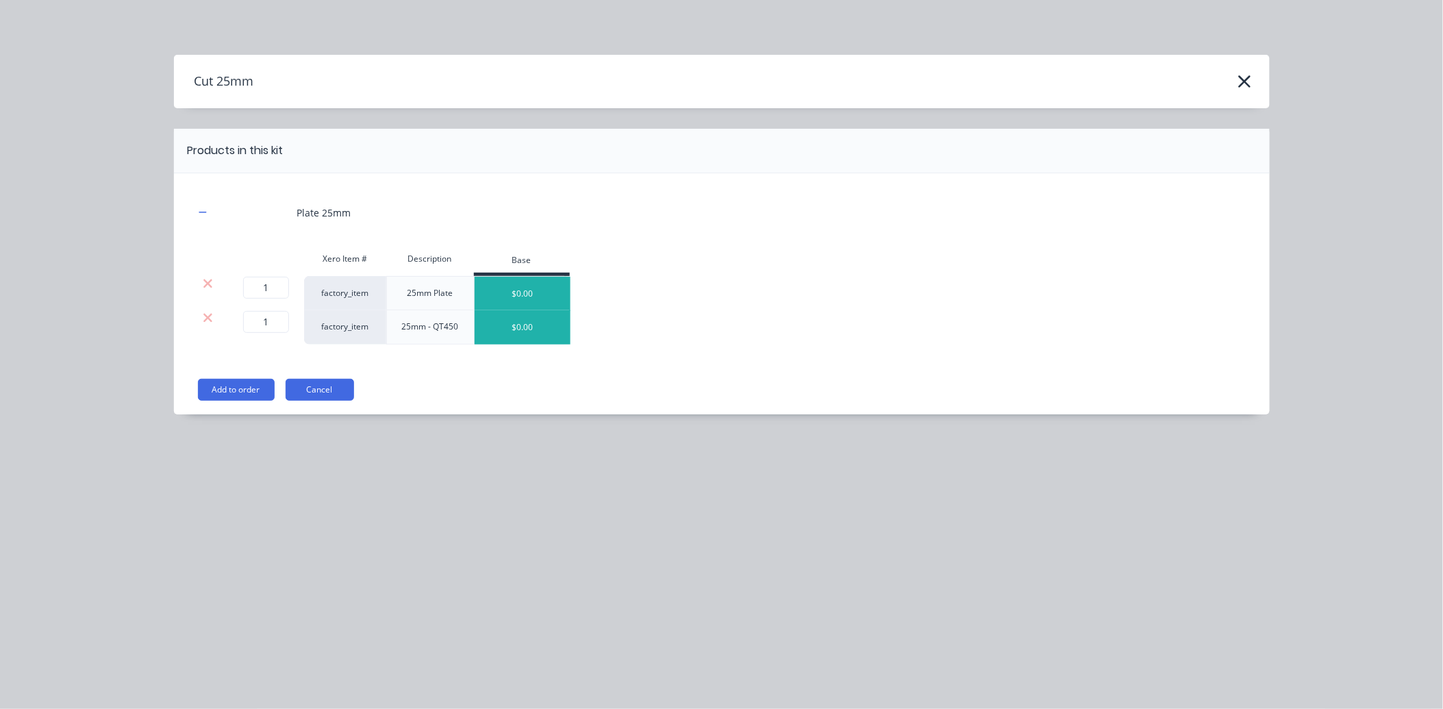
click at [207, 320] on icon at bounding box center [208, 318] width 10 height 14
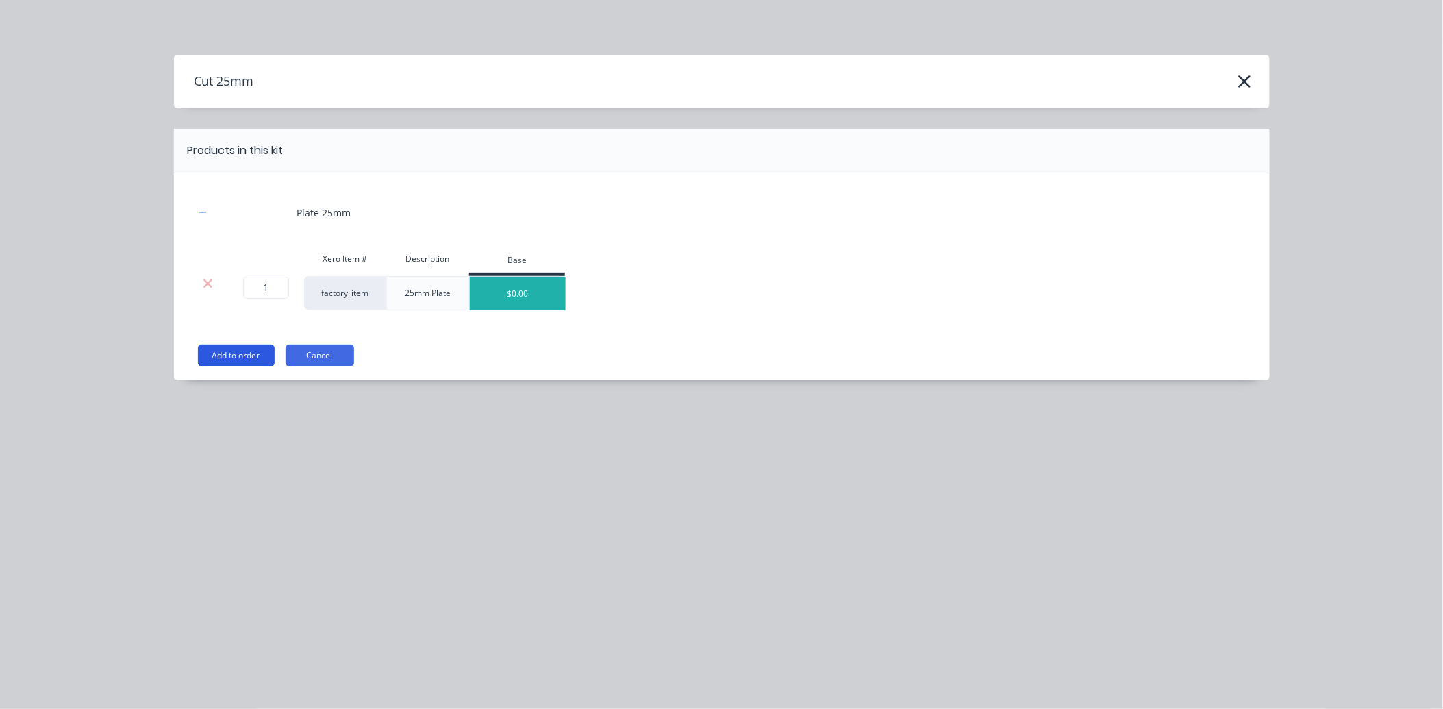
click at [245, 357] on button "Add to order" at bounding box center [236, 355] width 77 height 22
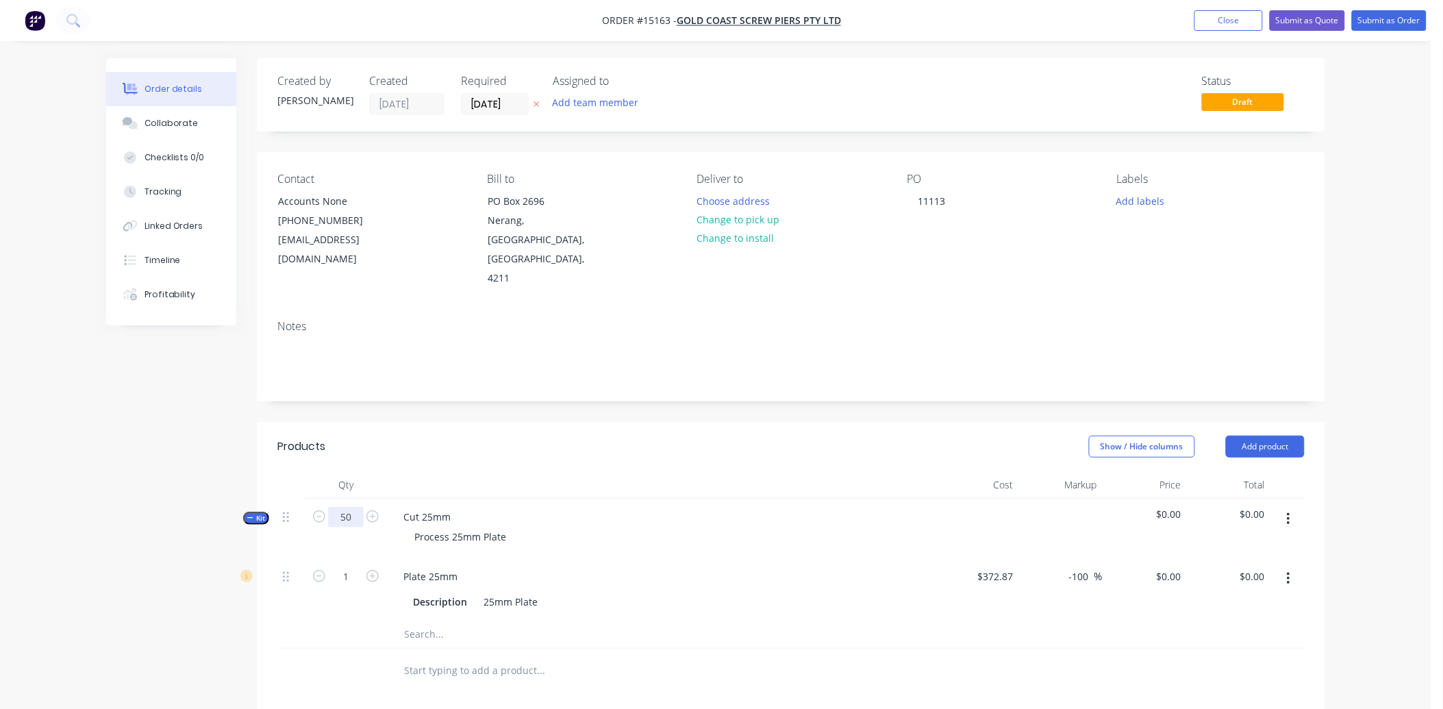
type input "50"
type input "16.25"
type input "$372.87"
type input "$0.00"
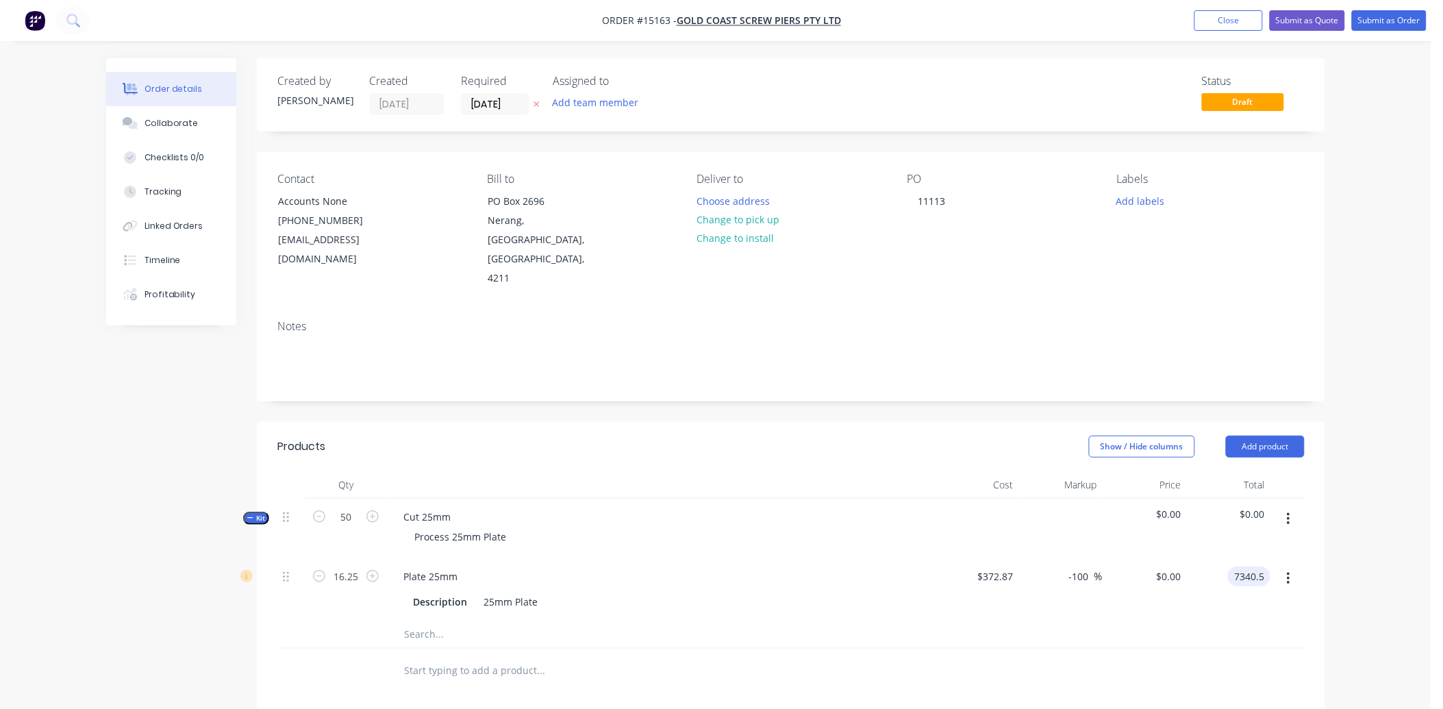
type input "7340.5"
type input "21.15"
type input "$451.7231"
type input "$7,340.50"
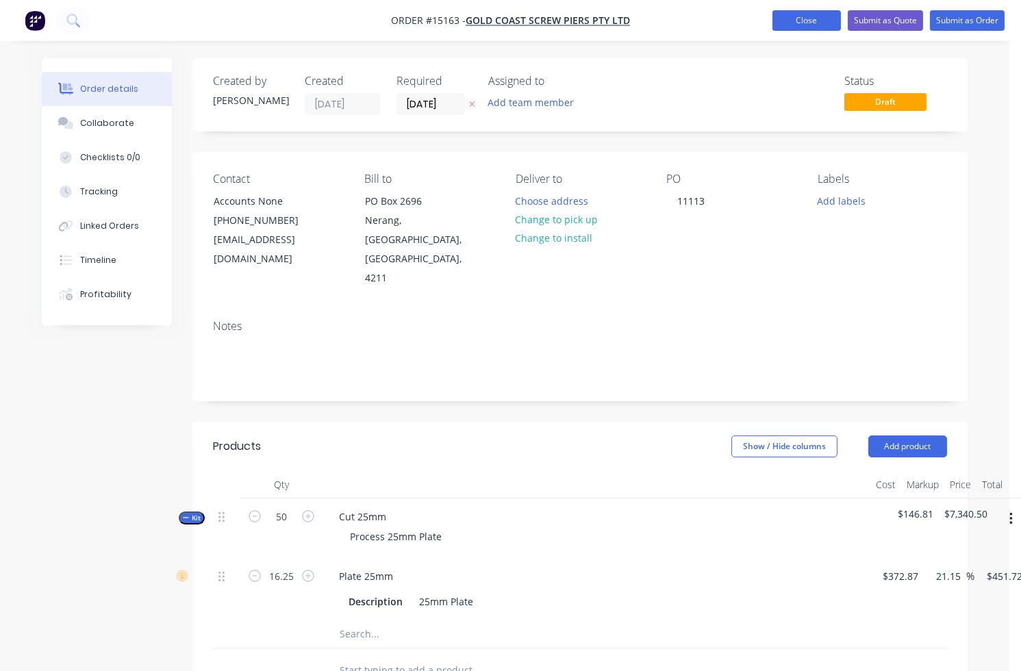
click at [800, 21] on button "Close" at bounding box center [806, 20] width 68 height 21
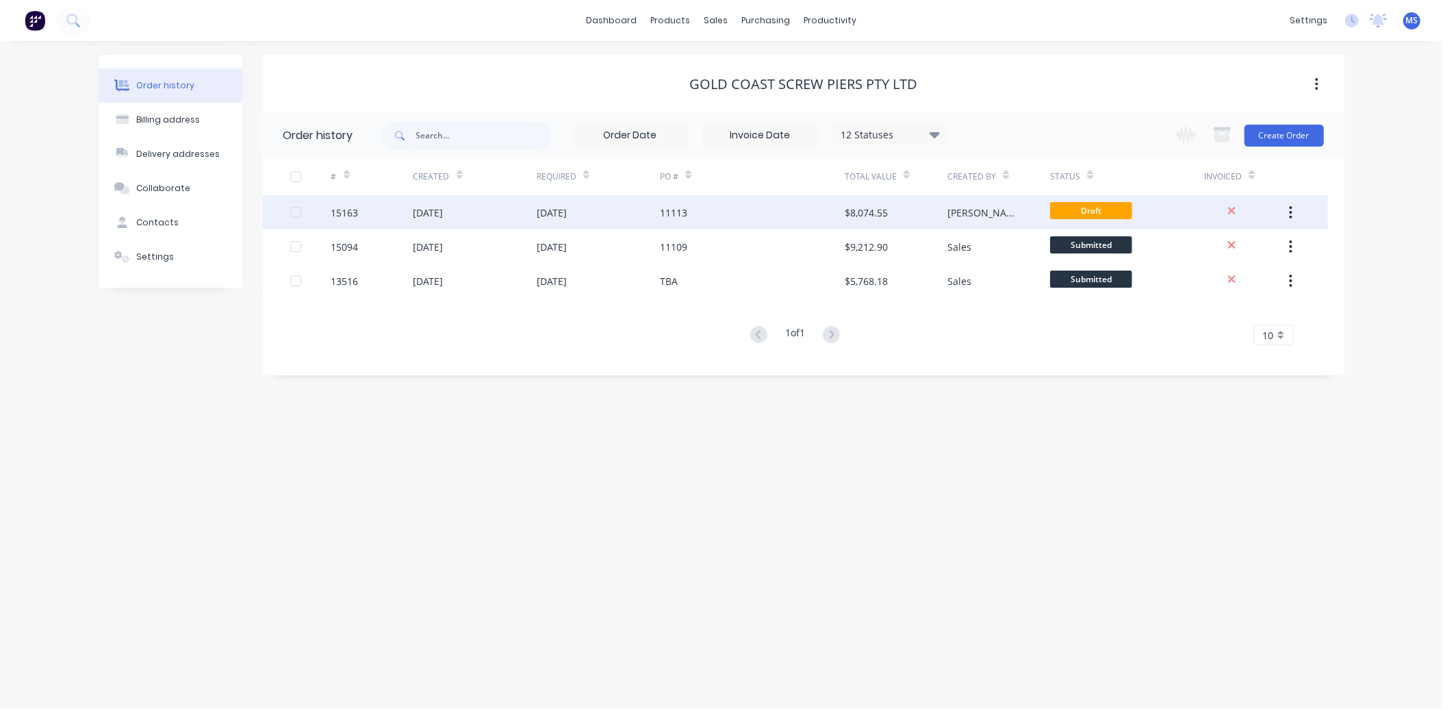
click at [527, 206] on div "[DATE]" at bounding box center [475, 212] width 123 height 34
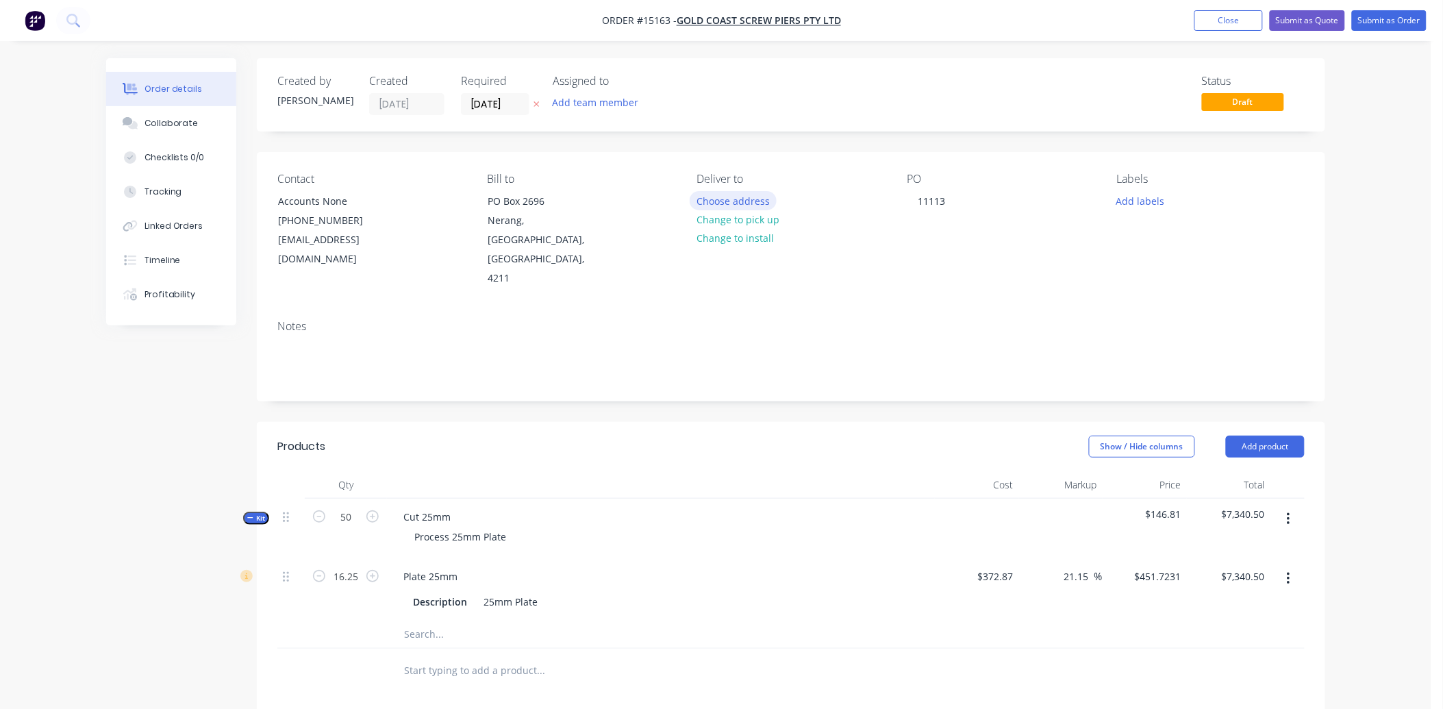
click at [749, 203] on button "Choose address" at bounding box center [733, 200] width 88 height 18
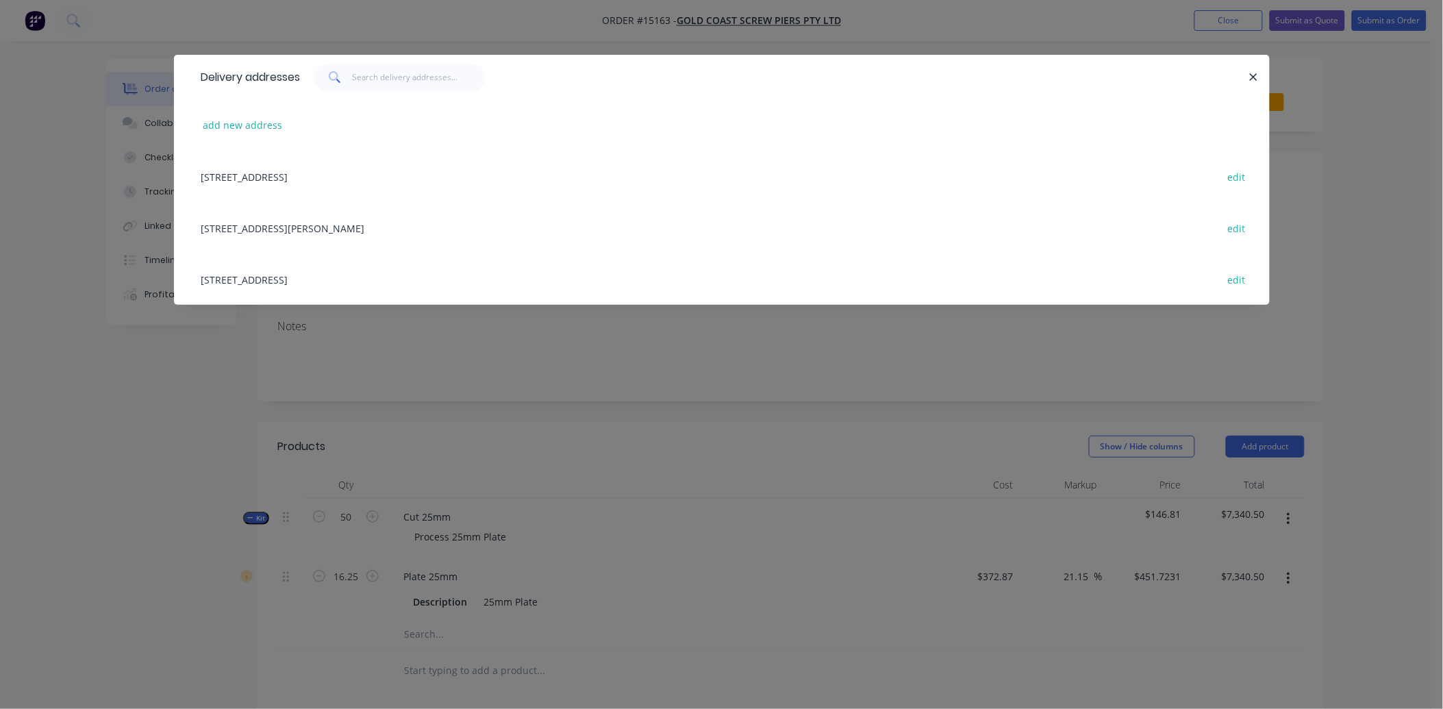
click at [230, 234] on div "[STREET_ADDRESS][PERSON_NAME] edit" at bounding box center [721, 227] width 1054 height 51
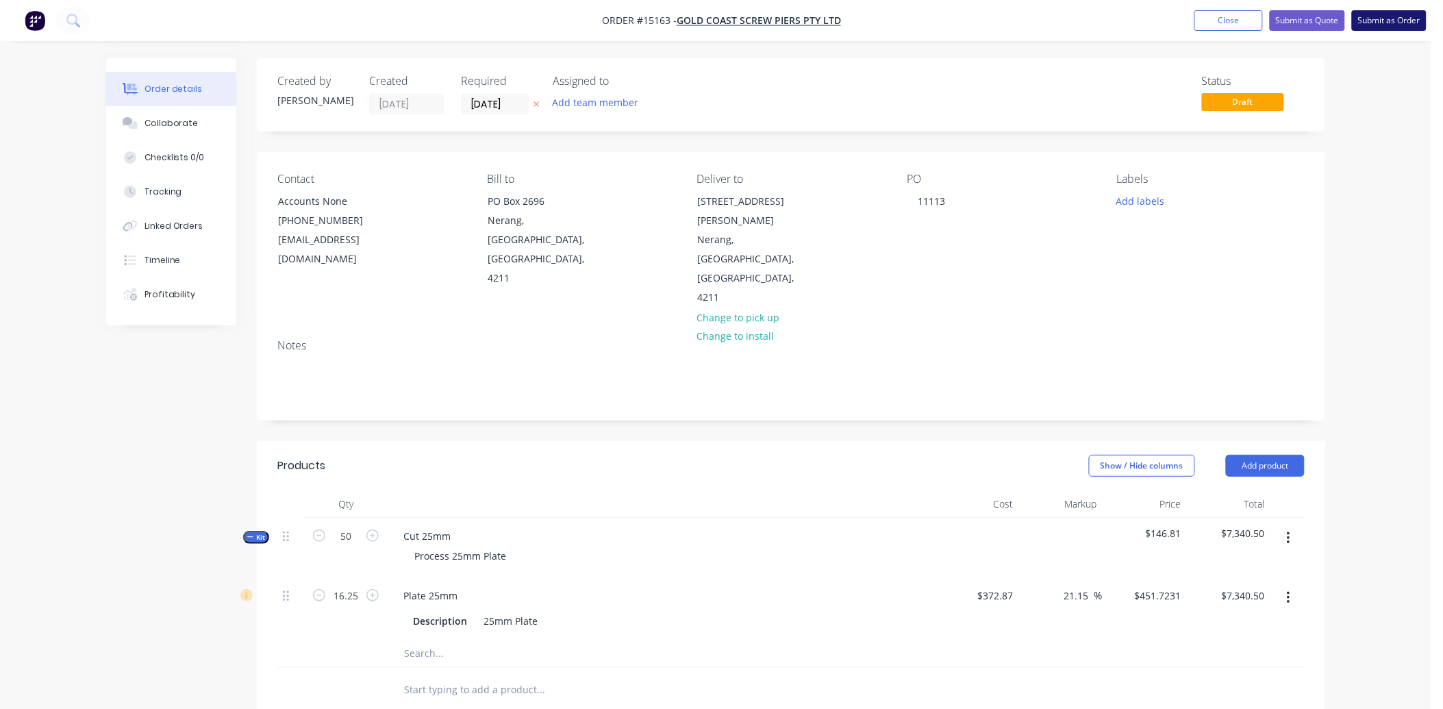
click at [1394, 18] on button "Submit as Order" at bounding box center [1389, 20] width 75 height 21
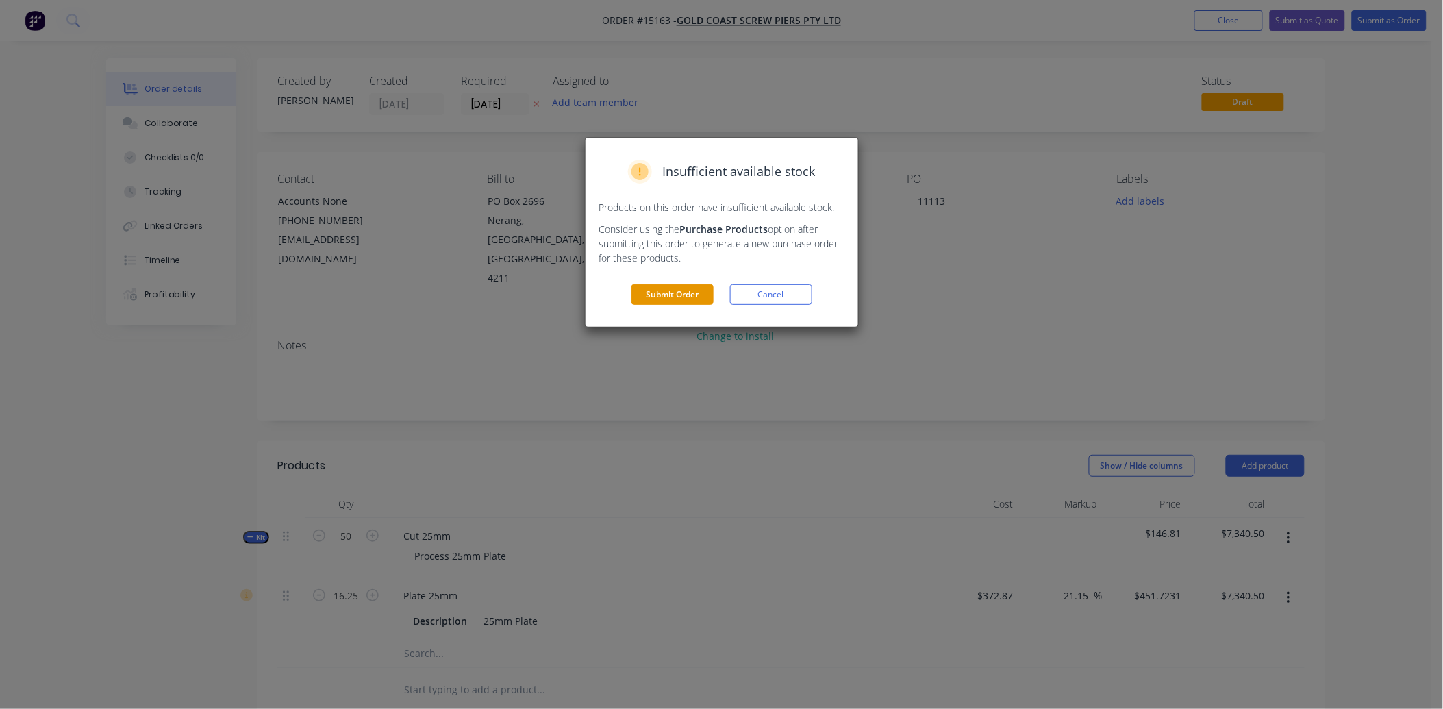
click at [689, 296] on button "Submit Order" at bounding box center [672, 294] width 82 height 21
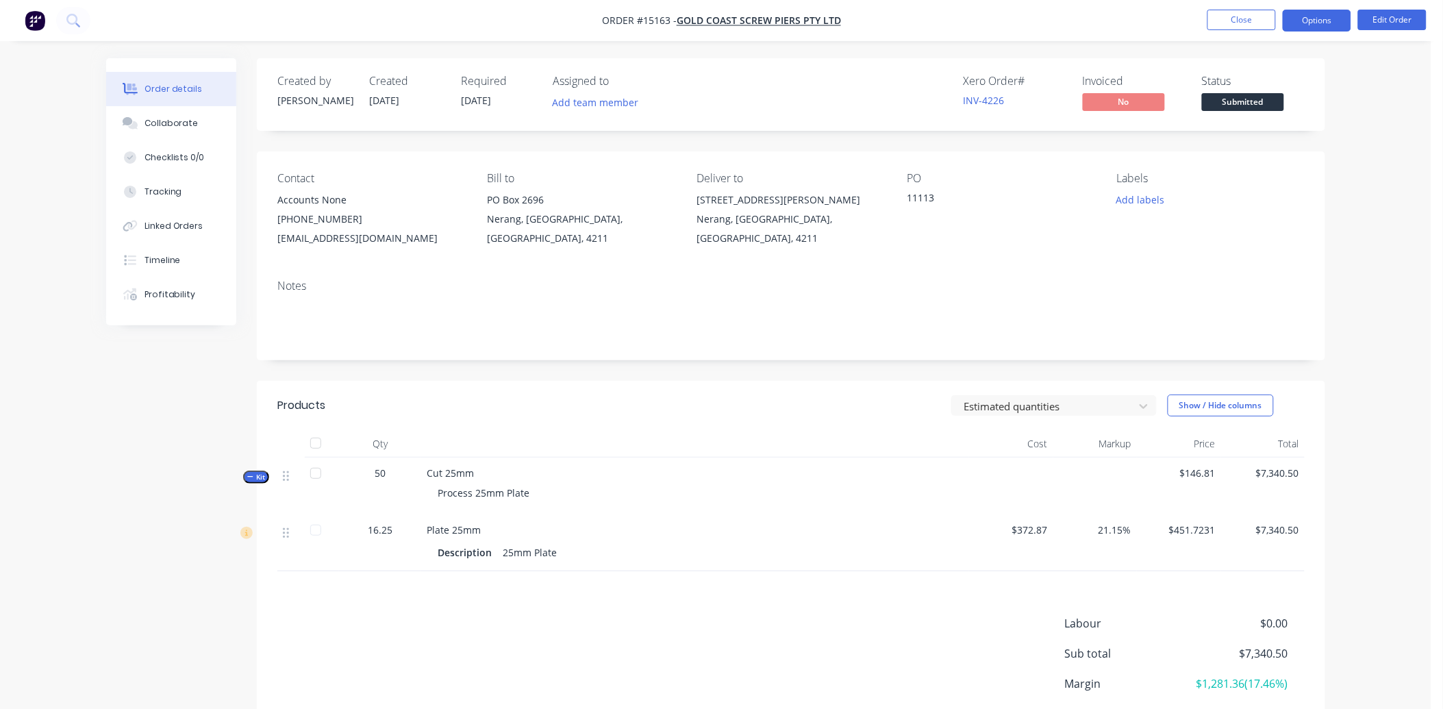
click at [1296, 14] on button "Options" at bounding box center [1316, 21] width 68 height 22
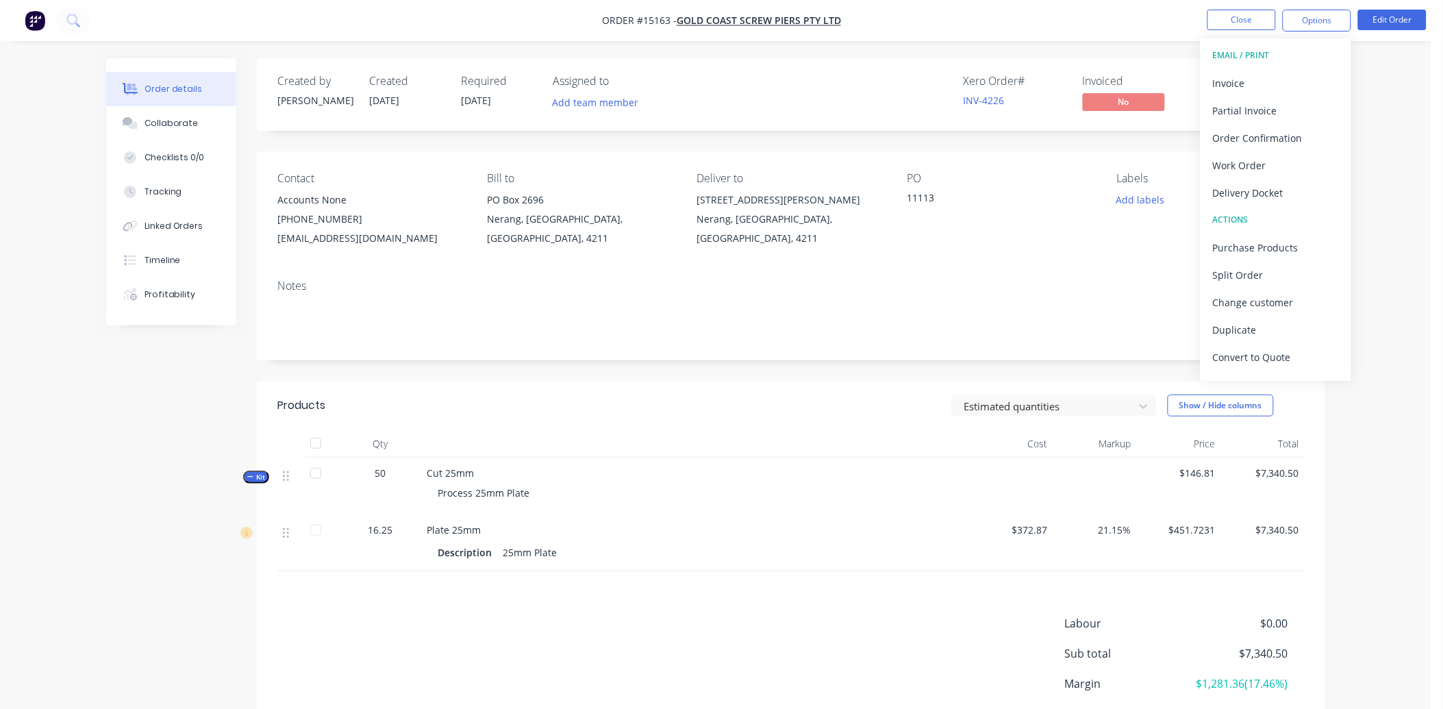
click at [1280, 179] on button "Delivery Docket" at bounding box center [1275, 192] width 151 height 27
click at [1280, 140] on div "Without pricing" at bounding box center [1276, 138] width 126 height 20
click at [1244, 160] on div "Work Order" at bounding box center [1276, 165] width 126 height 20
click at [1257, 138] on div "Without pricing" at bounding box center [1276, 138] width 126 height 20
